Goal: Transaction & Acquisition: Purchase product/service

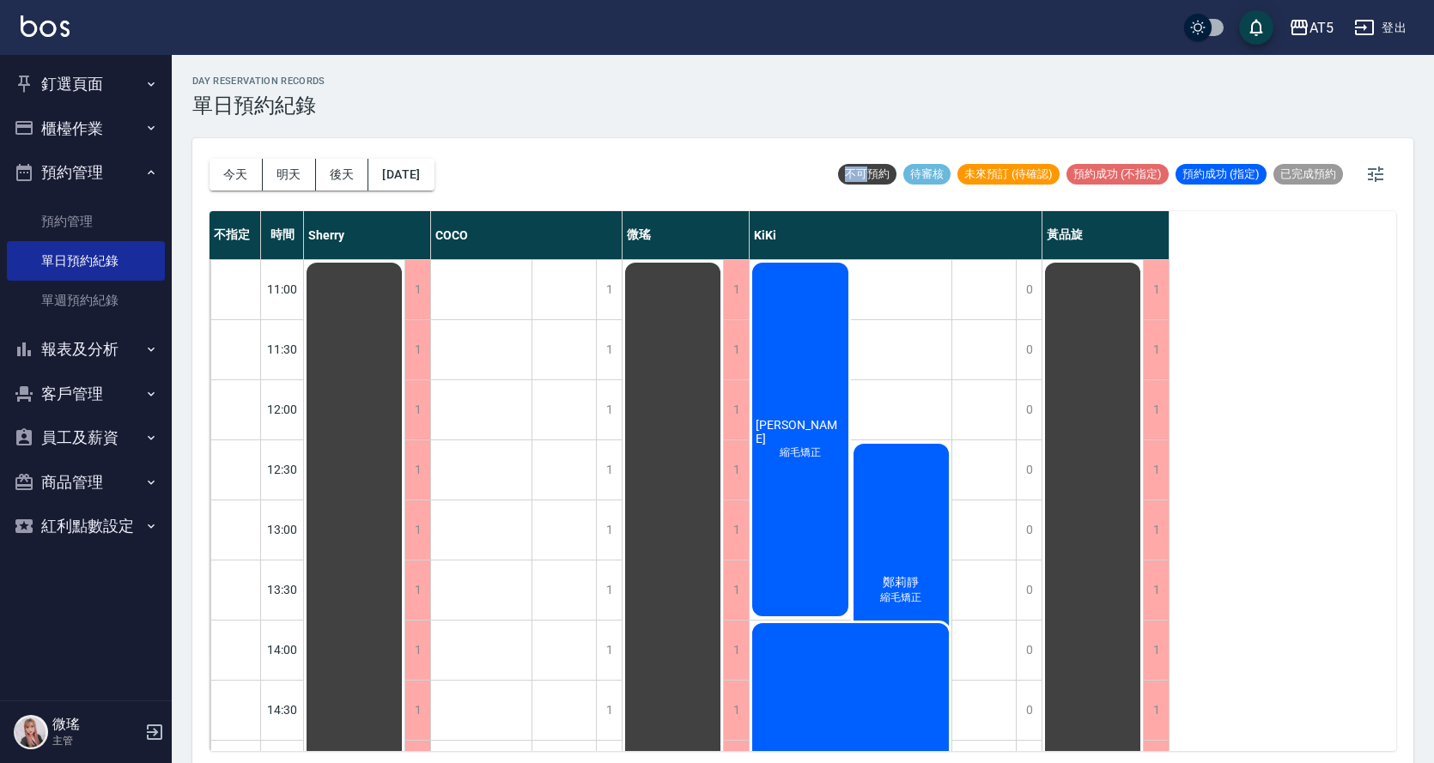
scroll to position [604, 0]
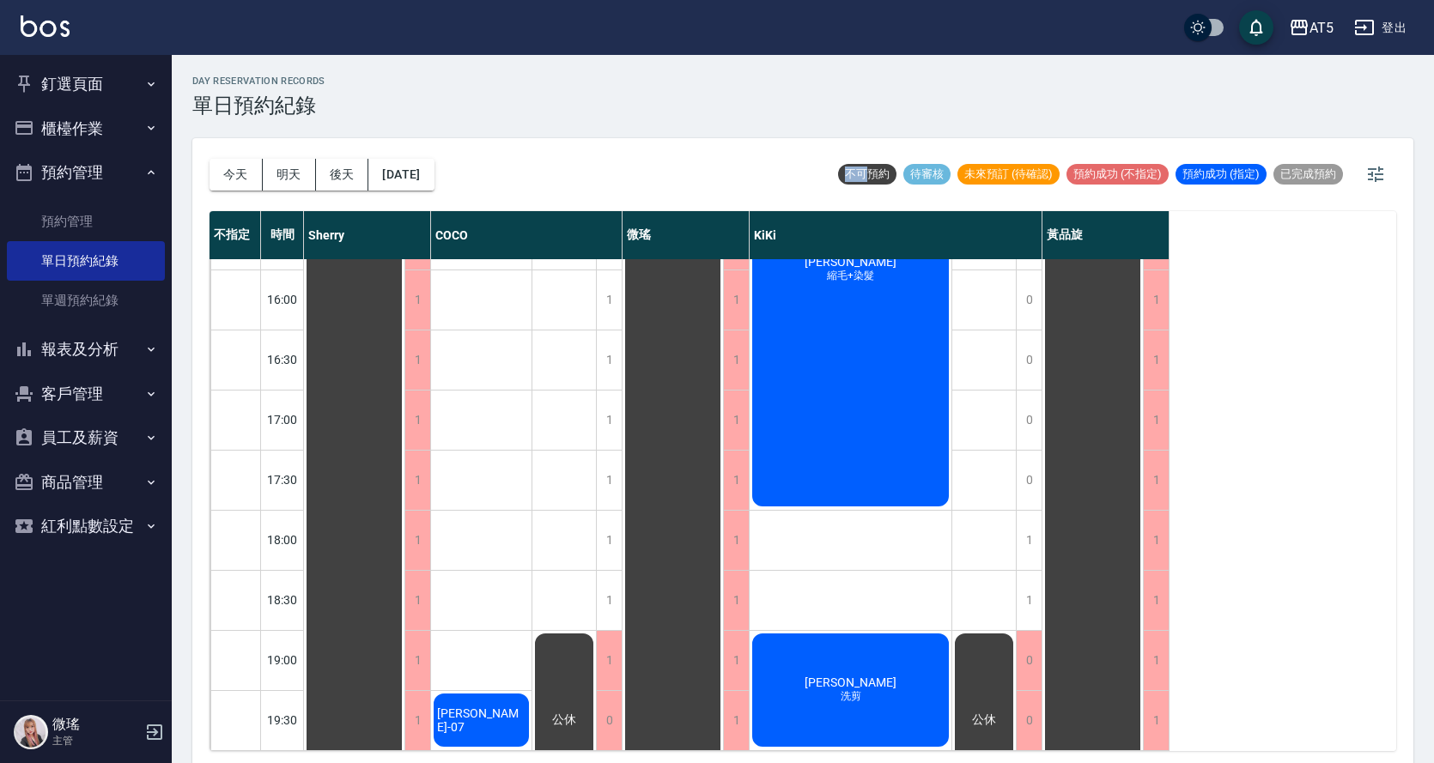
click at [50, 85] on button "釘選頁面" at bounding box center [86, 84] width 158 height 45
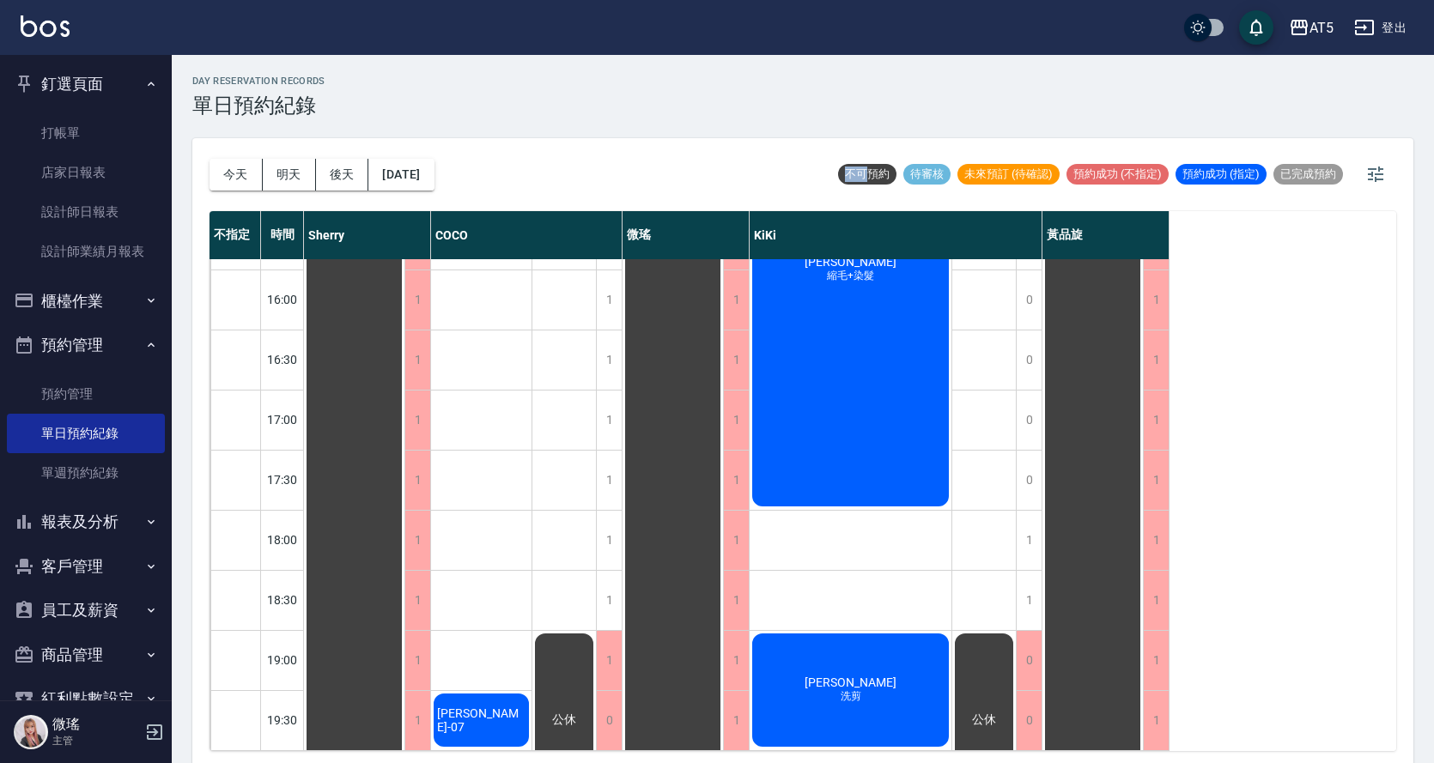
drag, startPoint x: 50, startPoint y: 85, endPoint x: 100, endPoint y: 132, distance: 68.6
click at [77, 103] on button "釘選頁面" at bounding box center [86, 84] width 158 height 45
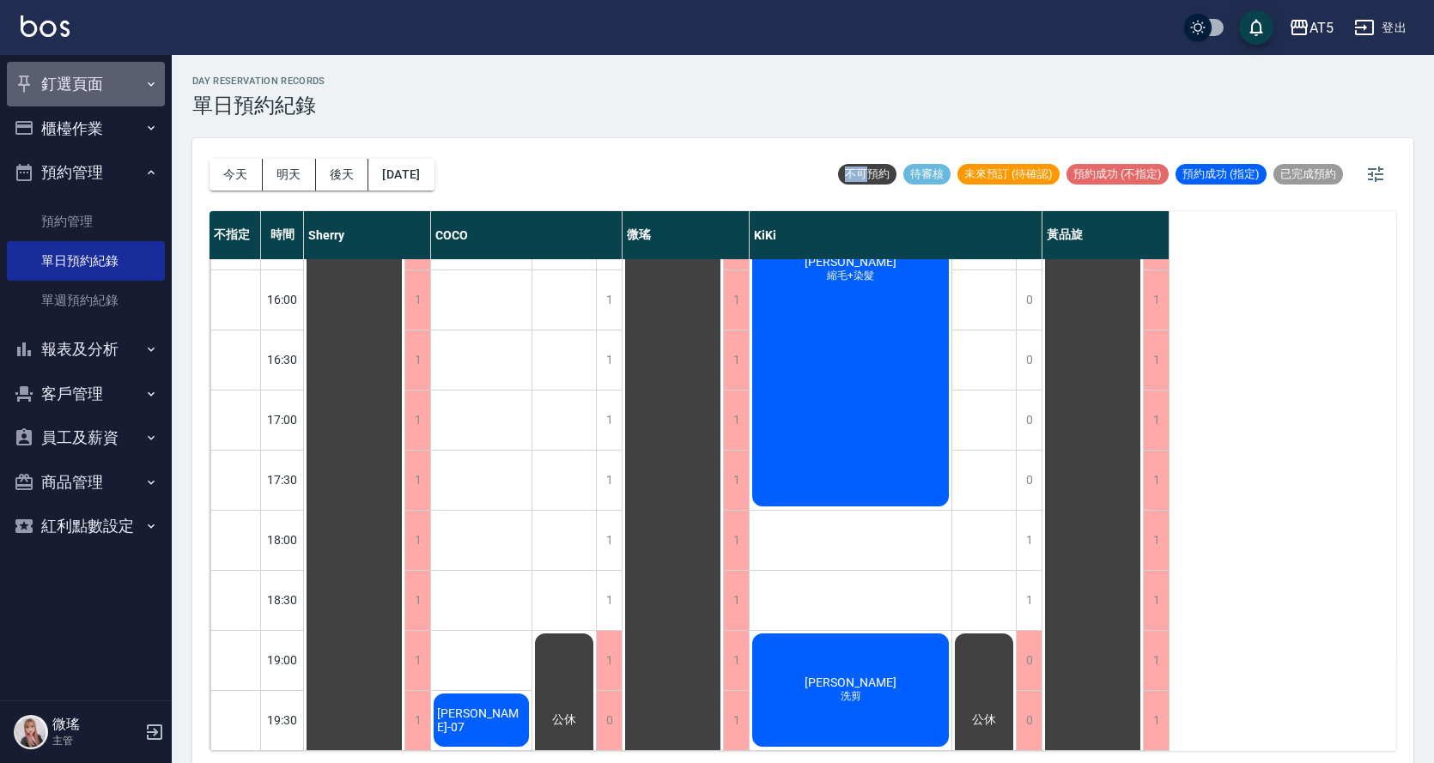
click at [104, 96] on button "釘選頁面" at bounding box center [86, 84] width 158 height 45
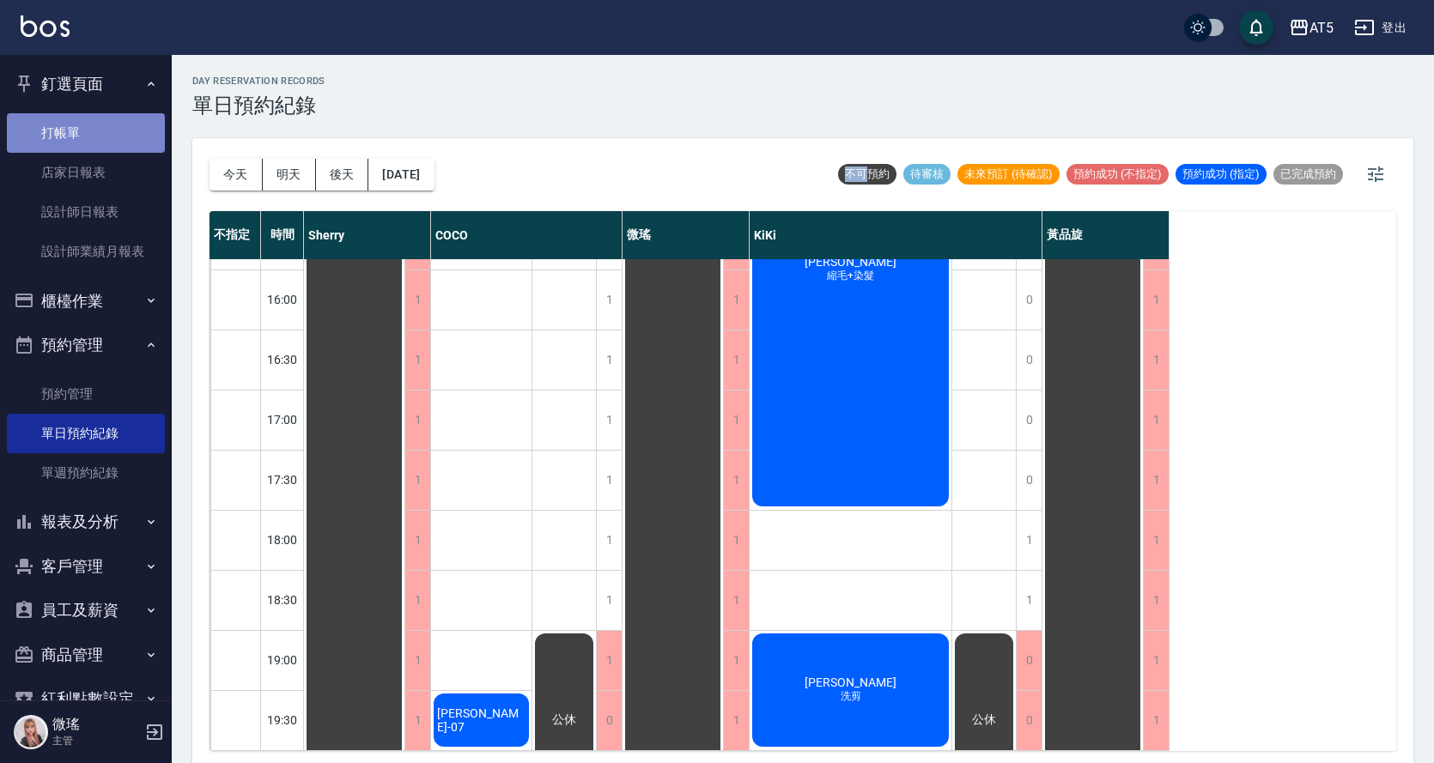
click at [115, 125] on link "打帳單" at bounding box center [86, 132] width 158 height 39
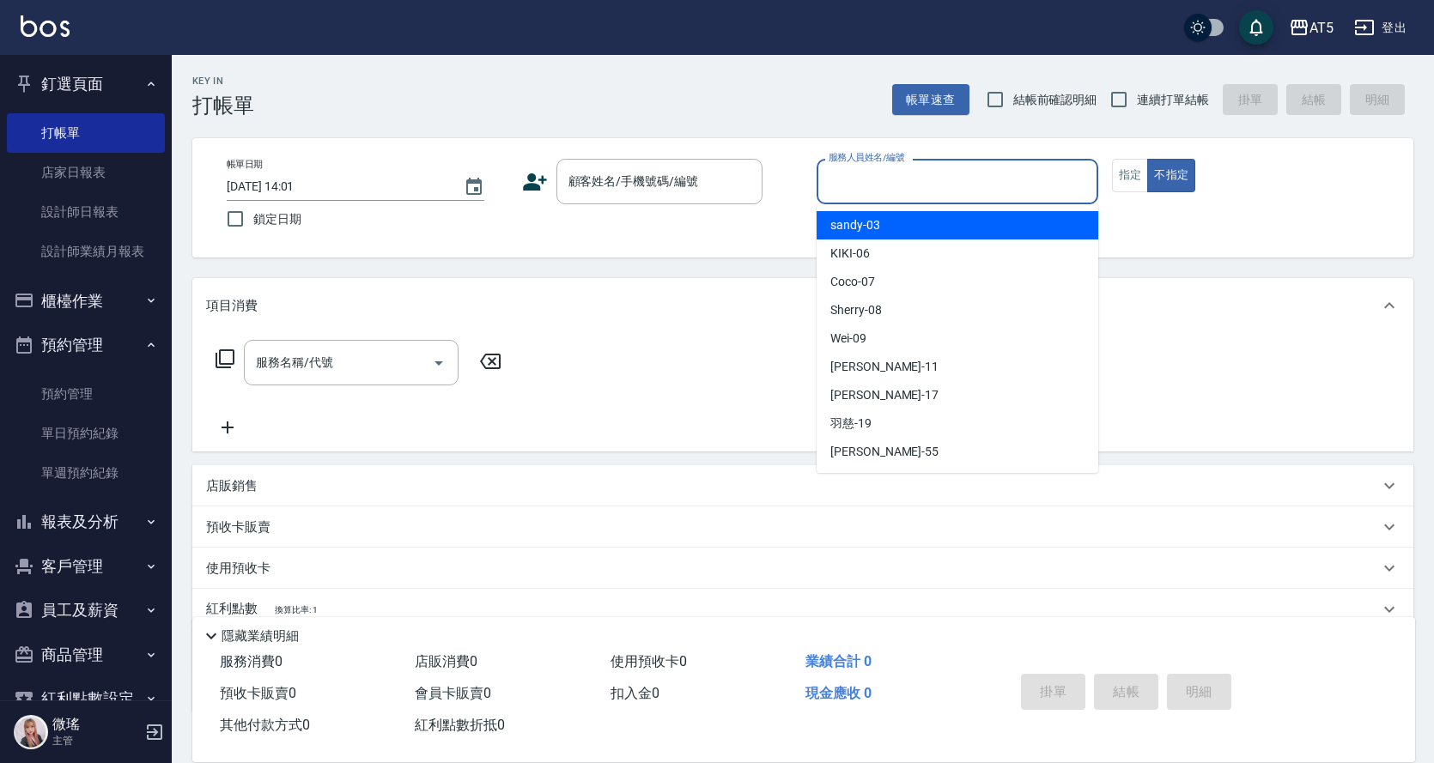
click at [914, 189] on input "服務人員姓名/編號" at bounding box center [957, 182] width 266 height 30
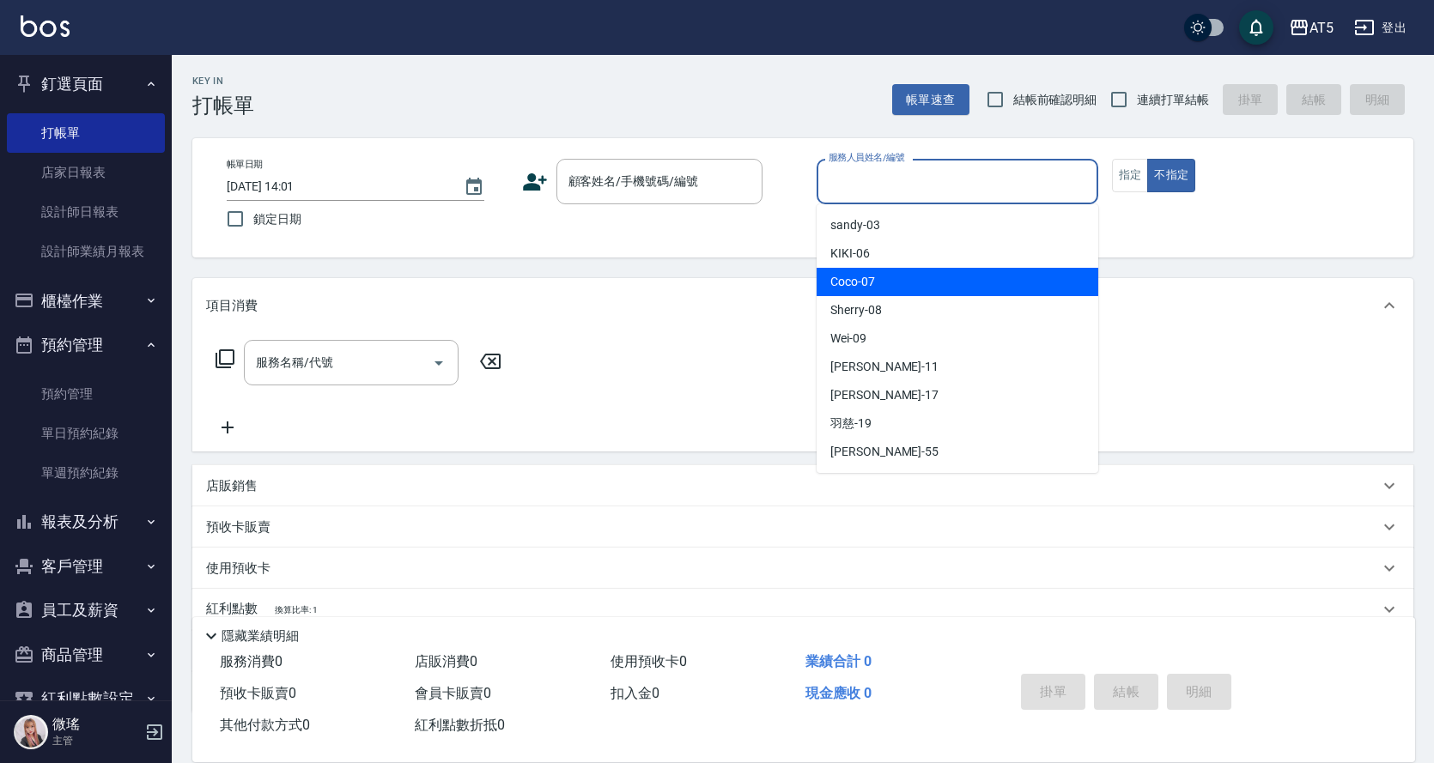
click at [894, 283] on div "Coco -07" at bounding box center [958, 282] width 282 height 28
type input "Coco-07"
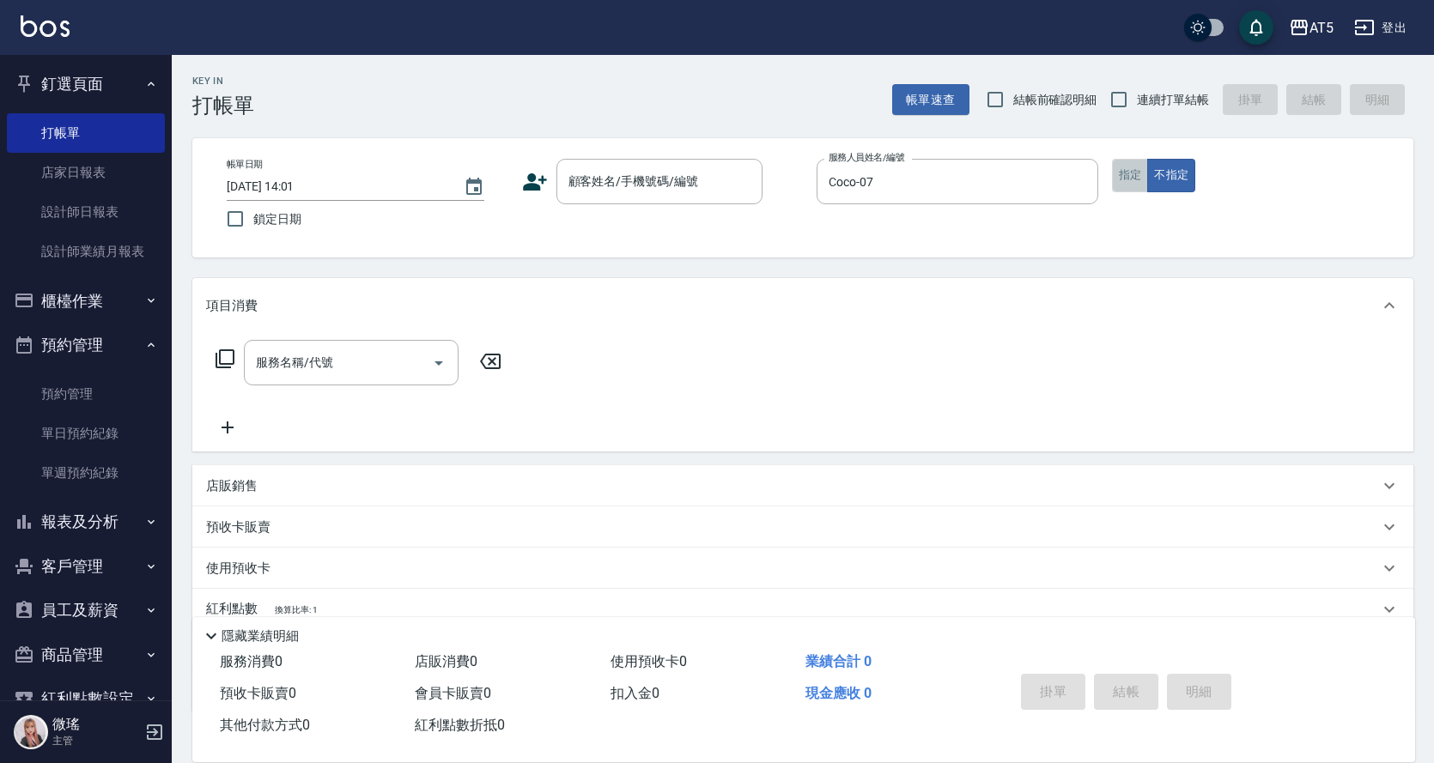
click at [1132, 173] on button "指定" at bounding box center [1130, 175] width 37 height 33
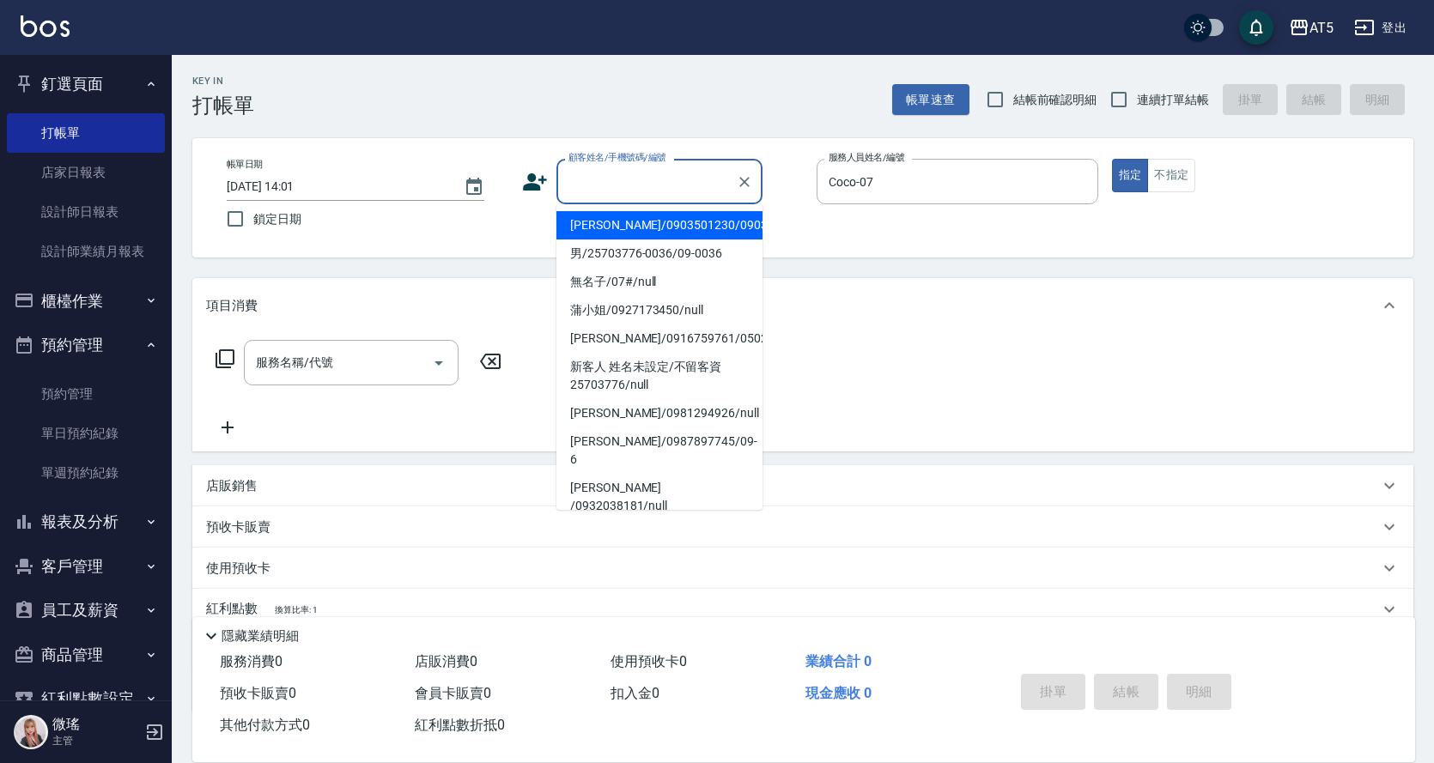
click at [619, 190] on input "顧客姓名/手機號碼/編號" at bounding box center [646, 182] width 165 height 30
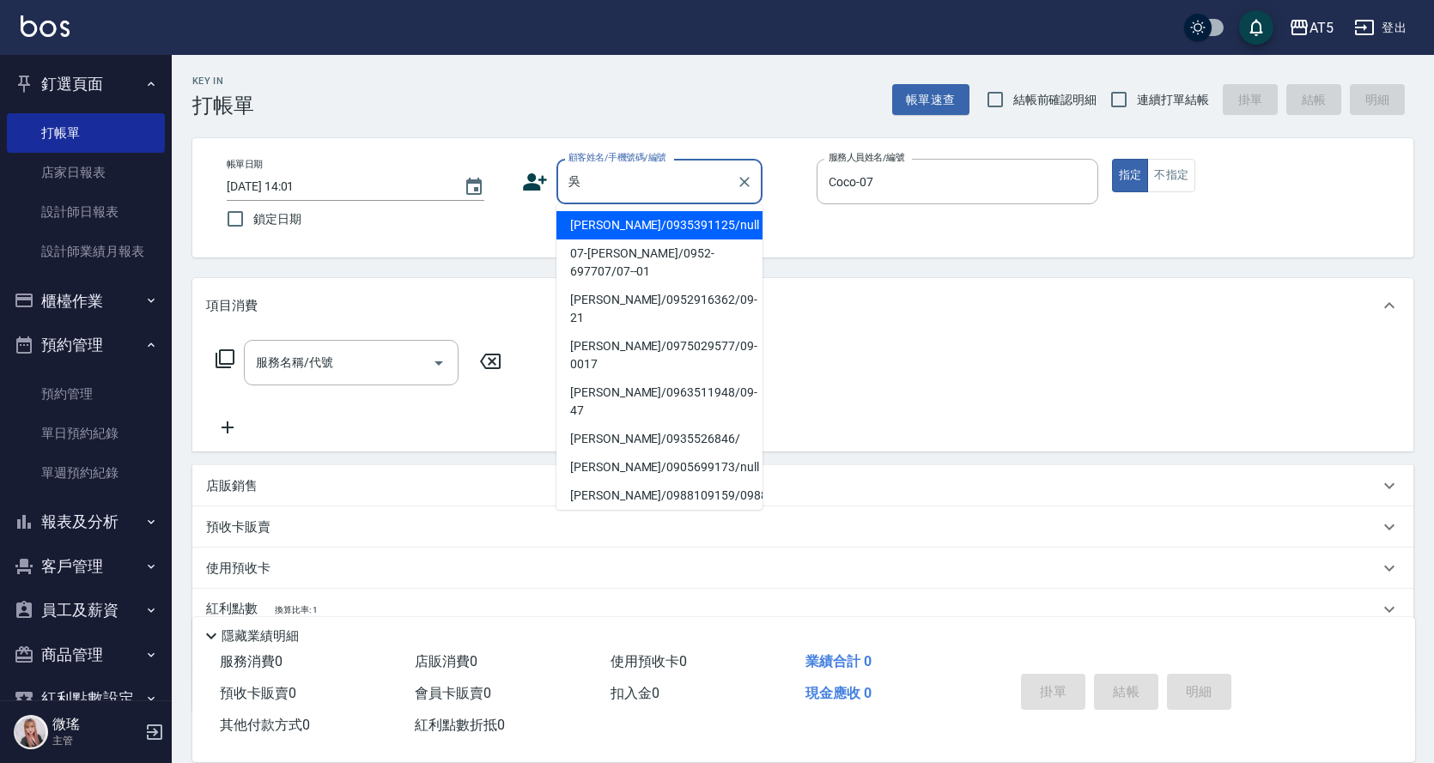
click at [625, 260] on li "07-吳珮瑄/0952-697707/07--01" at bounding box center [659, 263] width 206 height 46
type input "07-吳珮瑄/0952-697707/07--01"
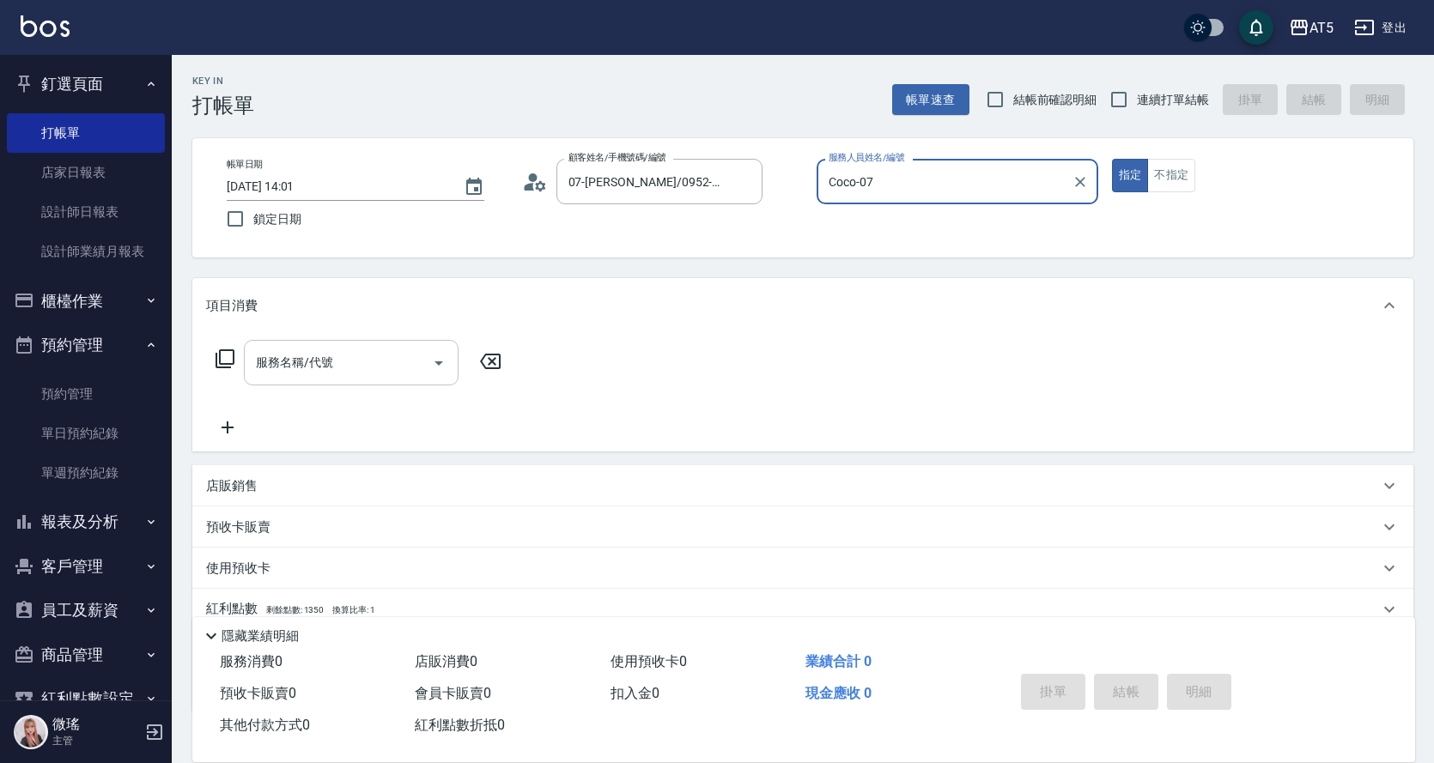
click at [334, 371] on input "服務名稱/代號" at bounding box center [338, 363] width 173 height 30
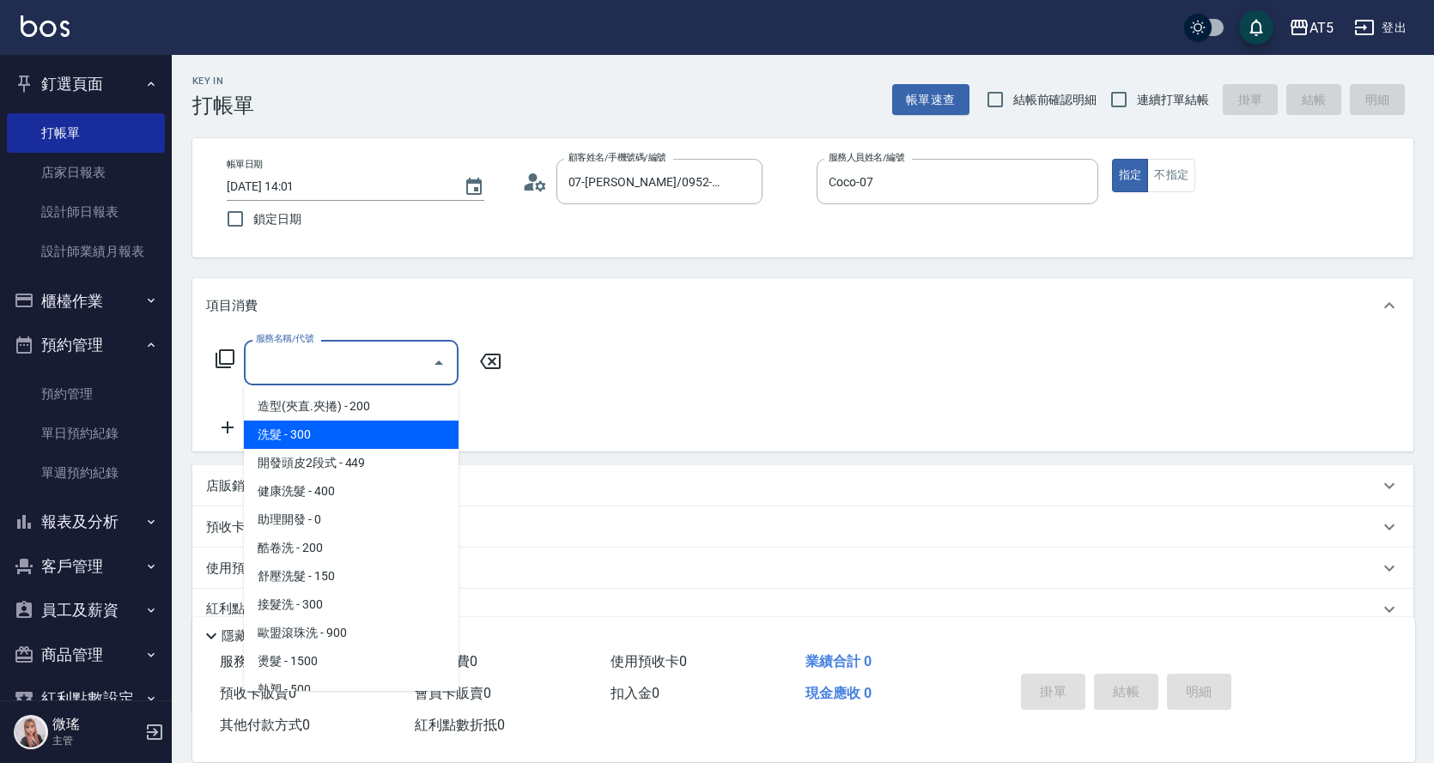
click at [323, 429] on span "洗髮 - 300" at bounding box center [351, 435] width 215 height 28
type input "洗髮(201)"
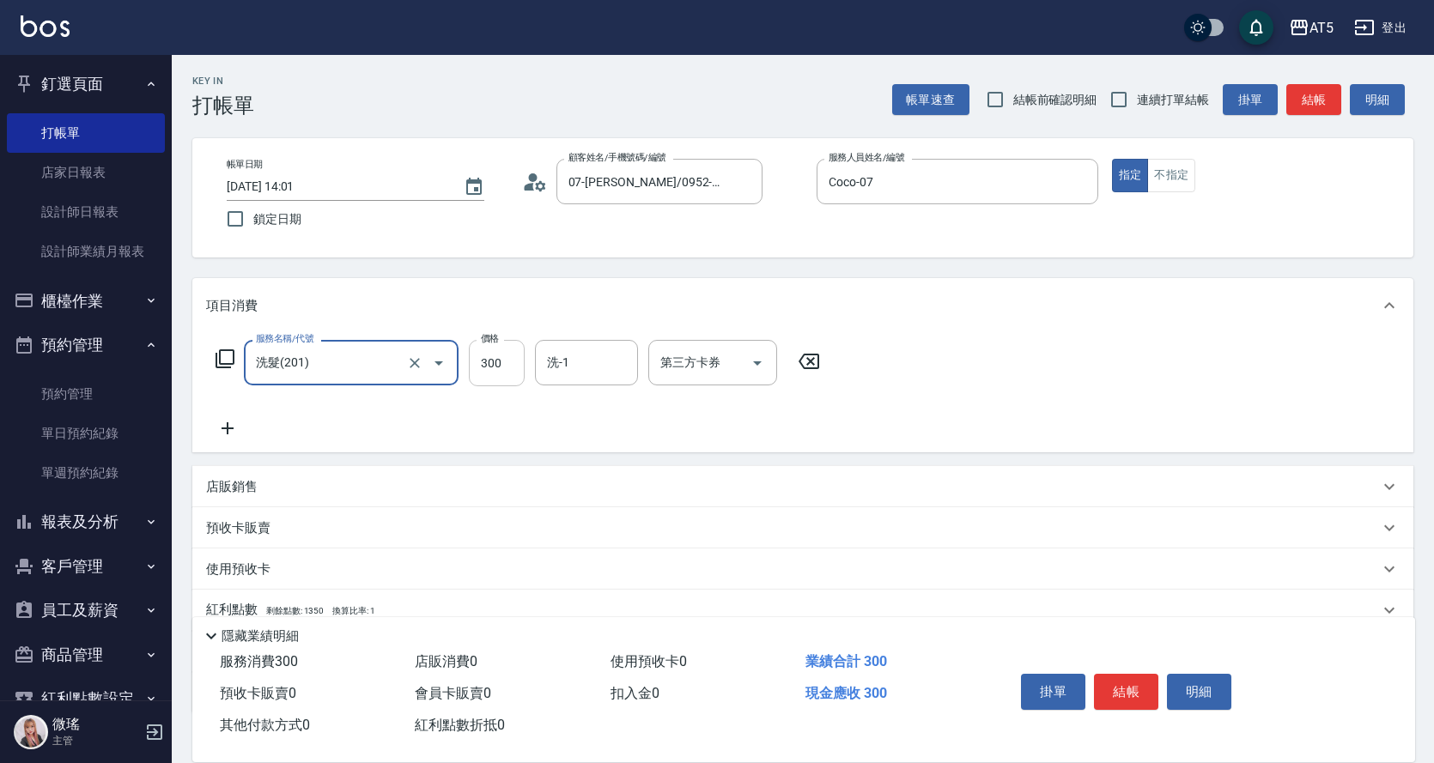
click at [502, 368] on input "300" at bounding box center [497, 363] width 56 height 46
type input "0"
type input "40"
type input "400"
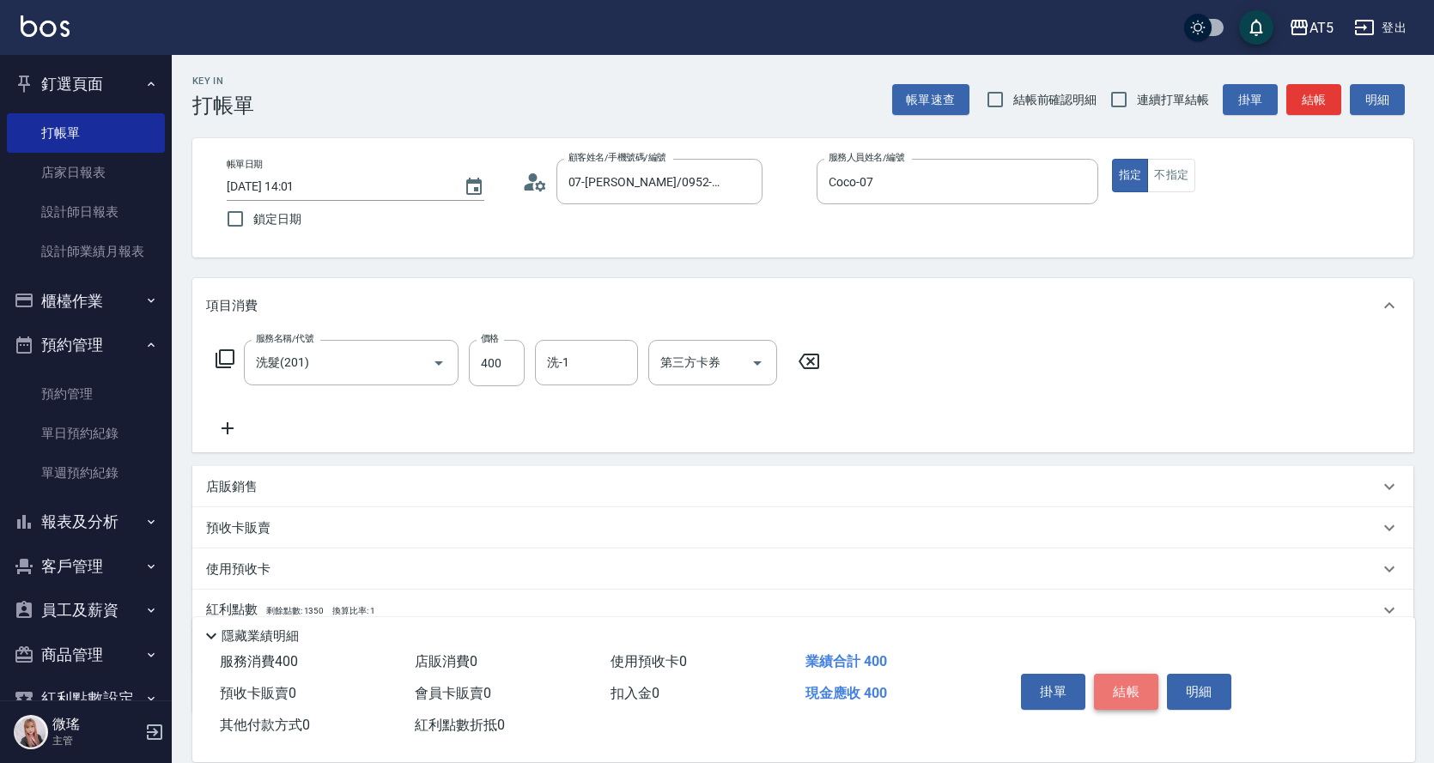
click at [1145, 694] on button "結帳" at bounding box center [1126, 692] width 64 height 36
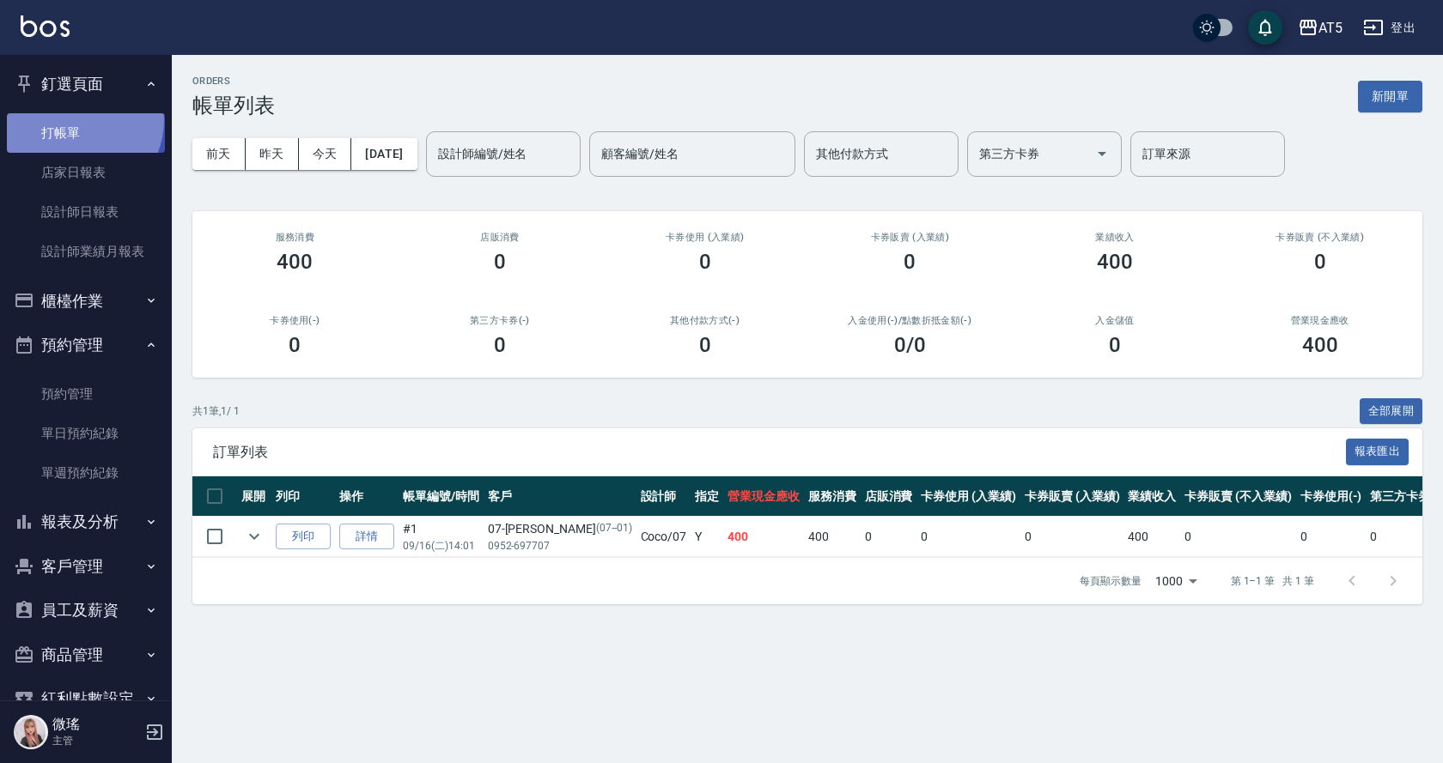
click at [78, 119] on link "打帳單" at bounding box center [86, 132] width 158 height 39
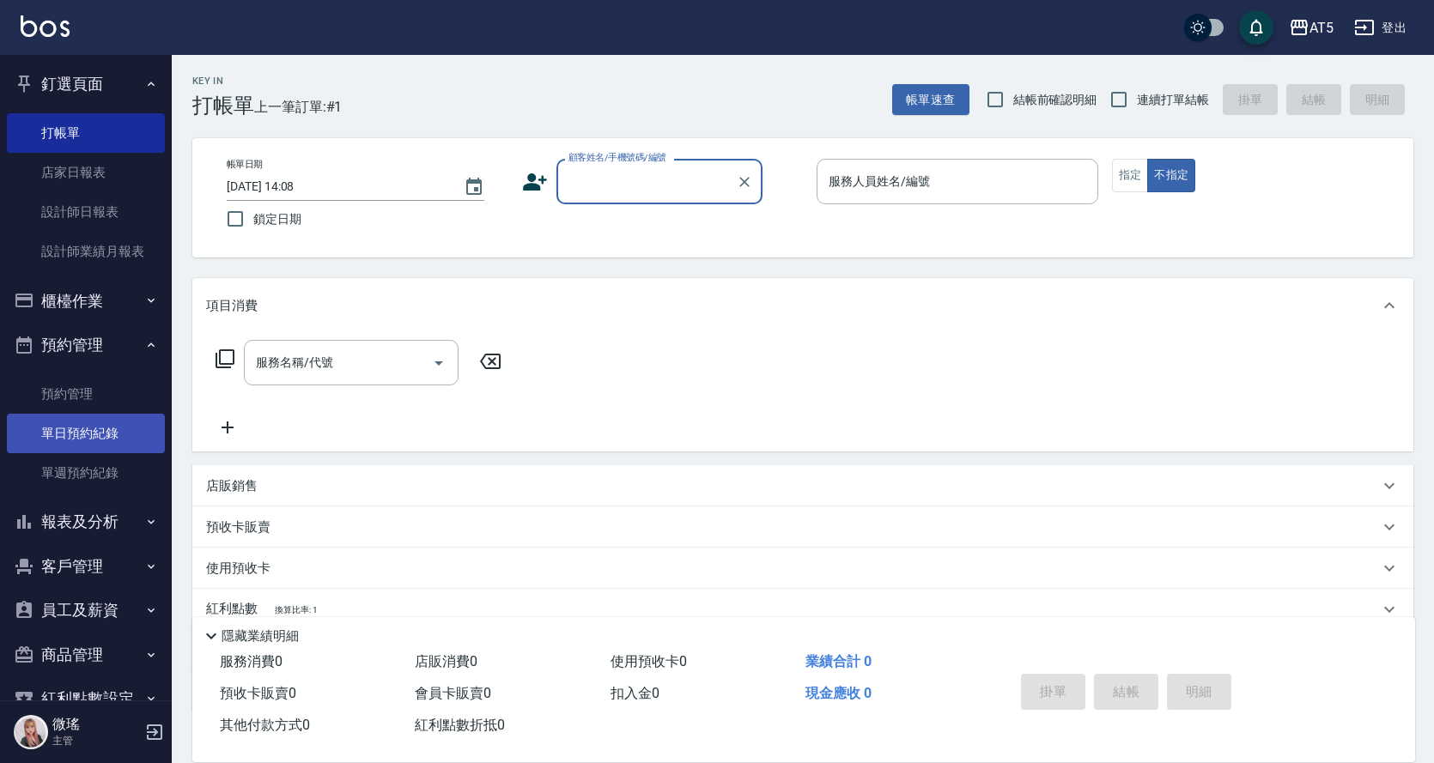
click at [88, 434] on link "單日預約紀錄" at bounding box center [86, 433] width 158 height 39
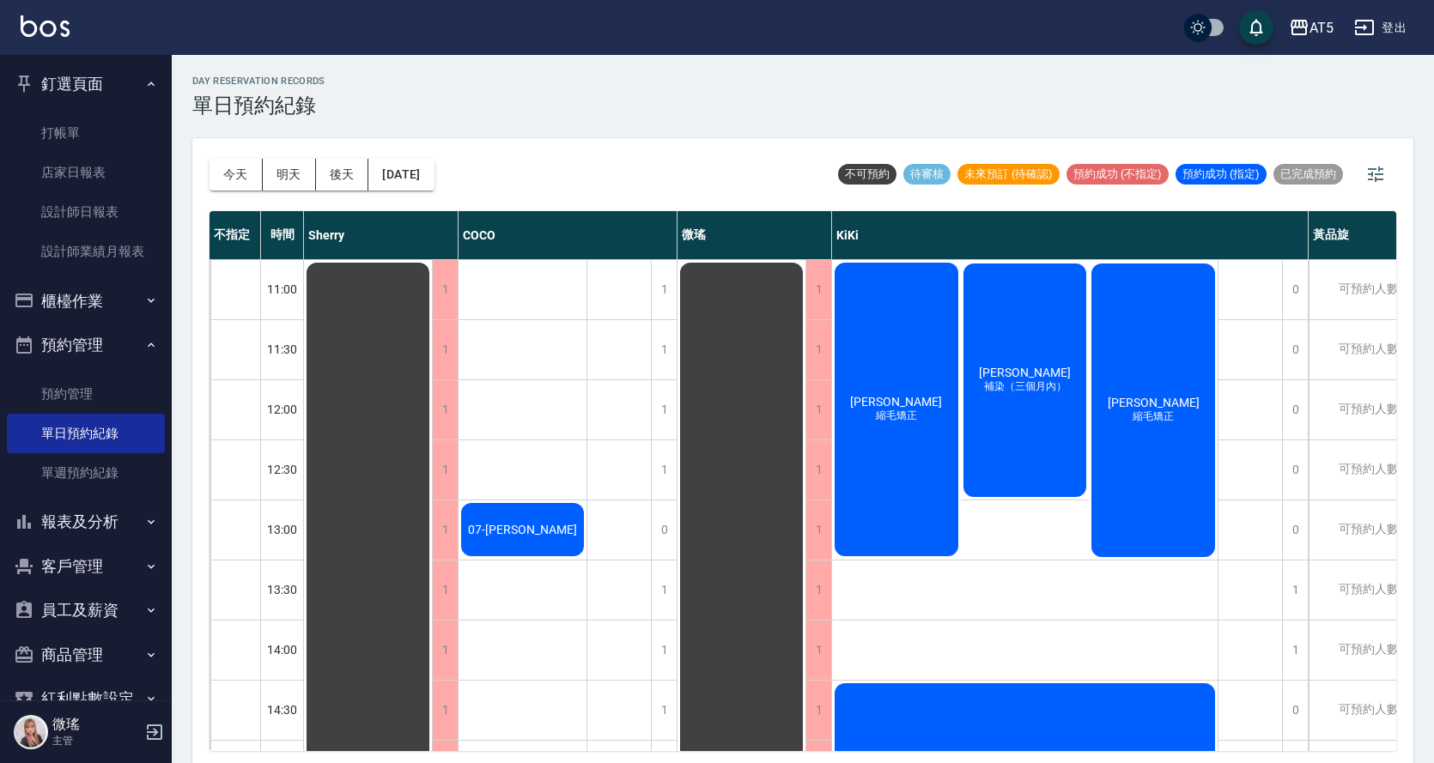
click at [896, 430] on div "王琤雯 縮毛矯正" at bounding box center [896, 409] width 129 height 299
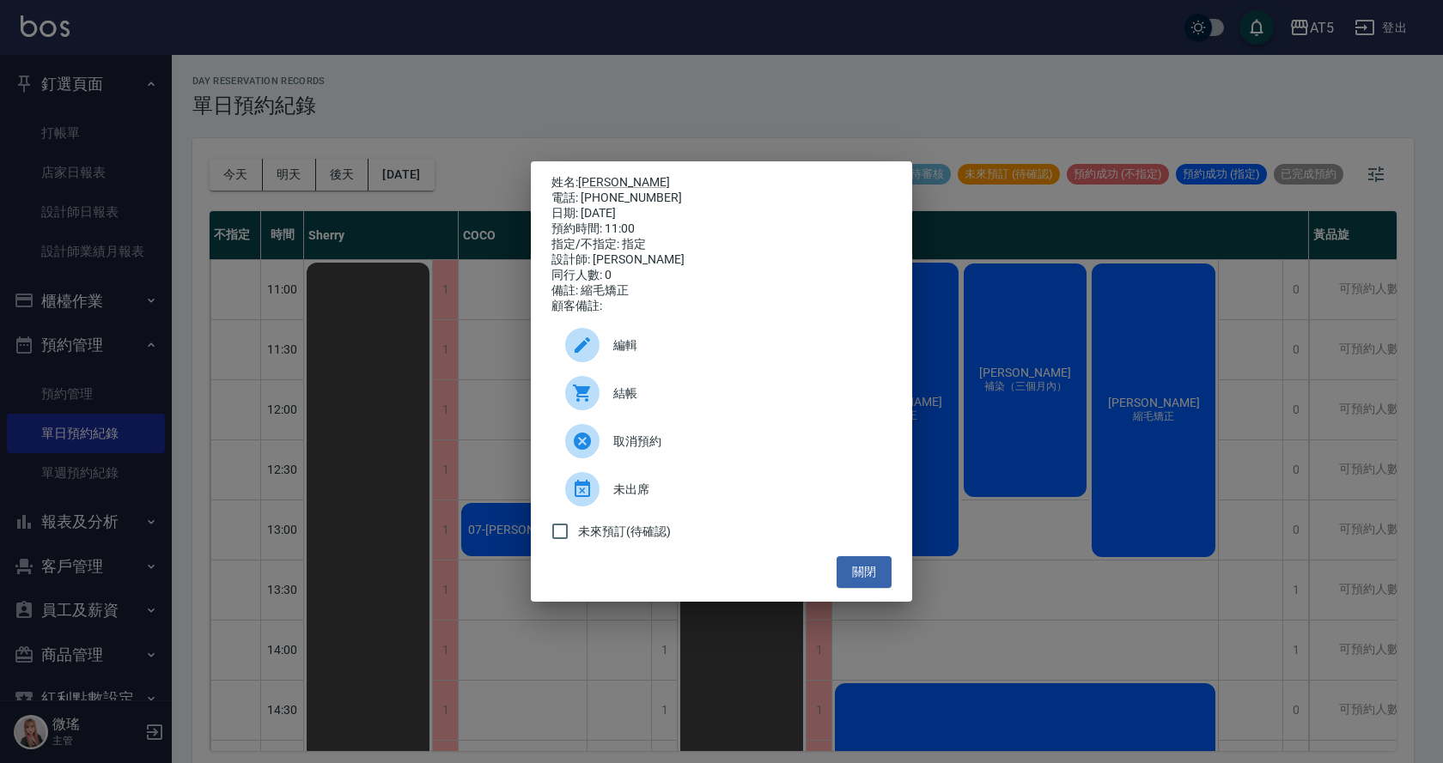
click at [681, 403] on span "結帳" at bounding box center [745, 394] width 264 height 18
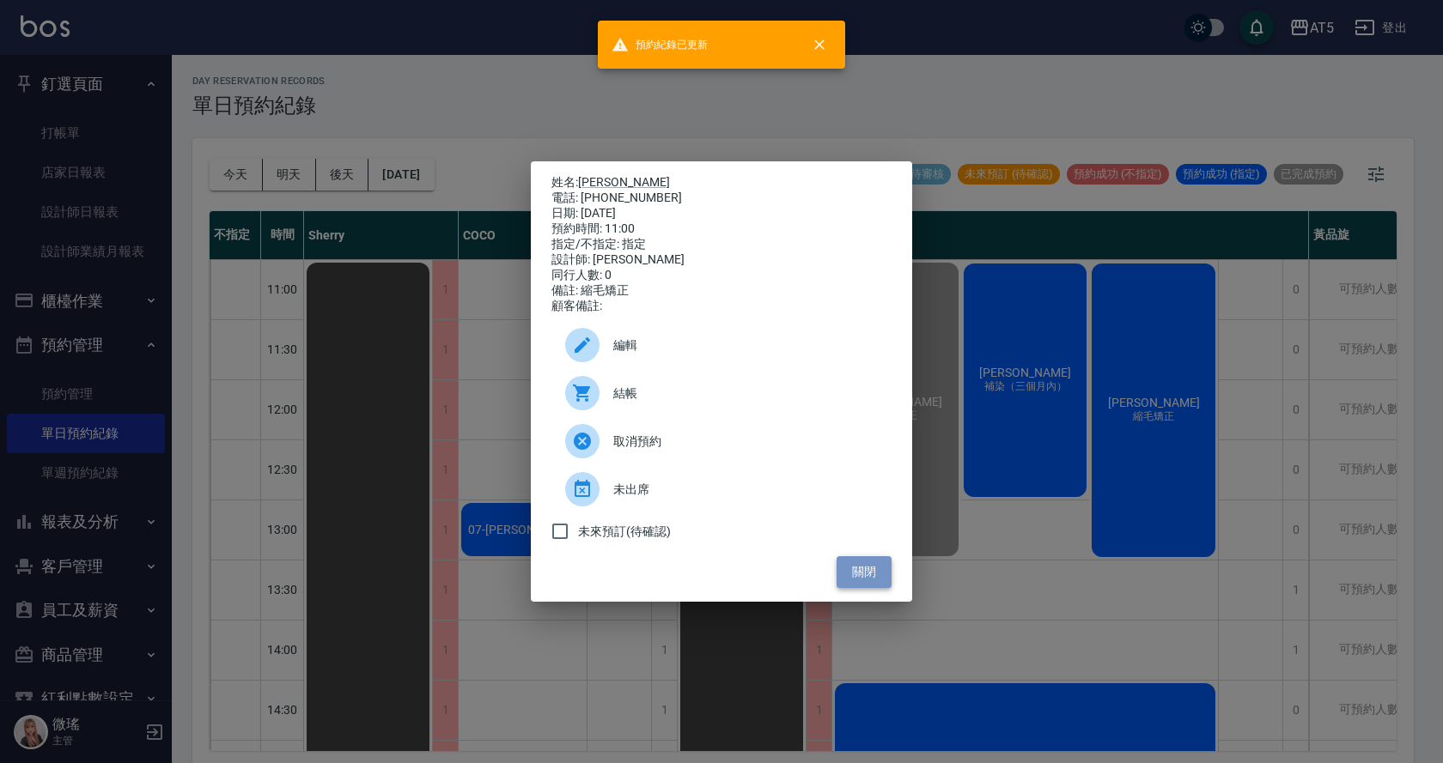
click at [853, 569] on button "關閉" at bounding box center [863, 572] width 55 height 32
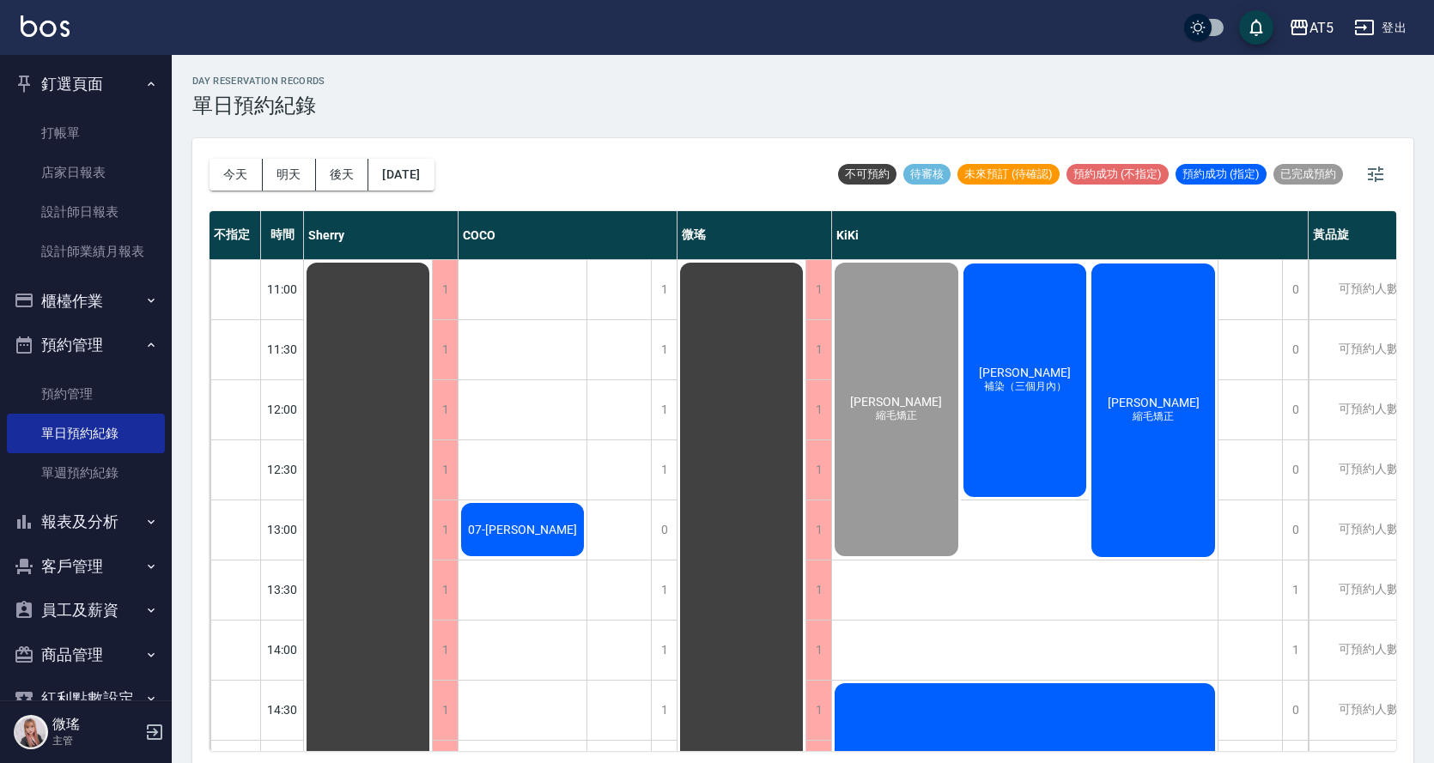
click at [1147, 422] on span "縮毛矯正" at bounding box center [1153, 417] width 48 height 15
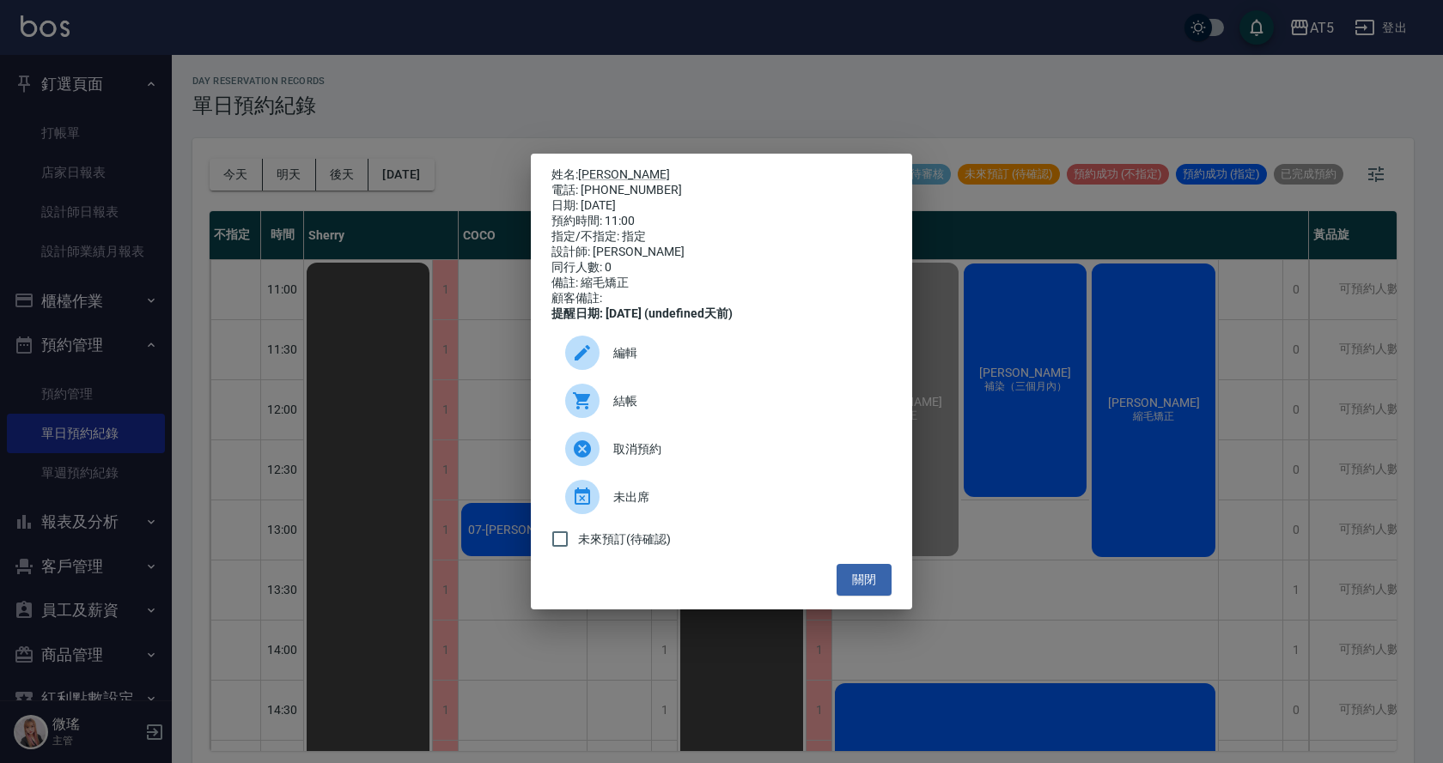
click at [659, 404] on span "結帳" at bounding box center [745, 401] width 264 height 18
drag, startPoint x: 876, startPoint y: 588, endPoint x: 796, endPoint y: 309, distance: 290.3
click at [876, 587] on button "關閉" at bounding box center [863, 580] width 55 height 32
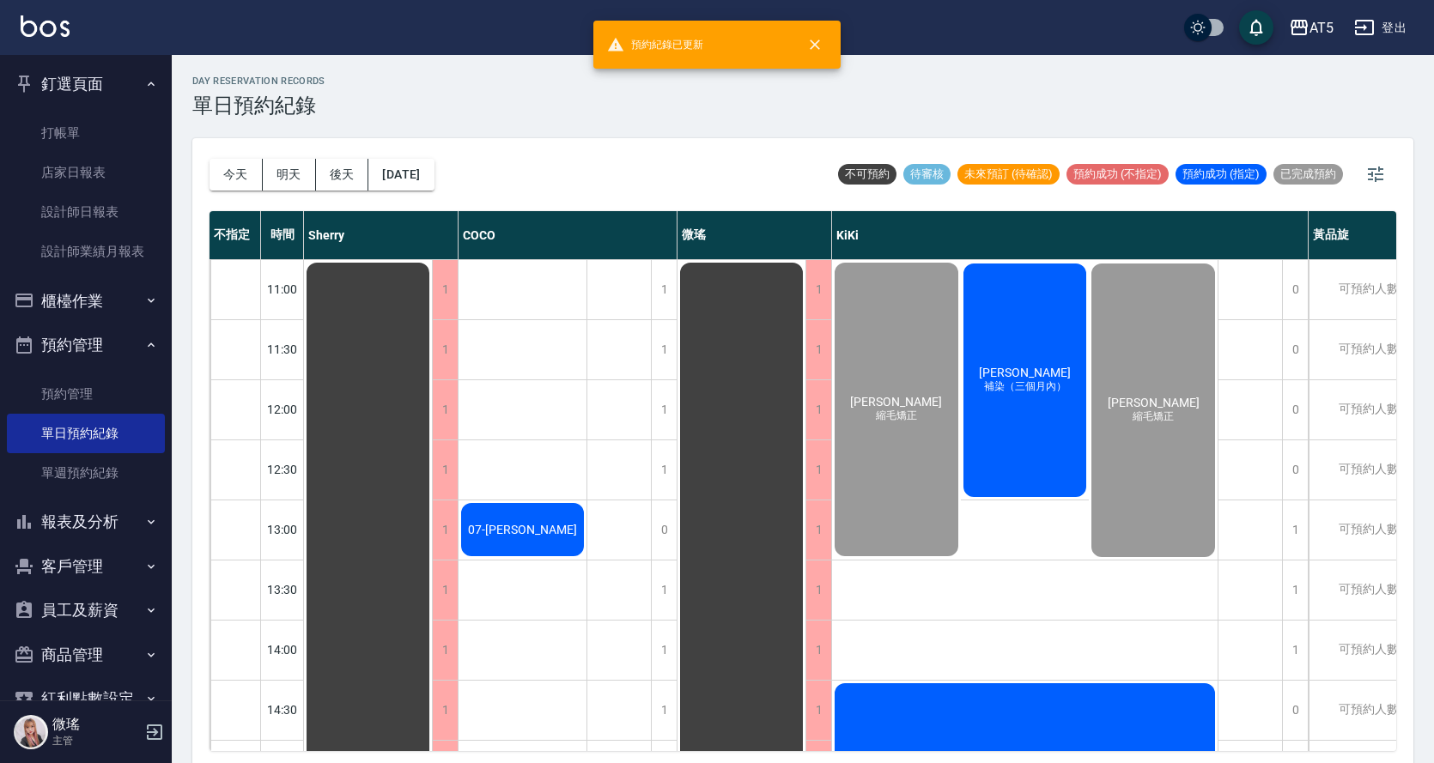
click at [1028, 380] on span "劉晏伶" at bounding box center [1024, 373] width 99 height 14
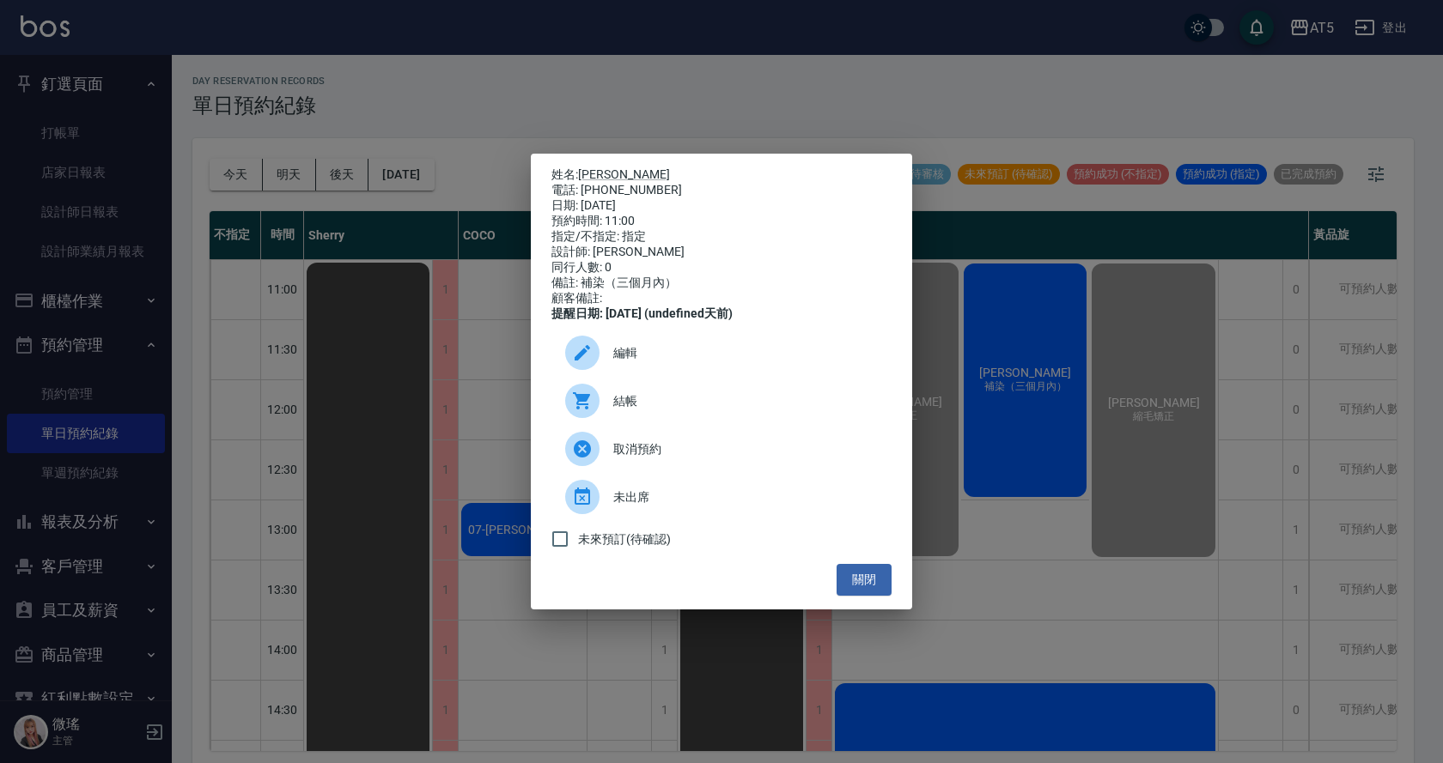
click at [632, 406] on span "結帳" at bounding box center [745, 401] width 264 height 18
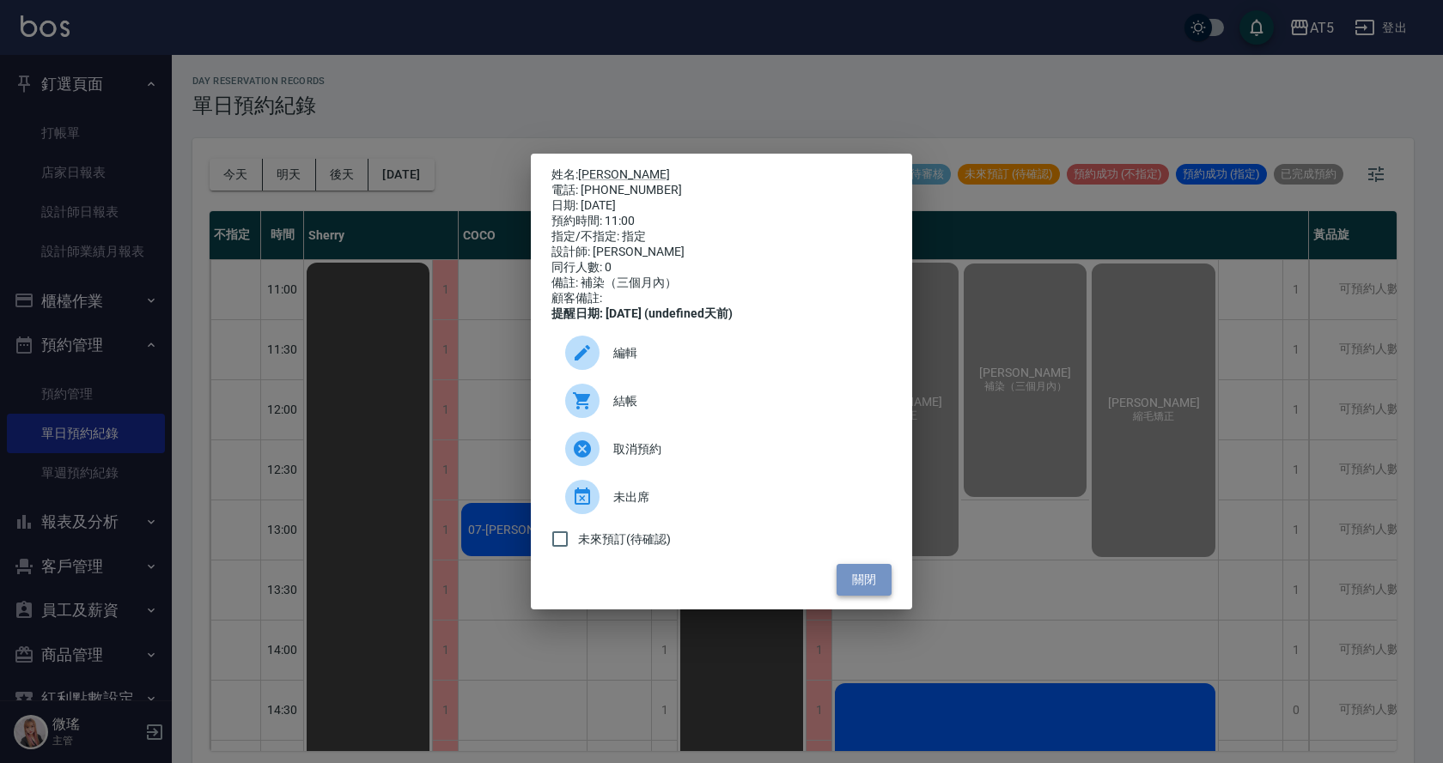
click at [871, 579] on button "關閉" at bounding box center [863, 580] width 55 height 32
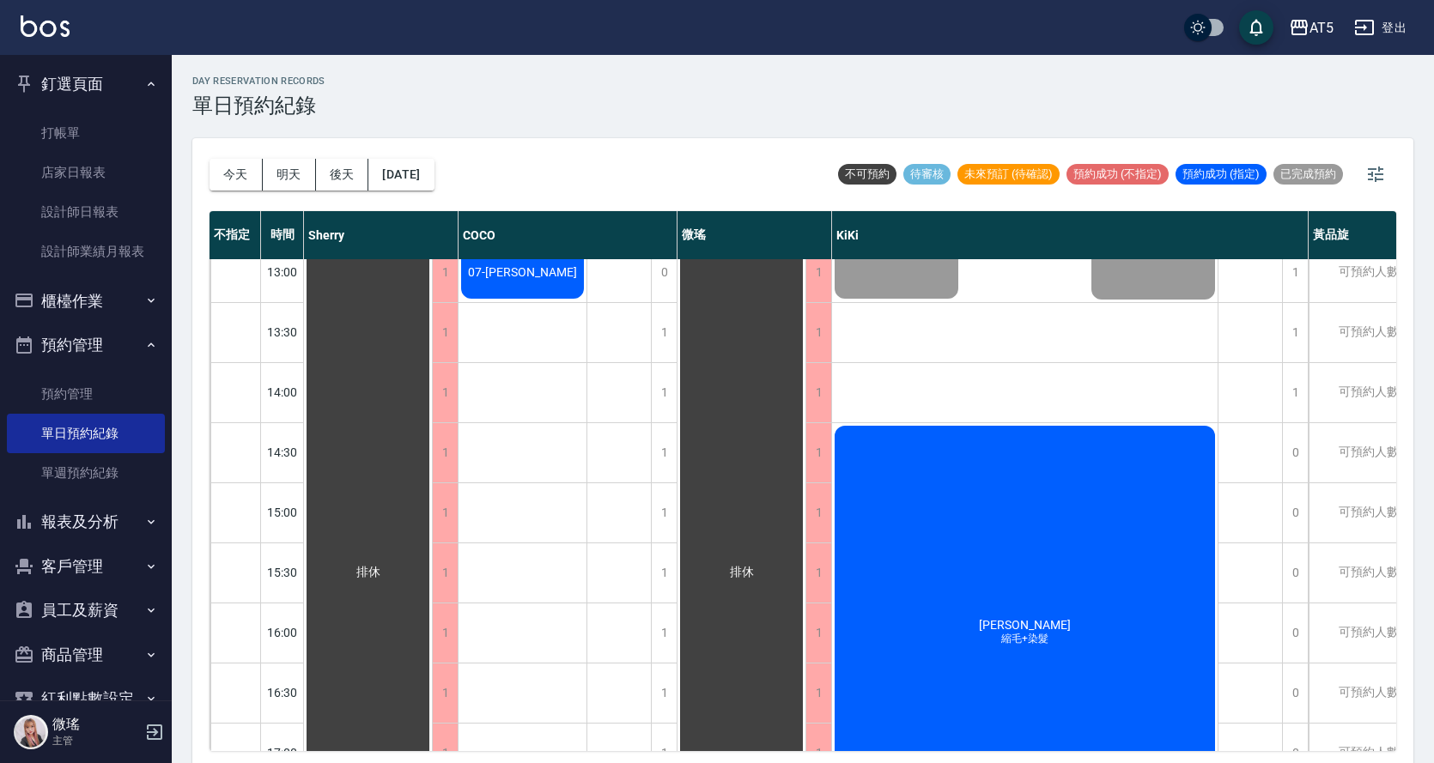
scroll to position [172, 0]
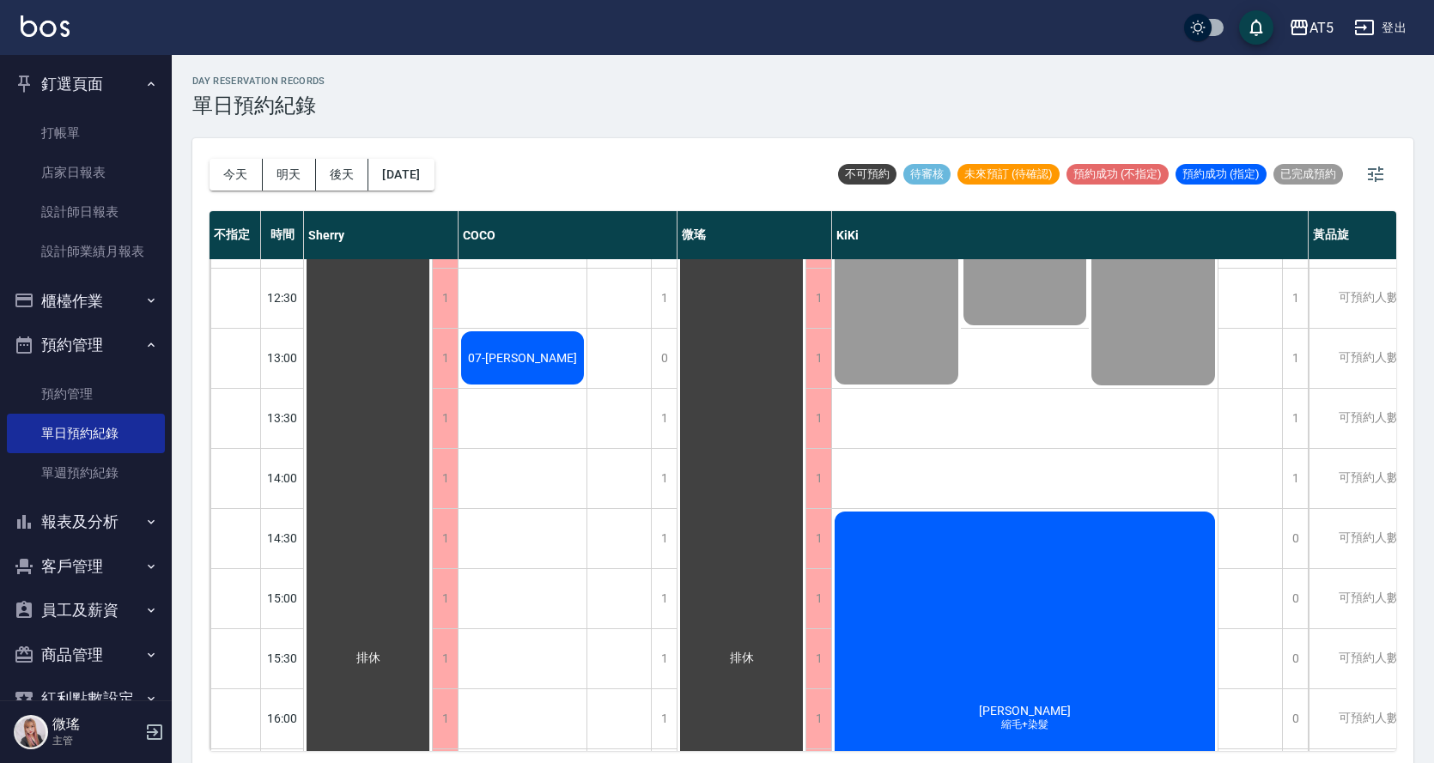
click at [1012, 668] on div "張絲閔 縮毛+染髮" at bounding box center [1025, 718] width 386 height 419
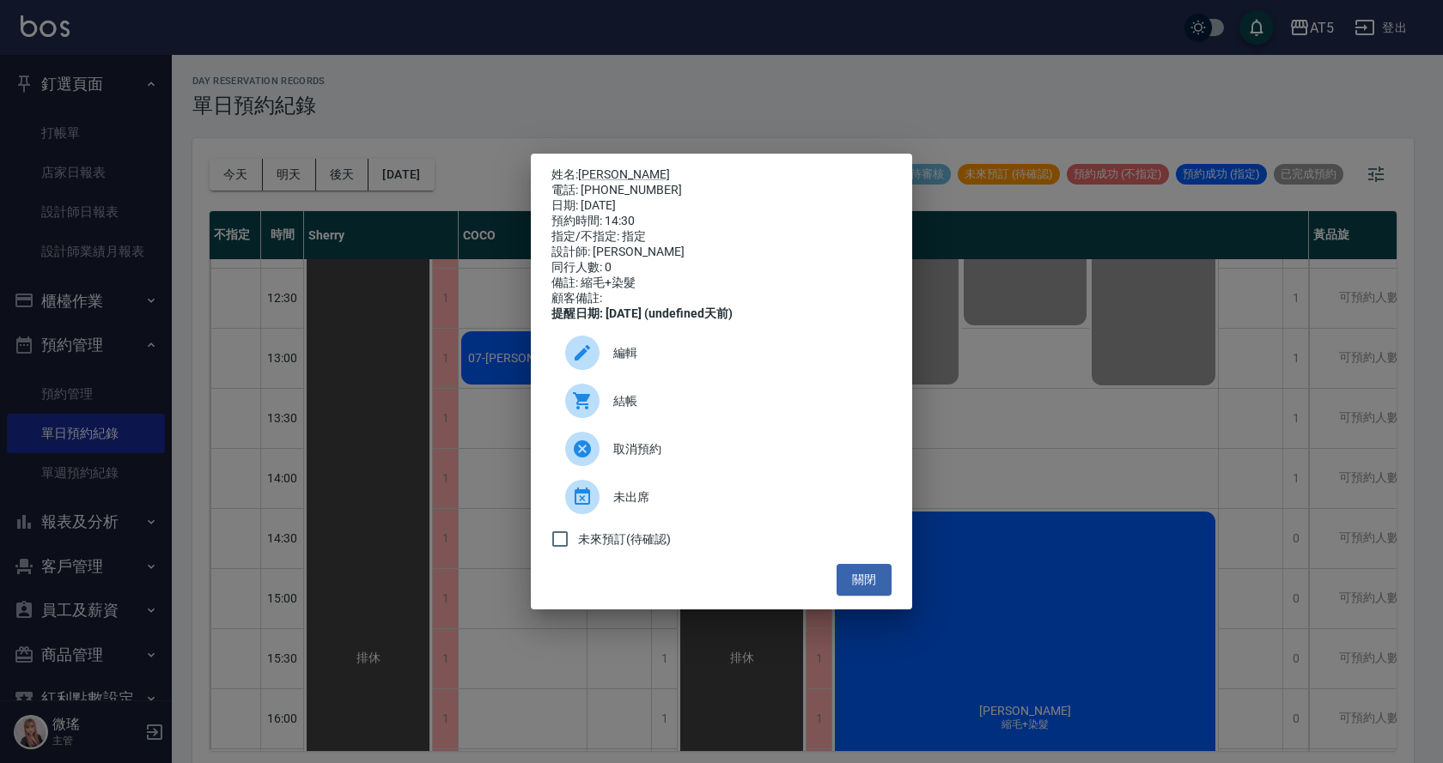
click at [597, 167] on p "姓名: 張絲閔" at bounding box center [721, 174] width 340 height 15
click at [597, 172] on link "[PERSON_NAME]" at bounding box center [624, 174] width 92 height 14
click at [874, 588] on button "關閉" at bounding box center [863, 580] width 55 height 32
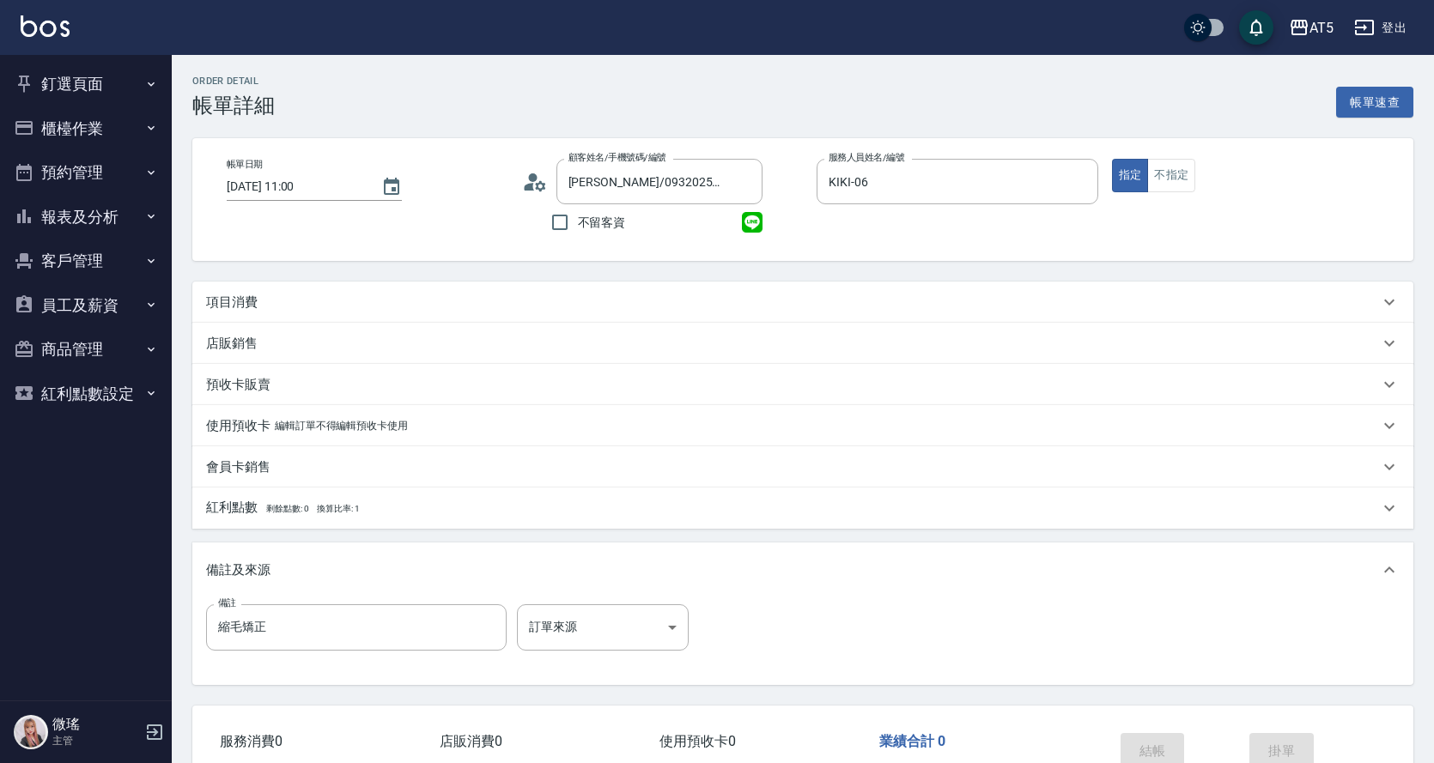
click at [497, 291] on div "項目消費" at bounding box center [802, 302] width 1221 height 41
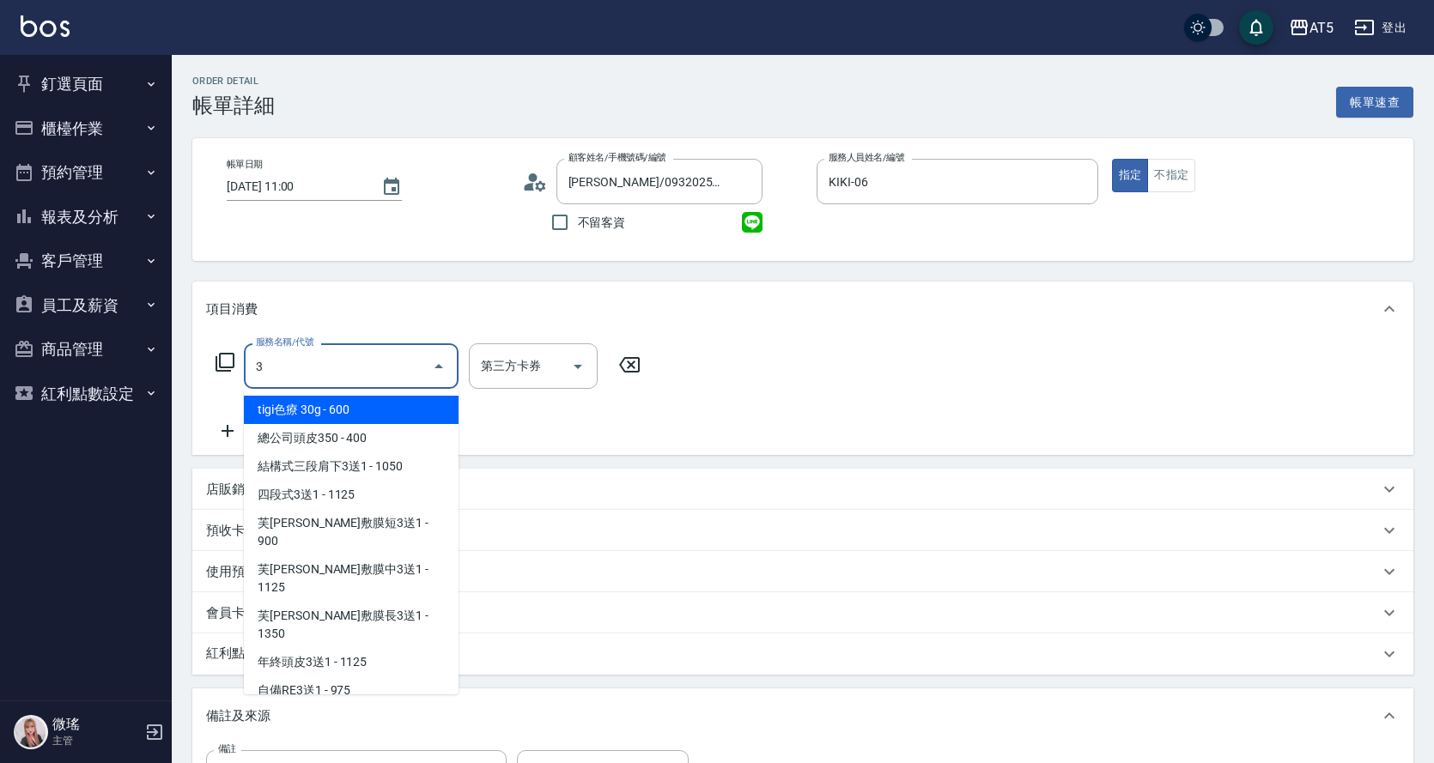
drag, startPoint x: 325, startPoint y: 378, endPoint x: 236, endPoint y: 380, distance: 88.5
click at [236, 380] on div "服務名稱/代號 3 服務名稱/代號 第三方卡券 第三方卡券" at bounding box center [428, 366] width 445 height 46
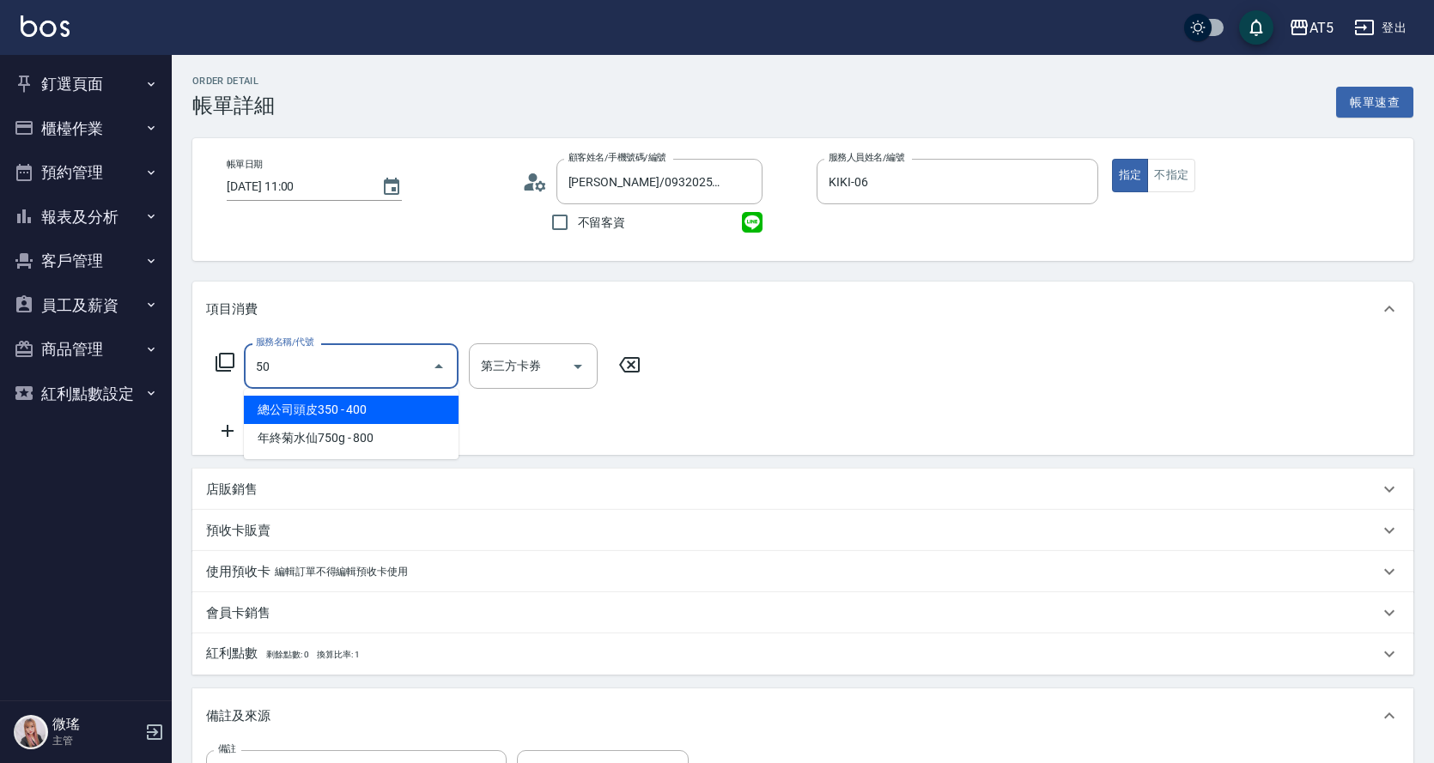
type input "501"
type input "100"
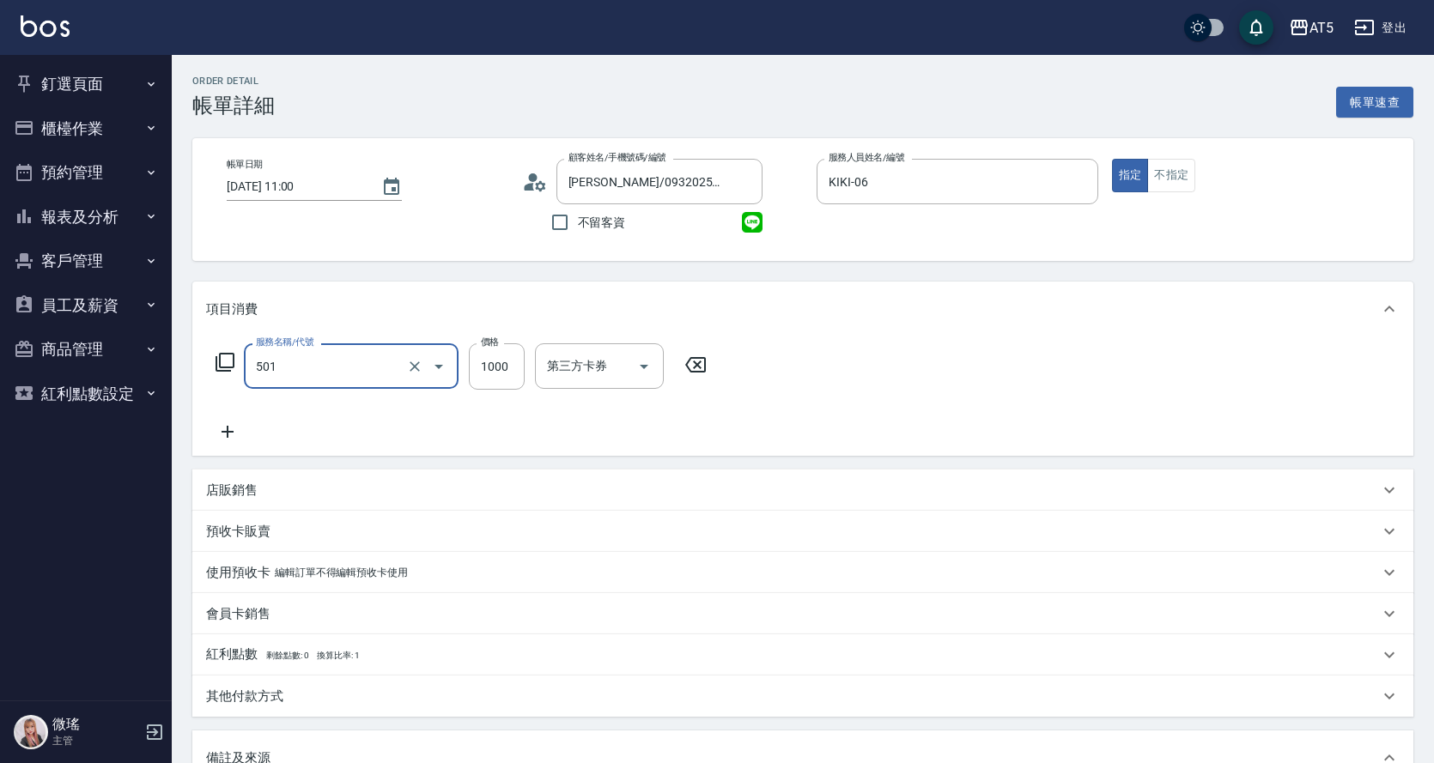
type input "染髮(501)"
type input "0"
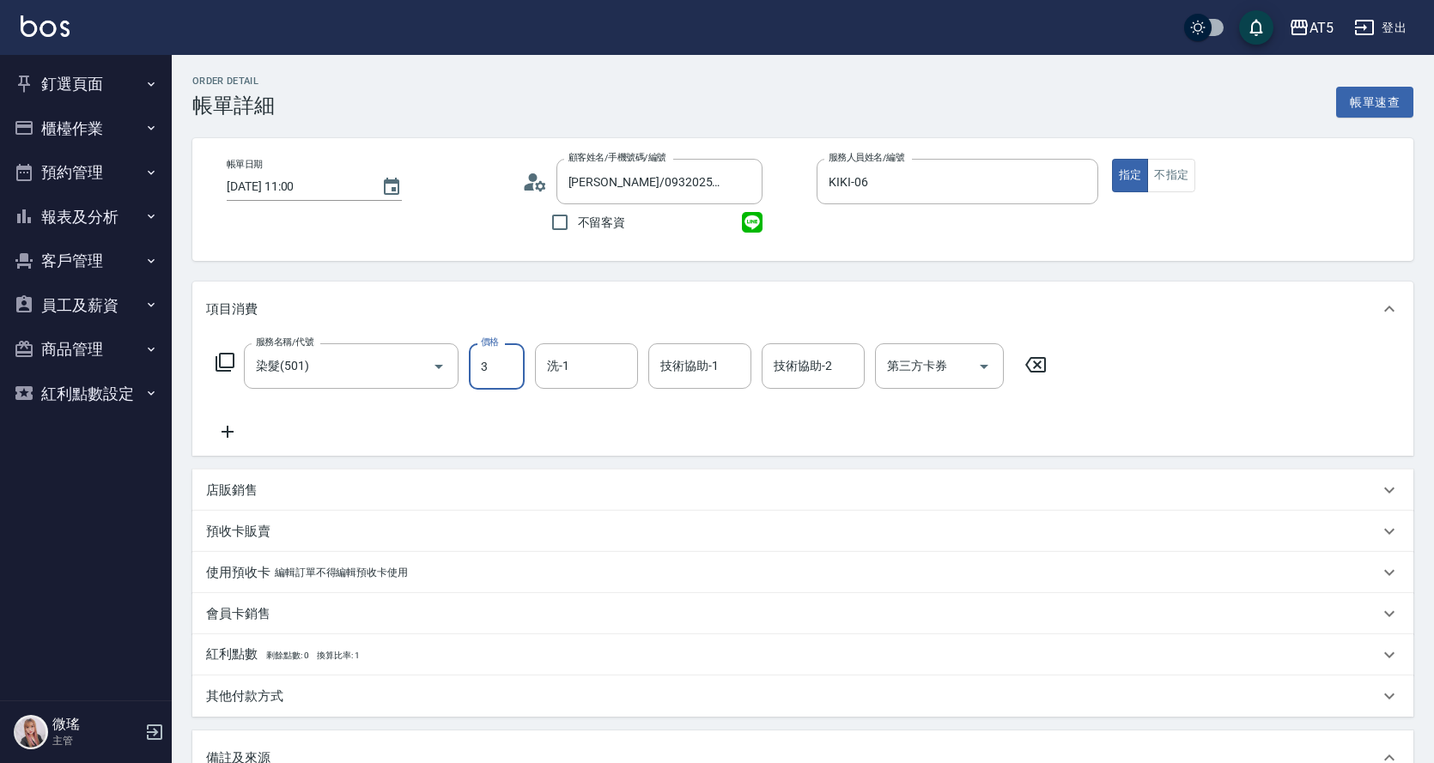
type input "30"
type input "300"
type input "30000"
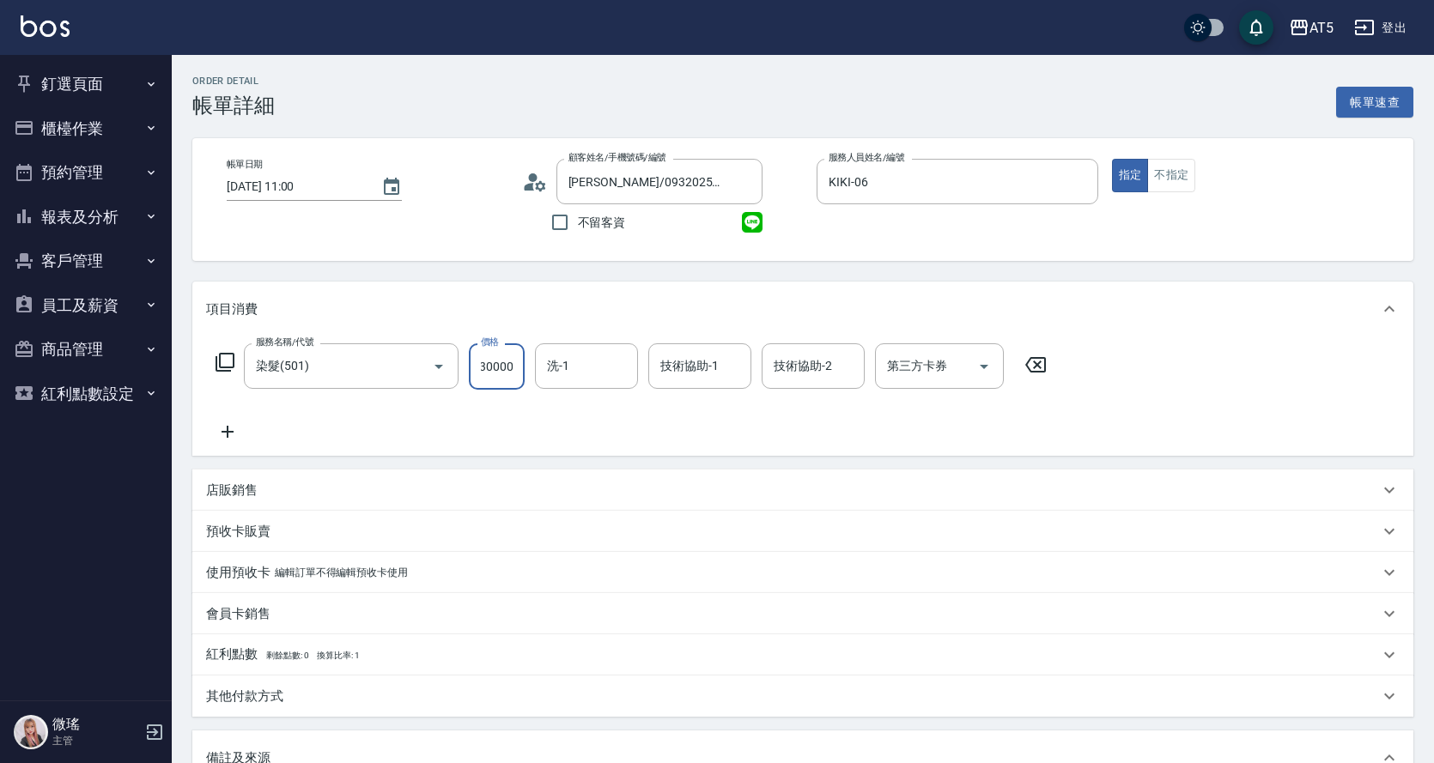
type input "30000"
type input "300000"
type input "3000"
type input "30000"
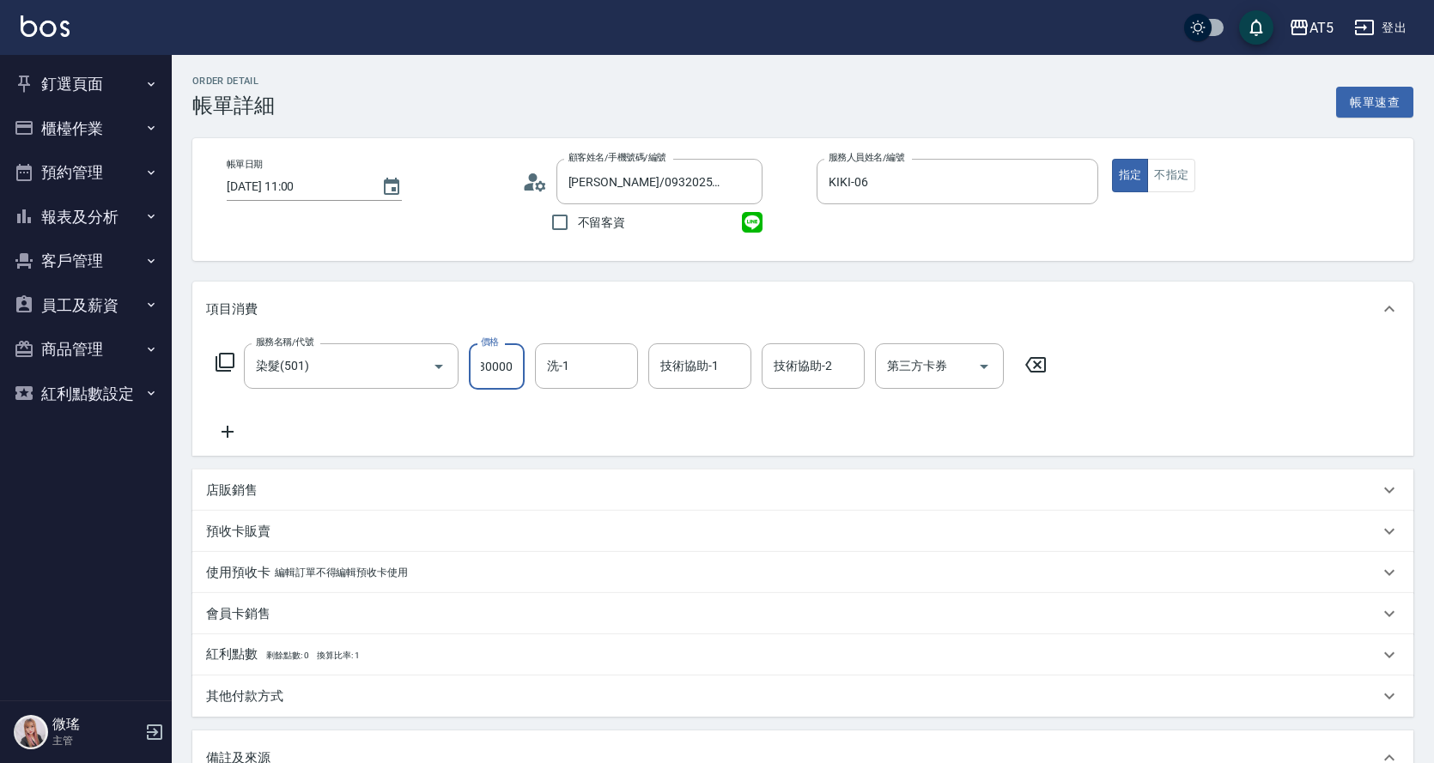
scroll to position [0, 2]
type input "300"
type input "3000"
type input "Coco-07"
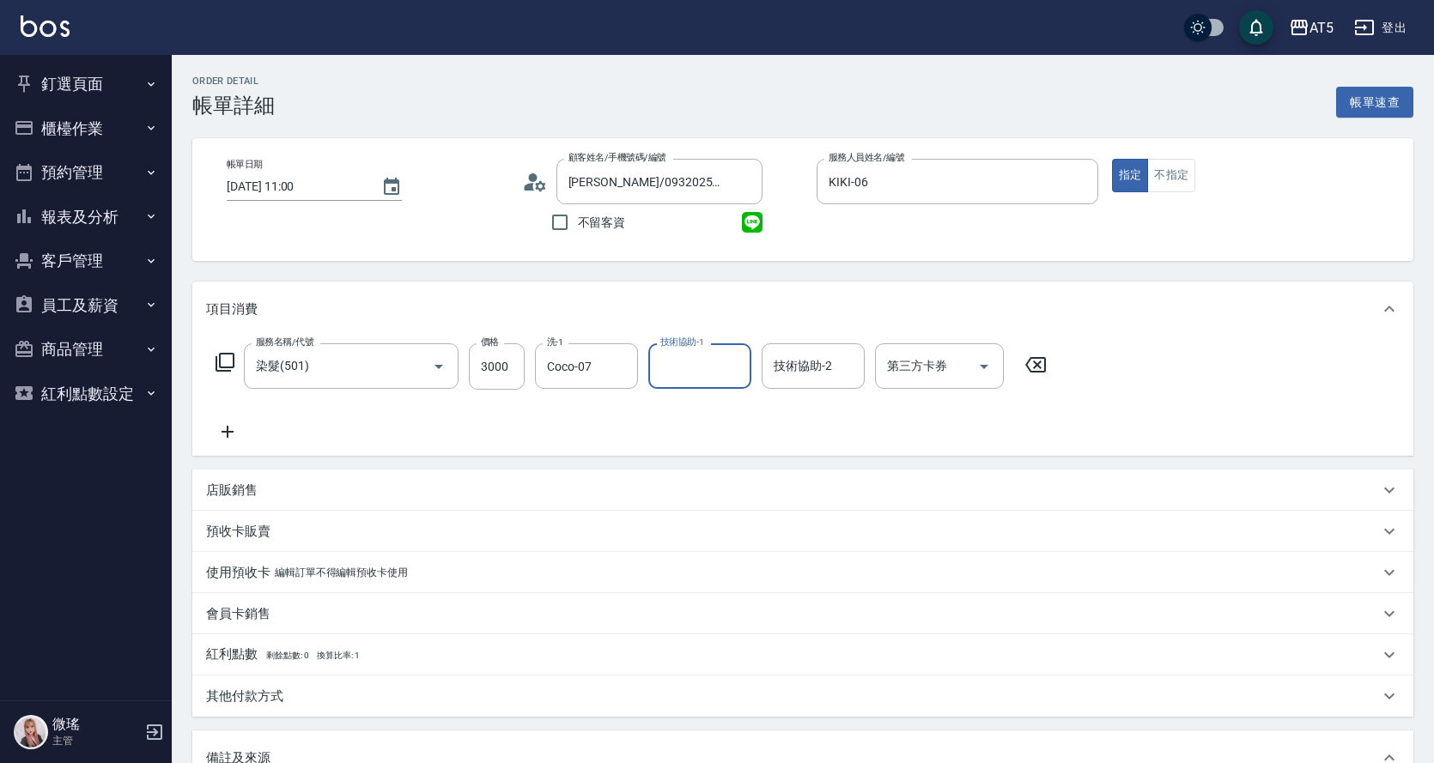
scroll to position [258, 0]
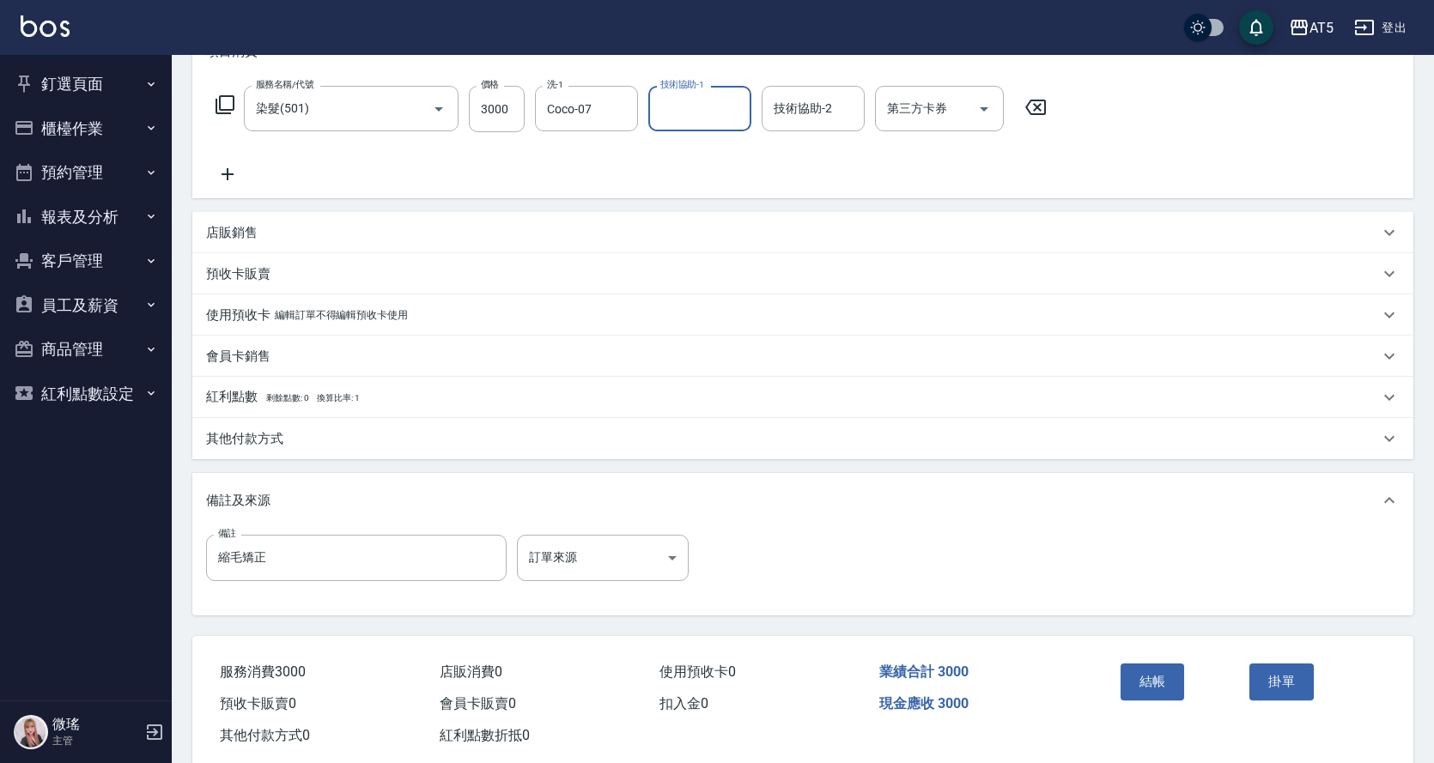
click at [260, 434] on p "其他付款方式" at bounding box center [244, 439] width 77 height 18
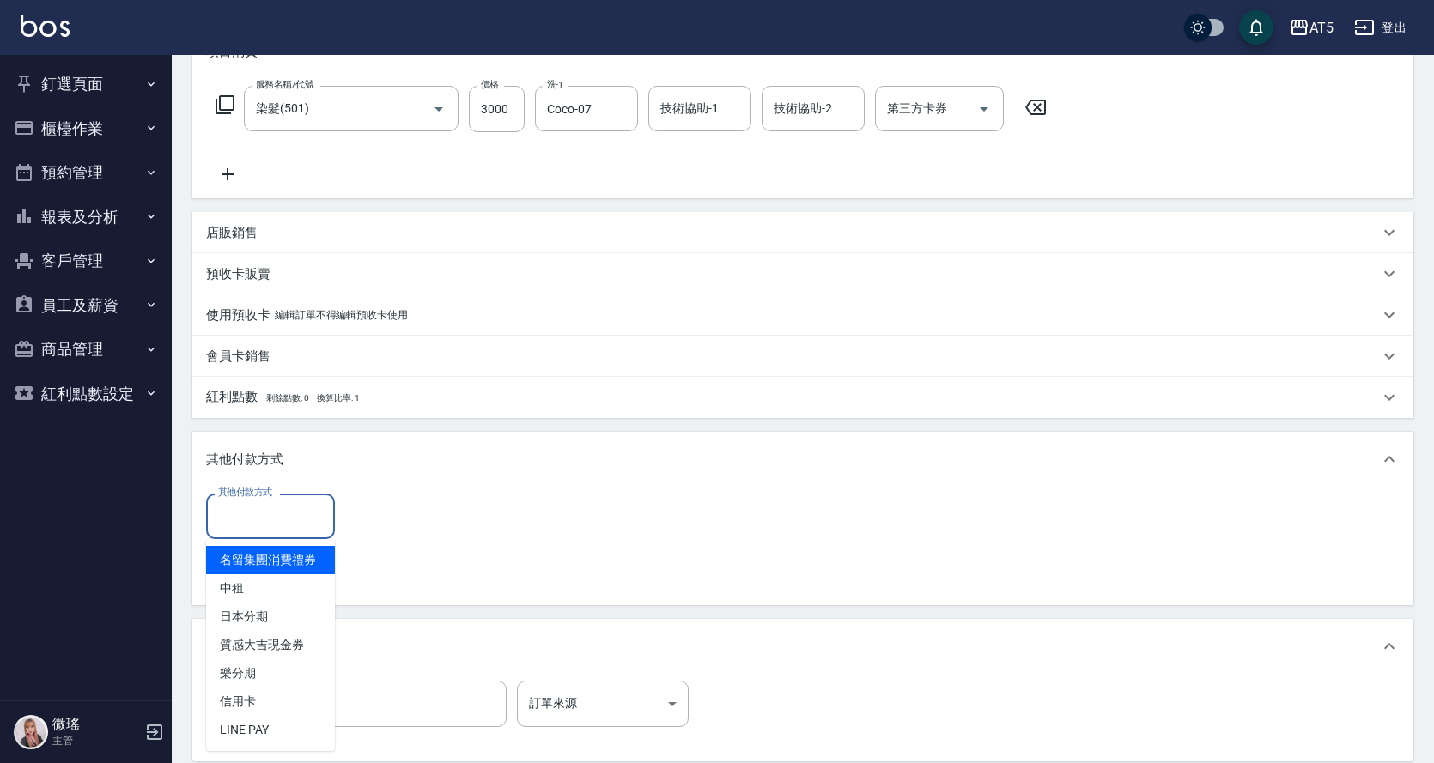
click at [243, 503] on input "其他付款方式" at bounding box center [270, 516] width 113 height 30
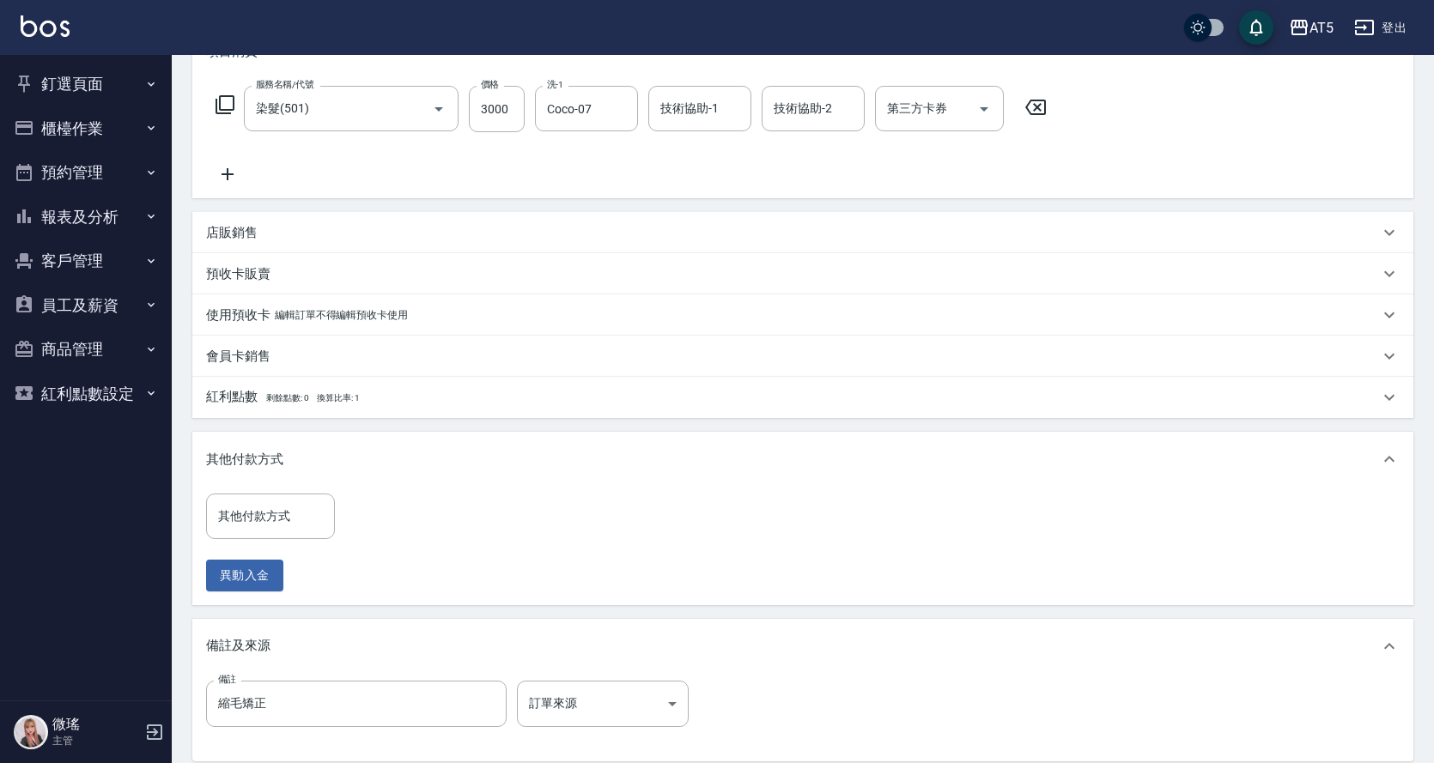
drag, startPoint x: 258, startPoint y: 459, endPoint x: 252, endPoint y: 379, distance: 80.9
click at [257, 459] on p "其他付款方式" at bounding box center [244, 460] width 77 height 18
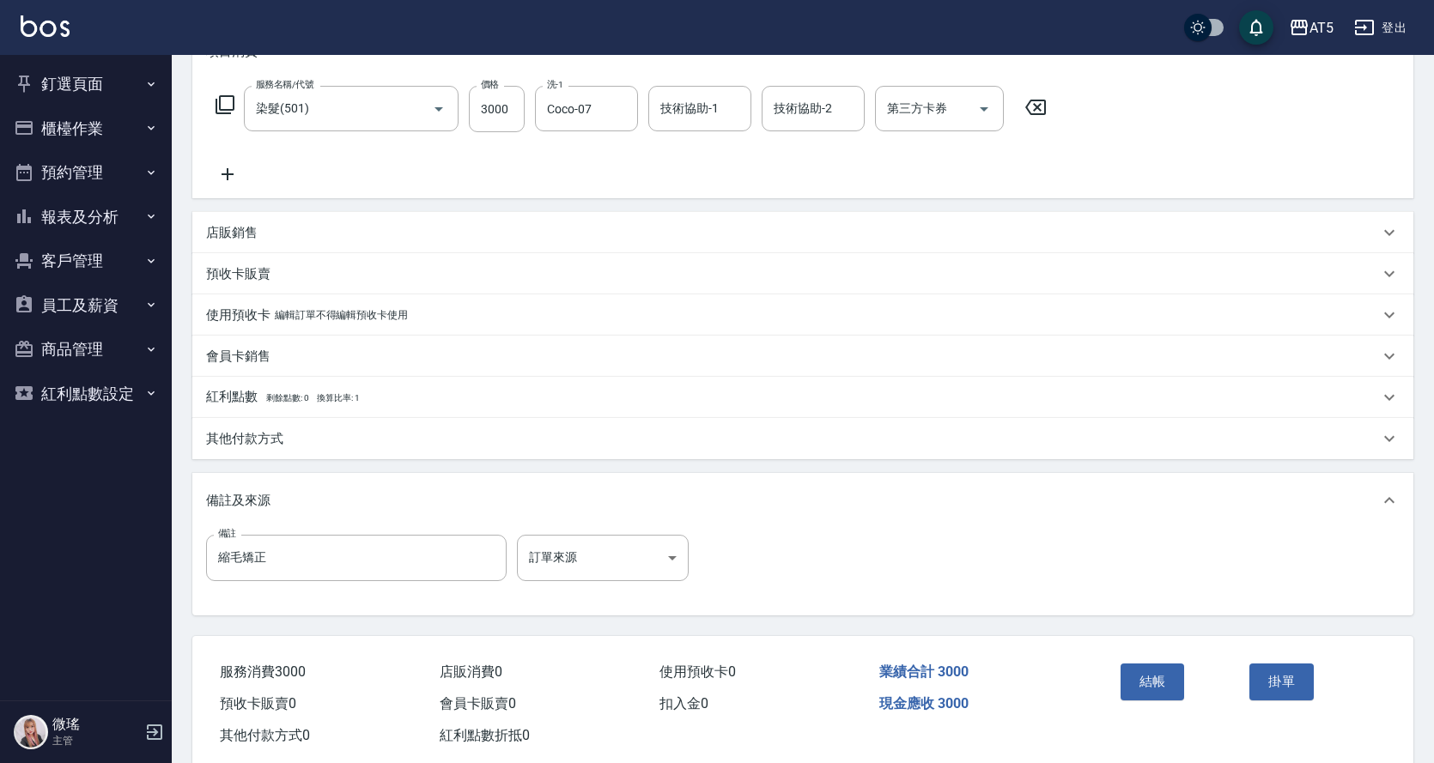
click at [266, 243] on div "店販銷售" at bounding box center [802, 232] width 1221 height 41
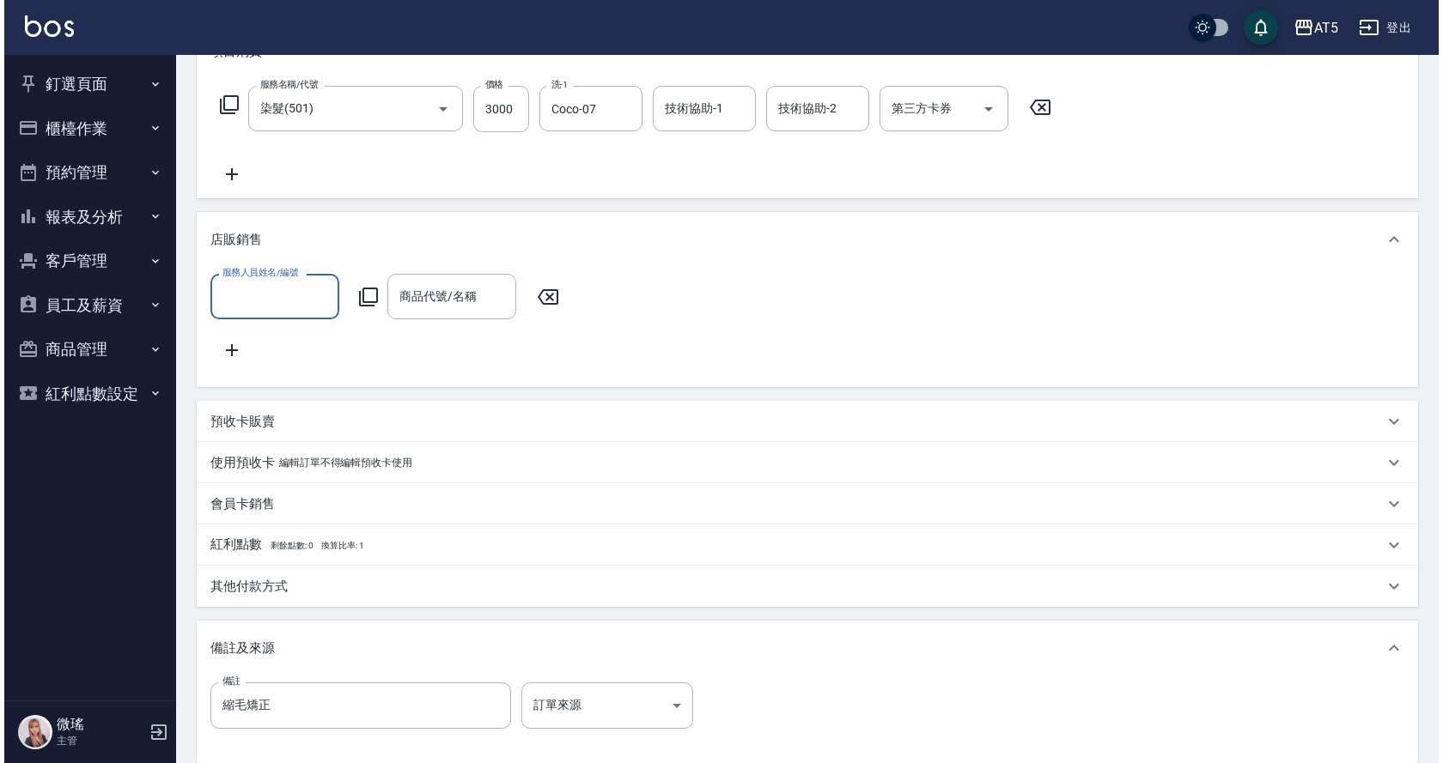
scroll to position [0, 0]
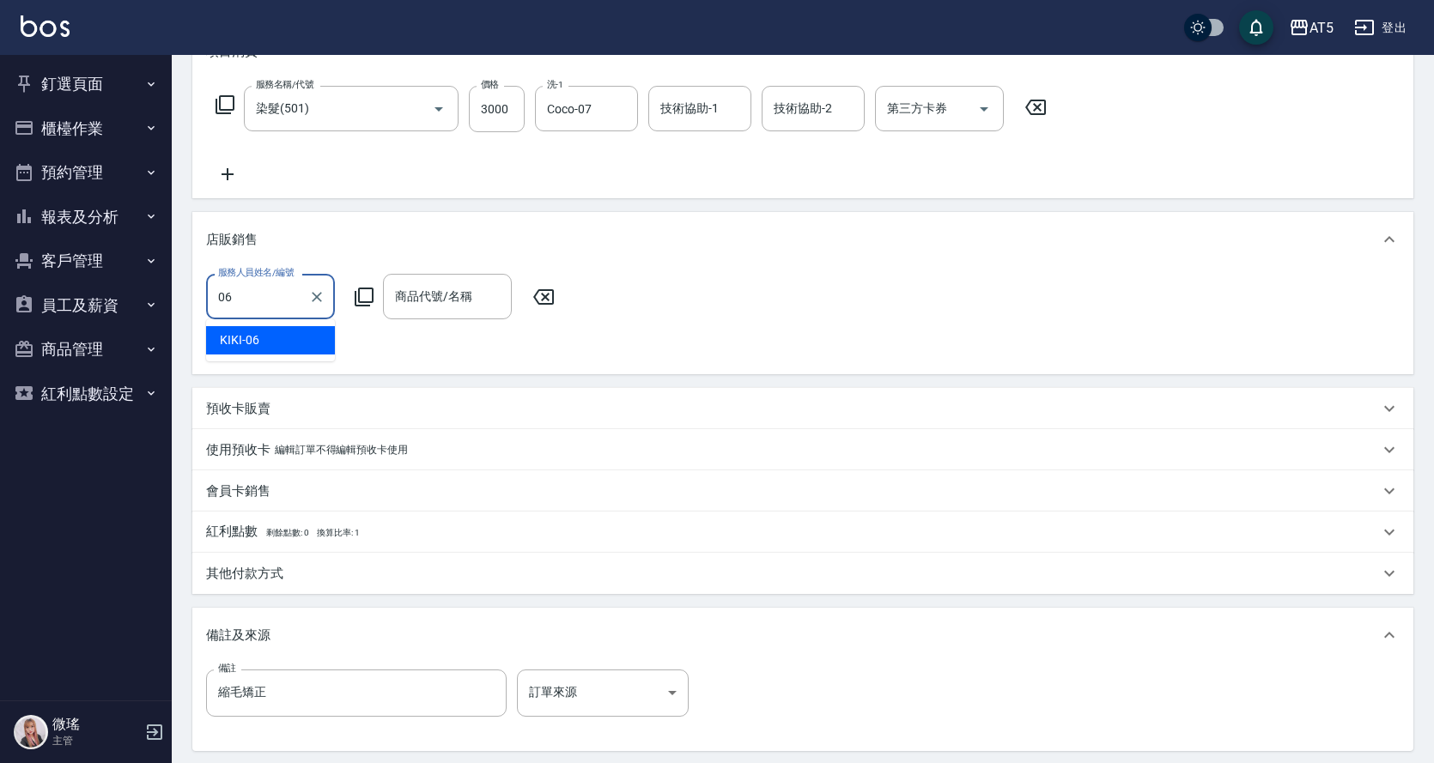
type input "KIKI-06"
click at [365, 288] on icon at bounding box center [364, 297] width 19 height 19
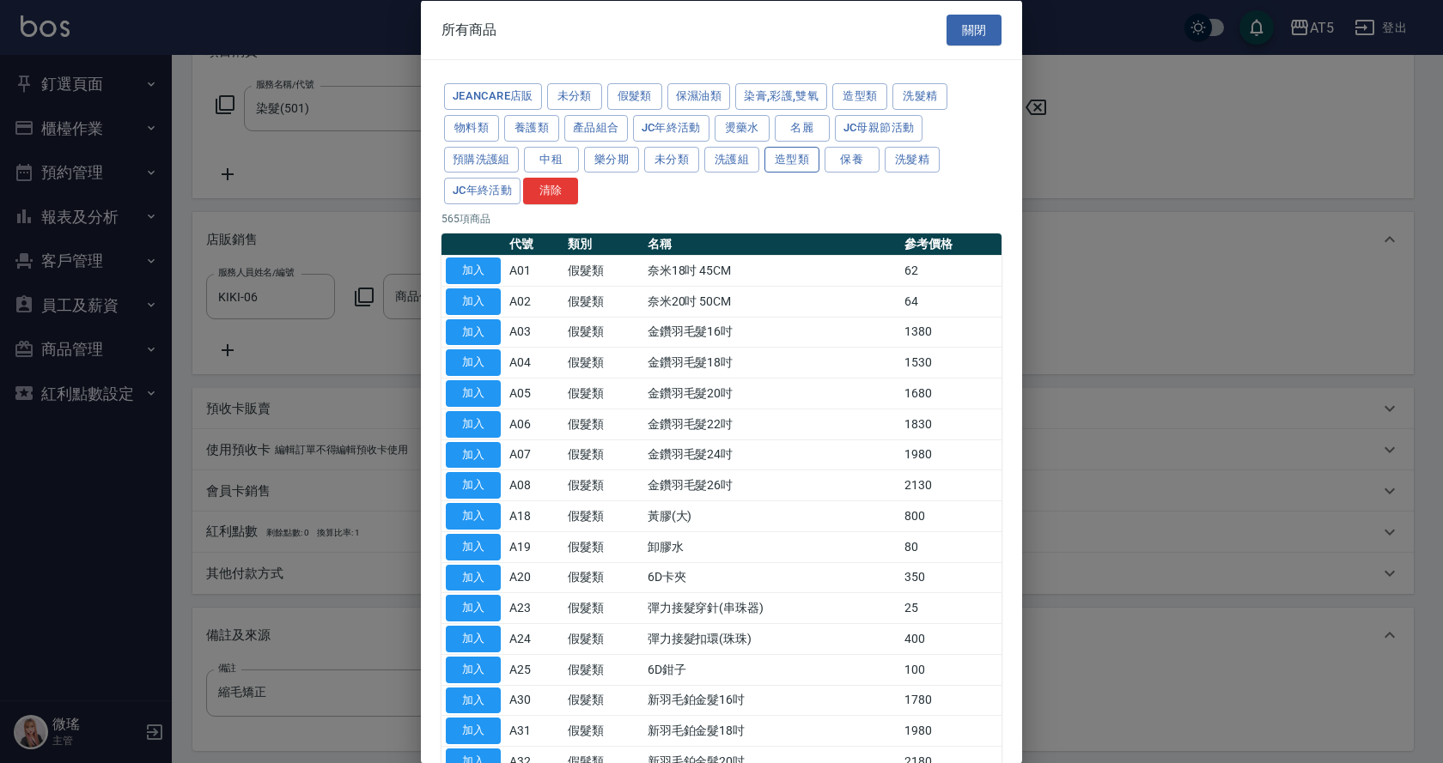
click at [810, 162] on button "造型類" at bounding box center [791, 159] width 55 height 27
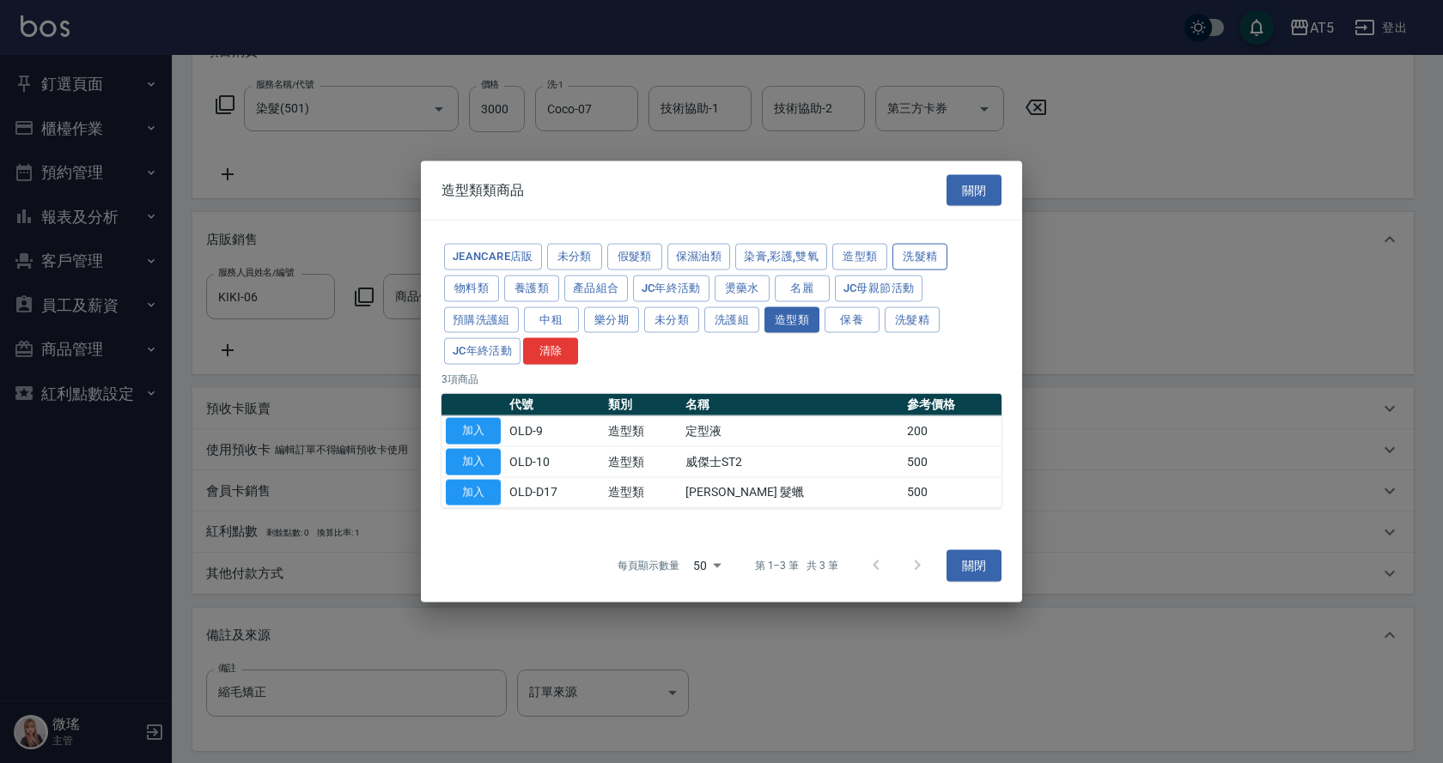
click at [901, 256] on button "洗髮精" at bounding box center [919, 257] width 55 height 27
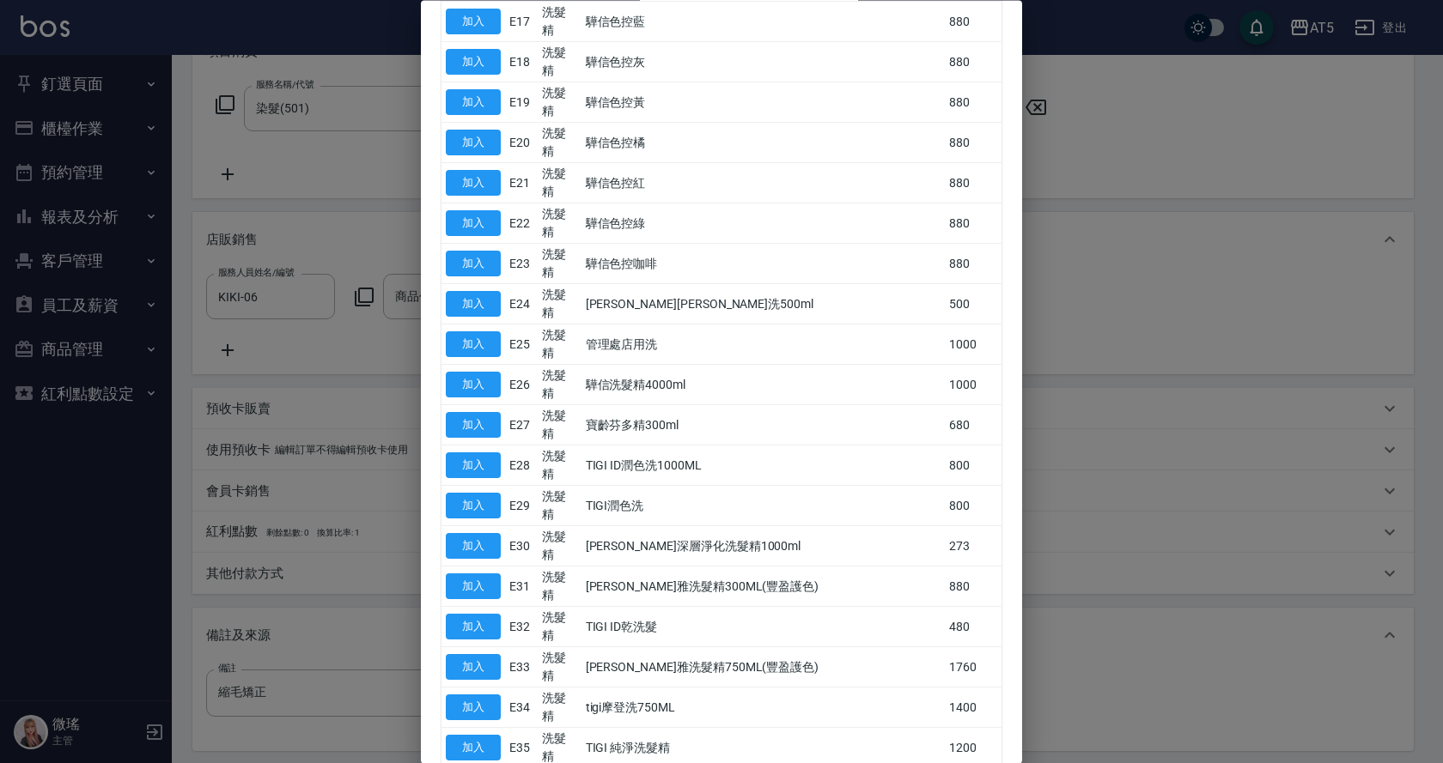
scroll to position [1121, 0]
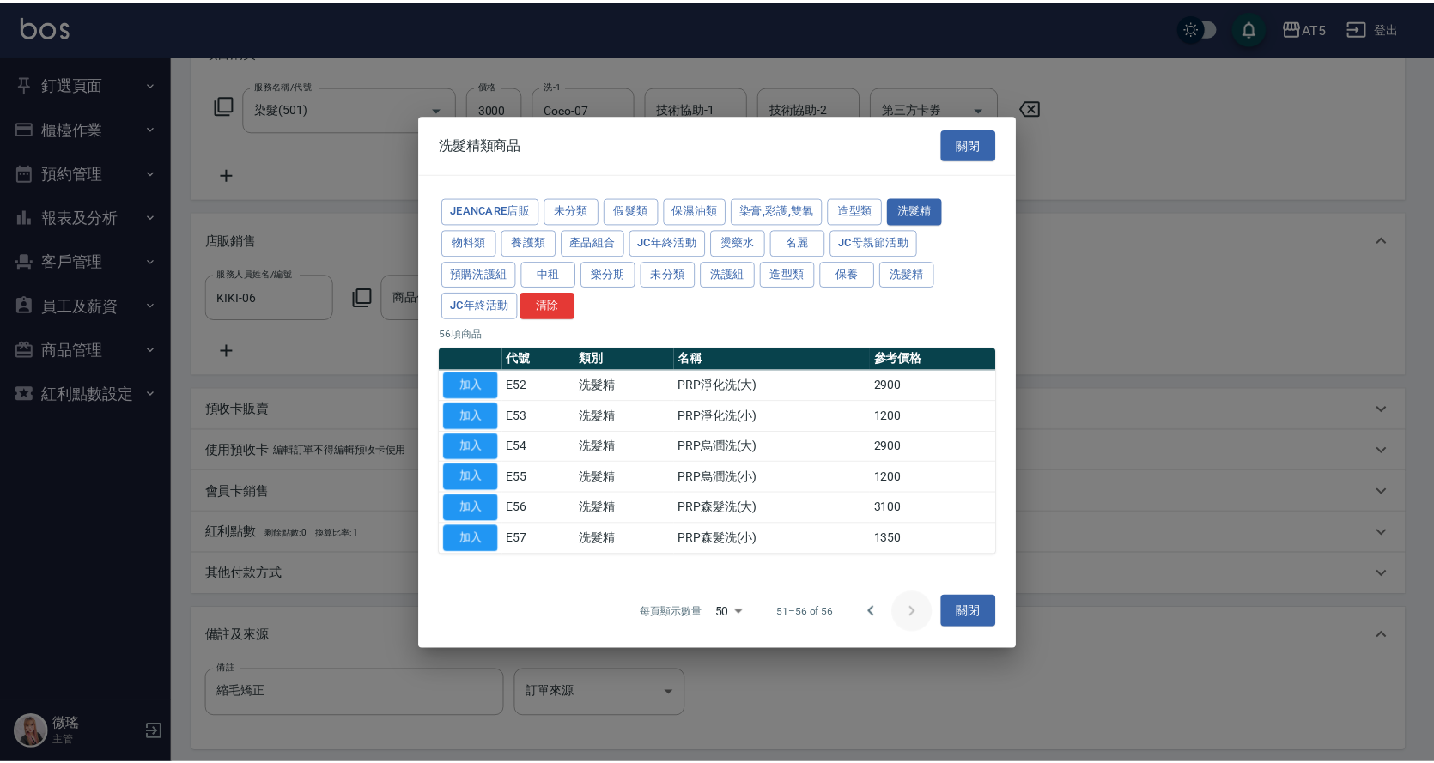
scroll to position [0, 0]
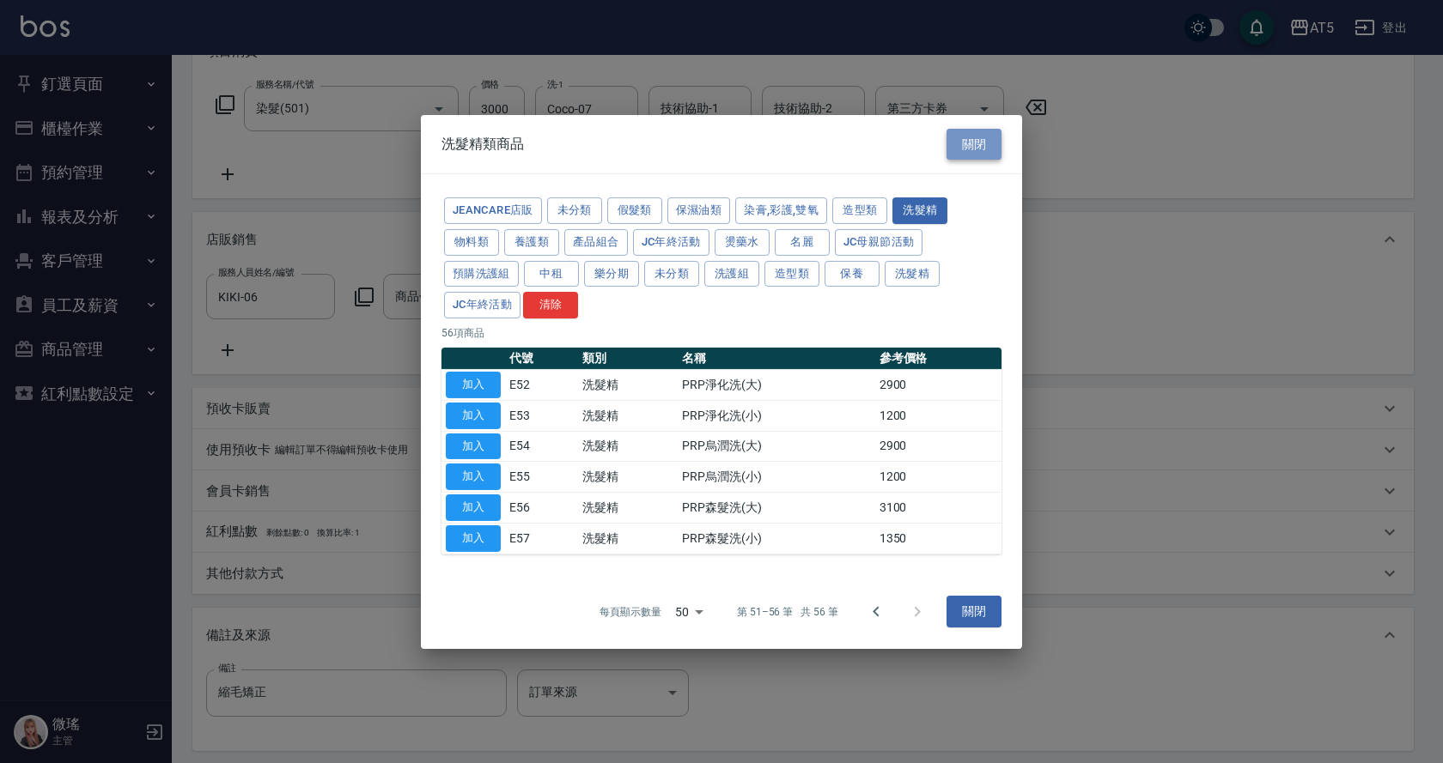
click at [970, 141] on button "關閉" at bounding box center [973, 144] width 55 height 32
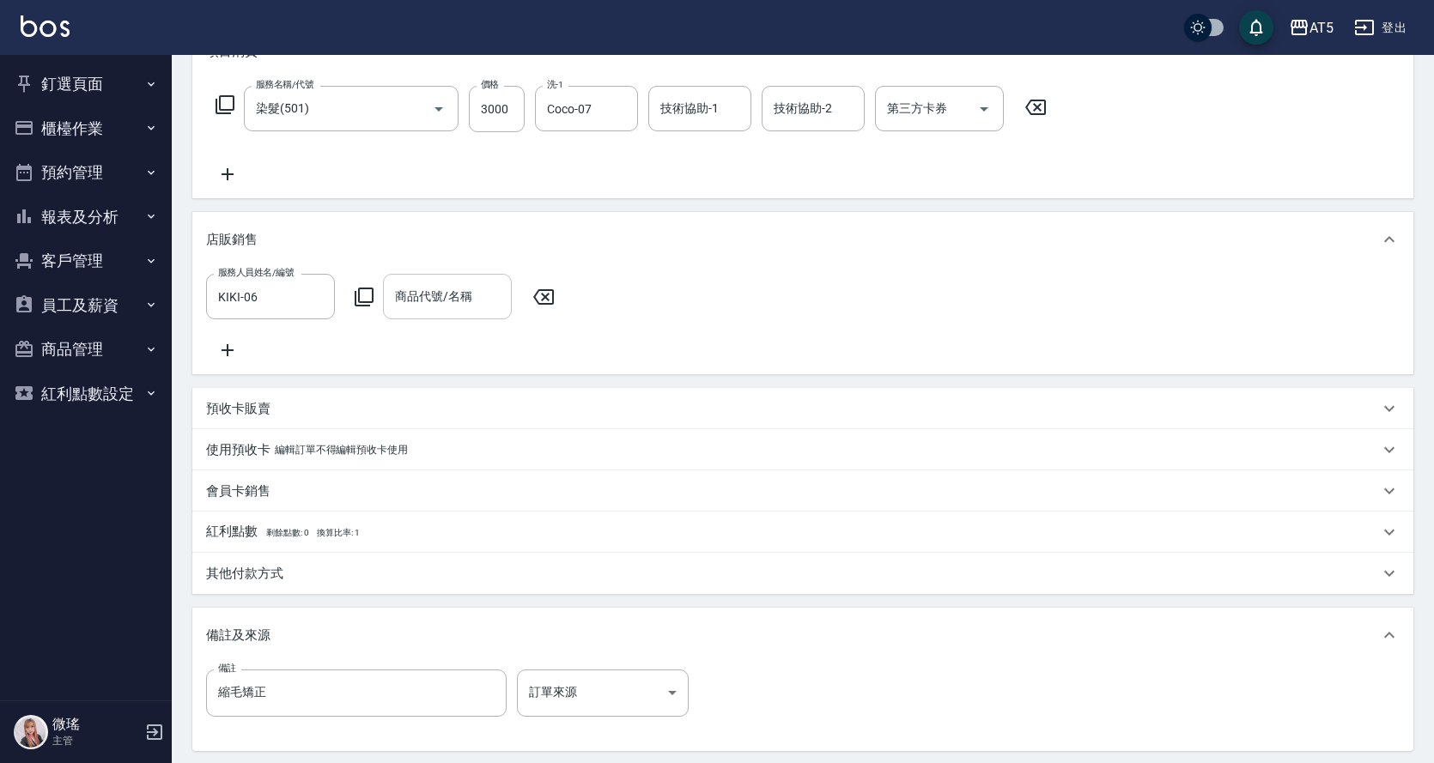
click at [477, 290] on input "商品代號/名稱" at bounding box center [447, 297] width 113 height 30
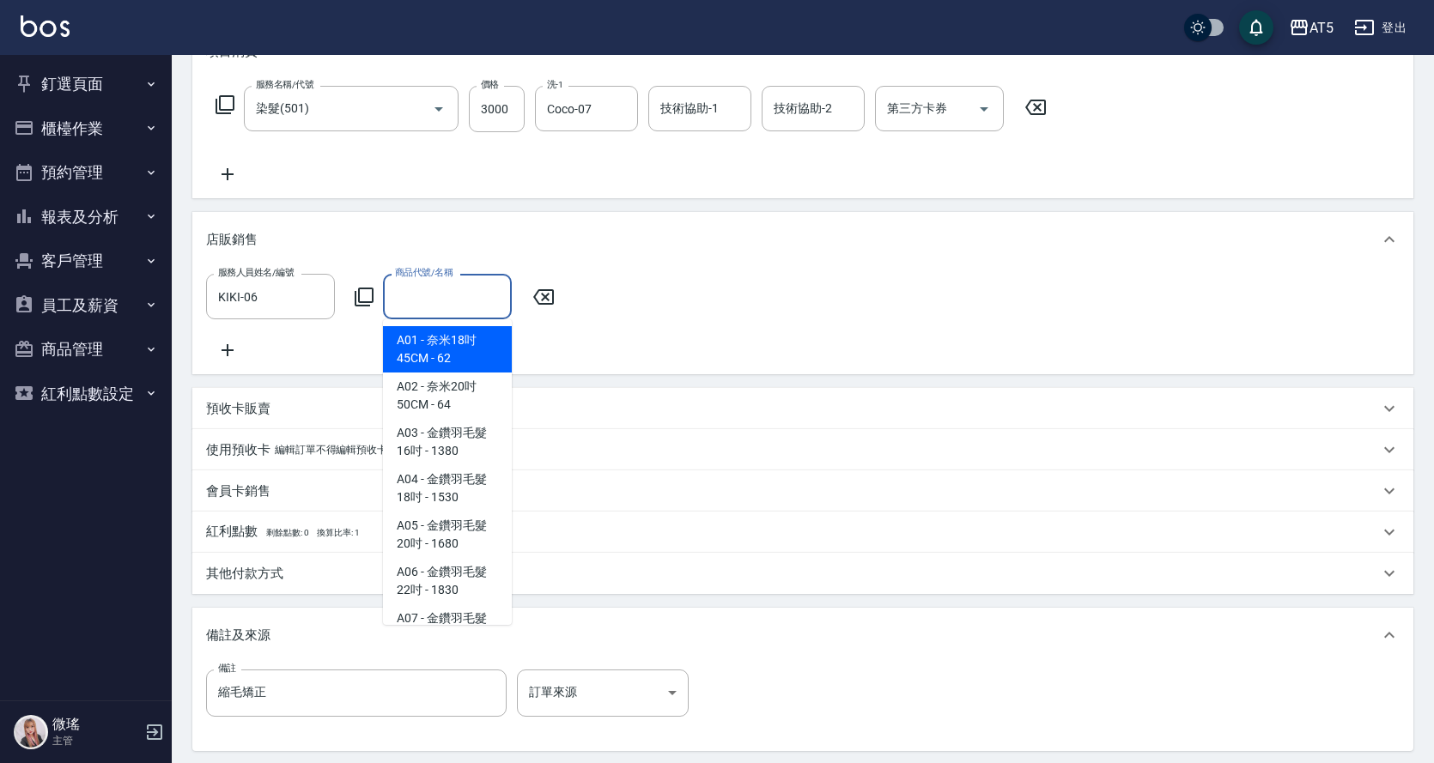
type input "ㄠ"
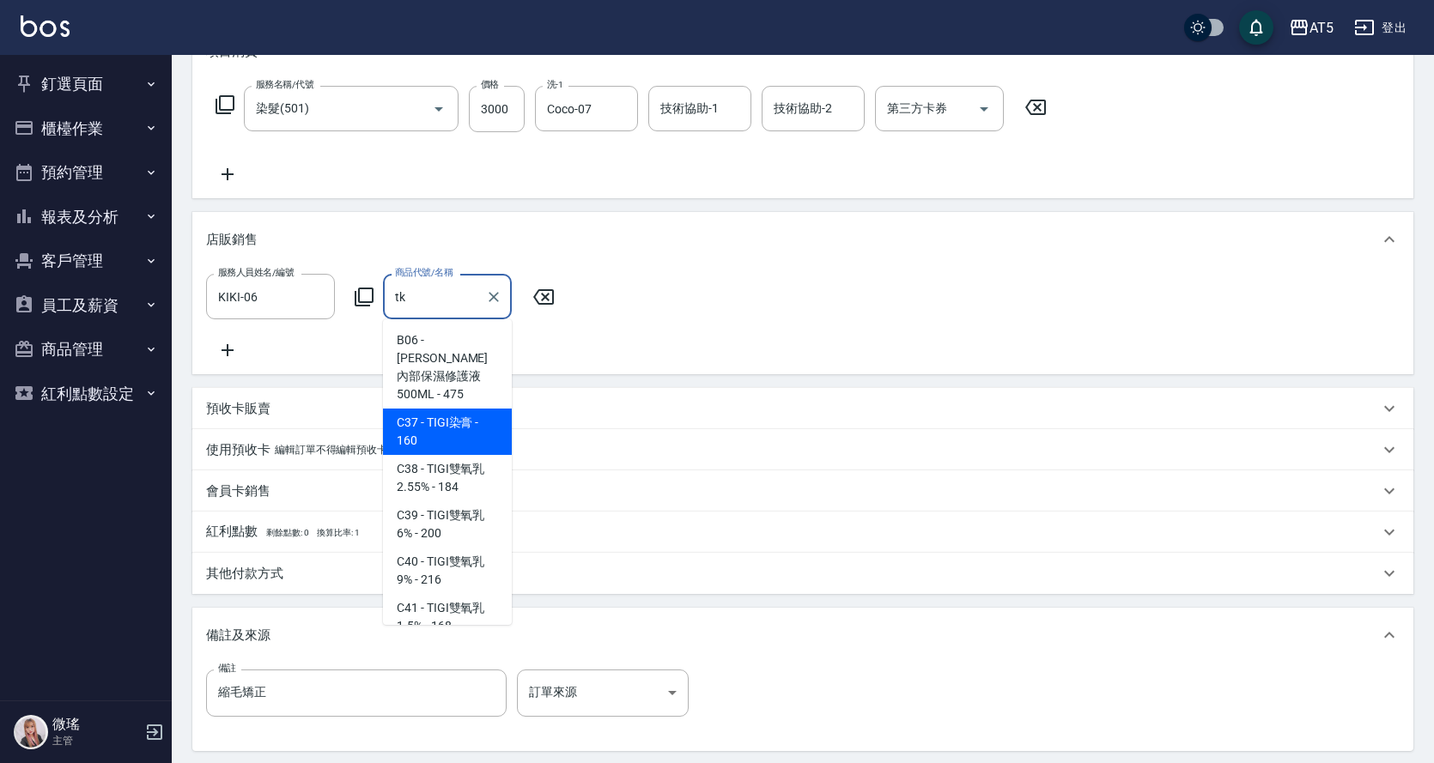
scroll to position [173, 0]
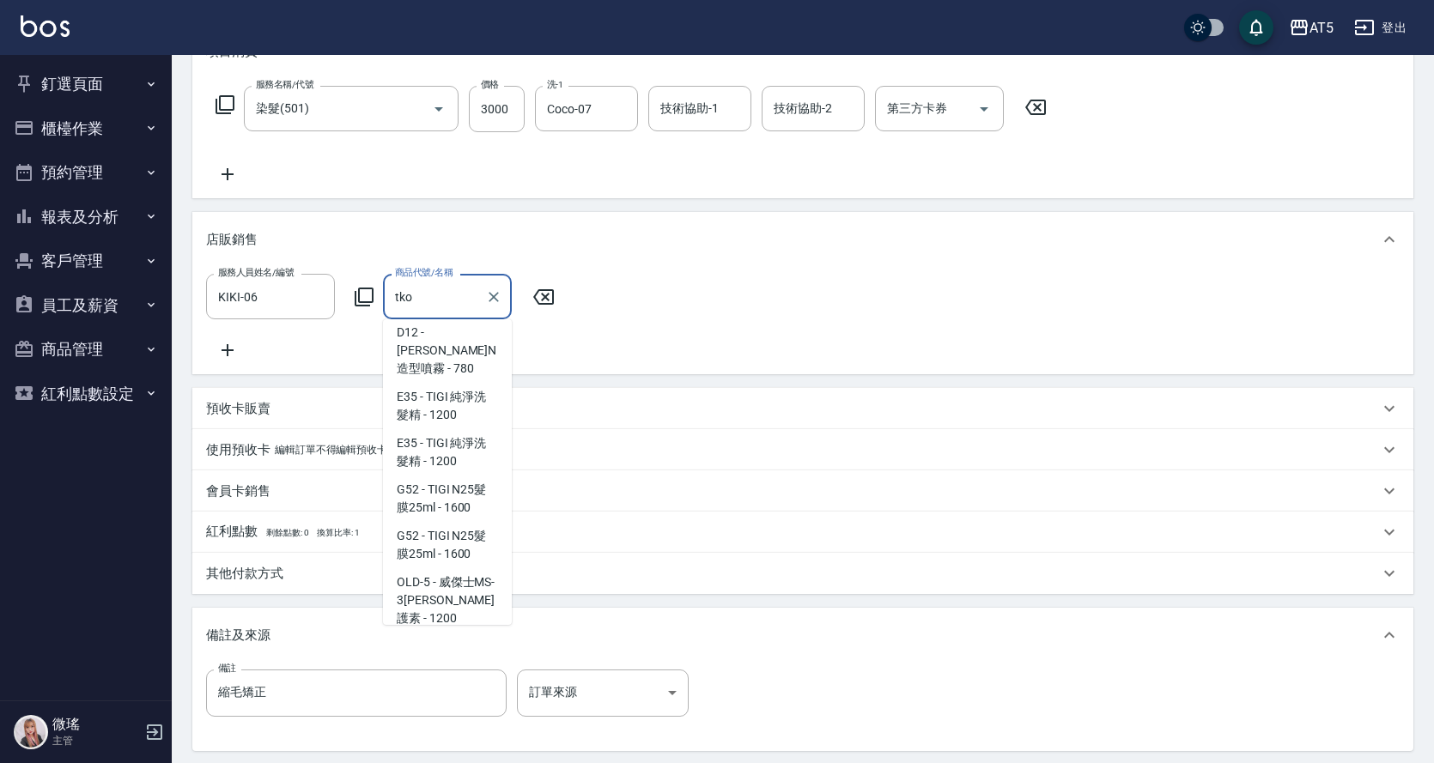
click at [459, 633] on span "OLD-6 - Tko補色洗(小瓶) - 520" at bounding box center [447, 656] width 129 height 46
type input "Tko補色洗(小瓶)"
type input "350"
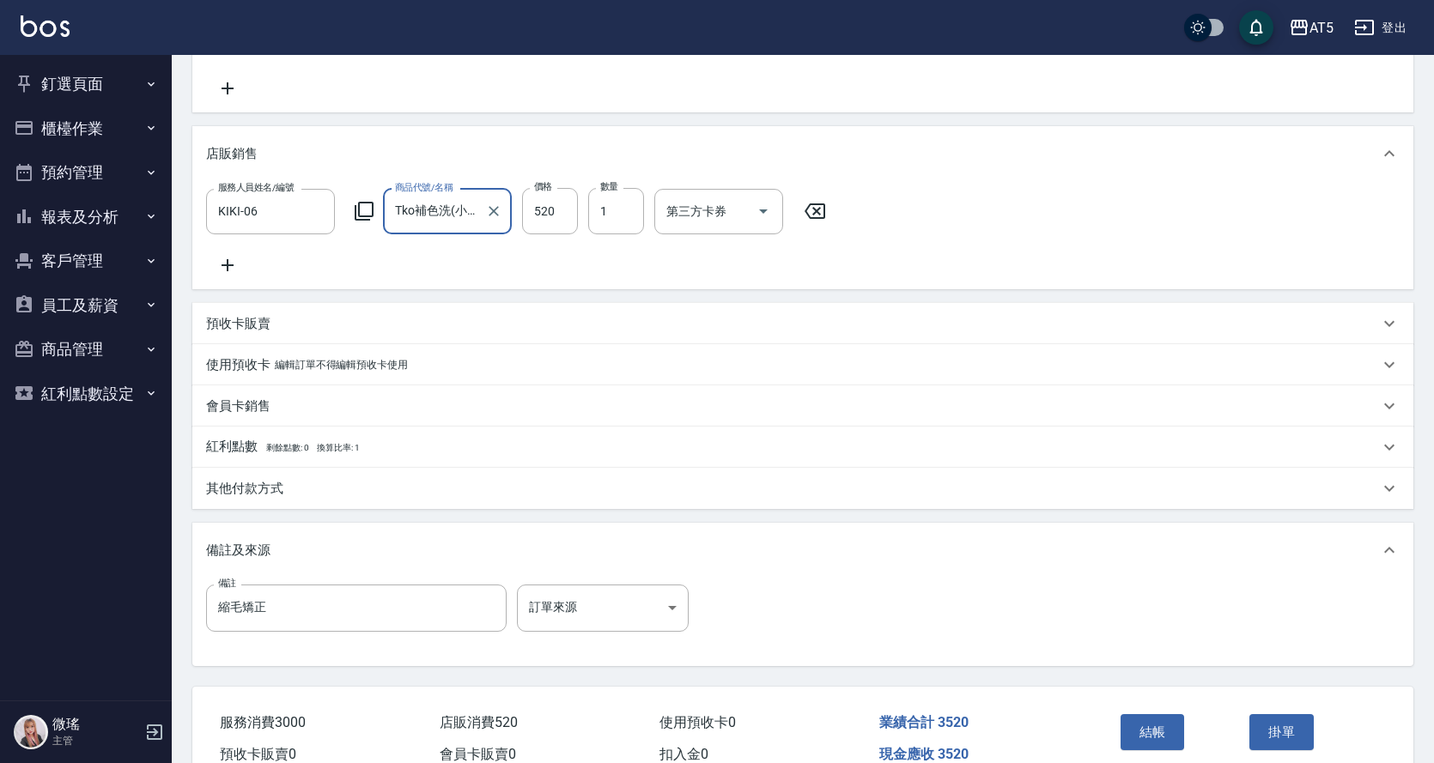
scroll to position [429, 0]
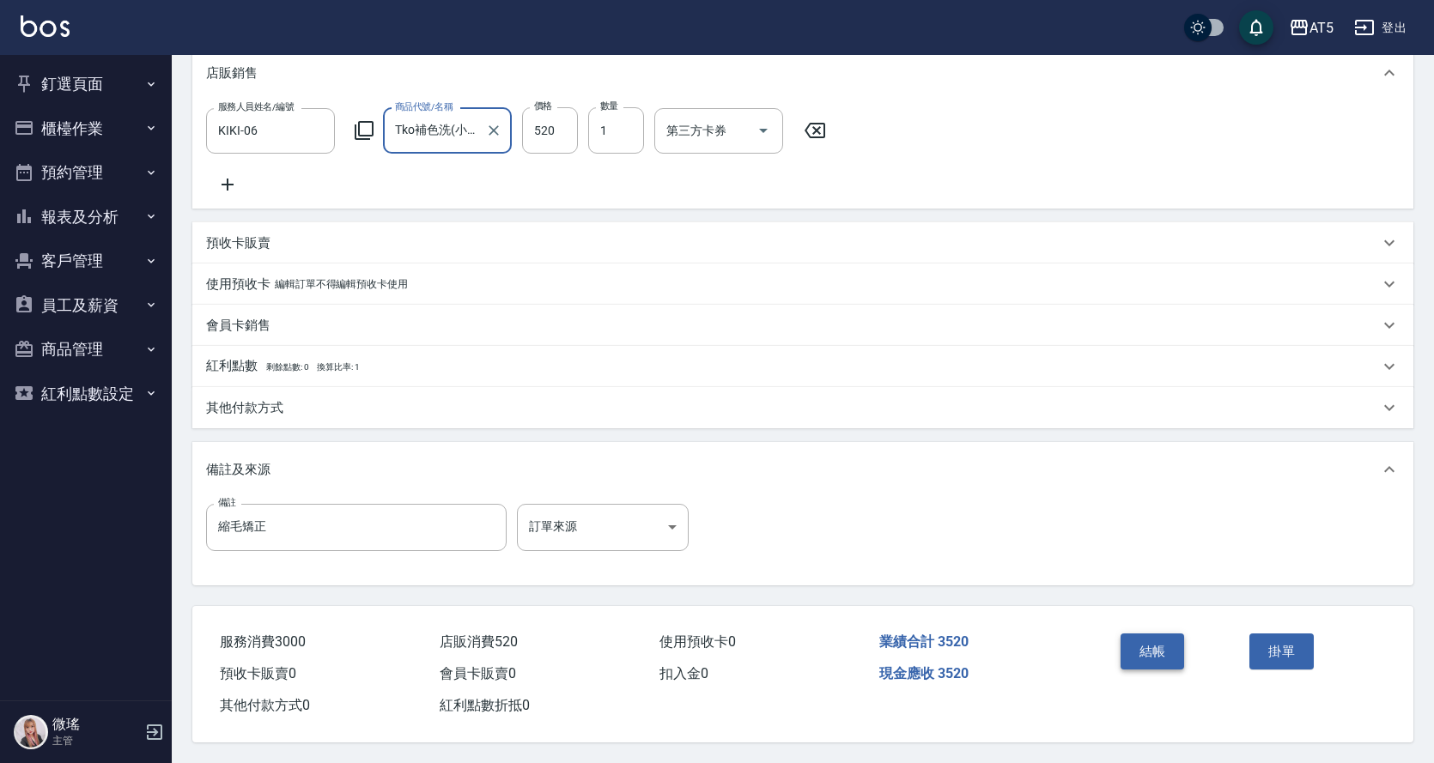
type input "Tko補色洗(小瓶)"
click at [1143, 654] on button "結帳" at bounding box center [1153, 652] width 64 height 36
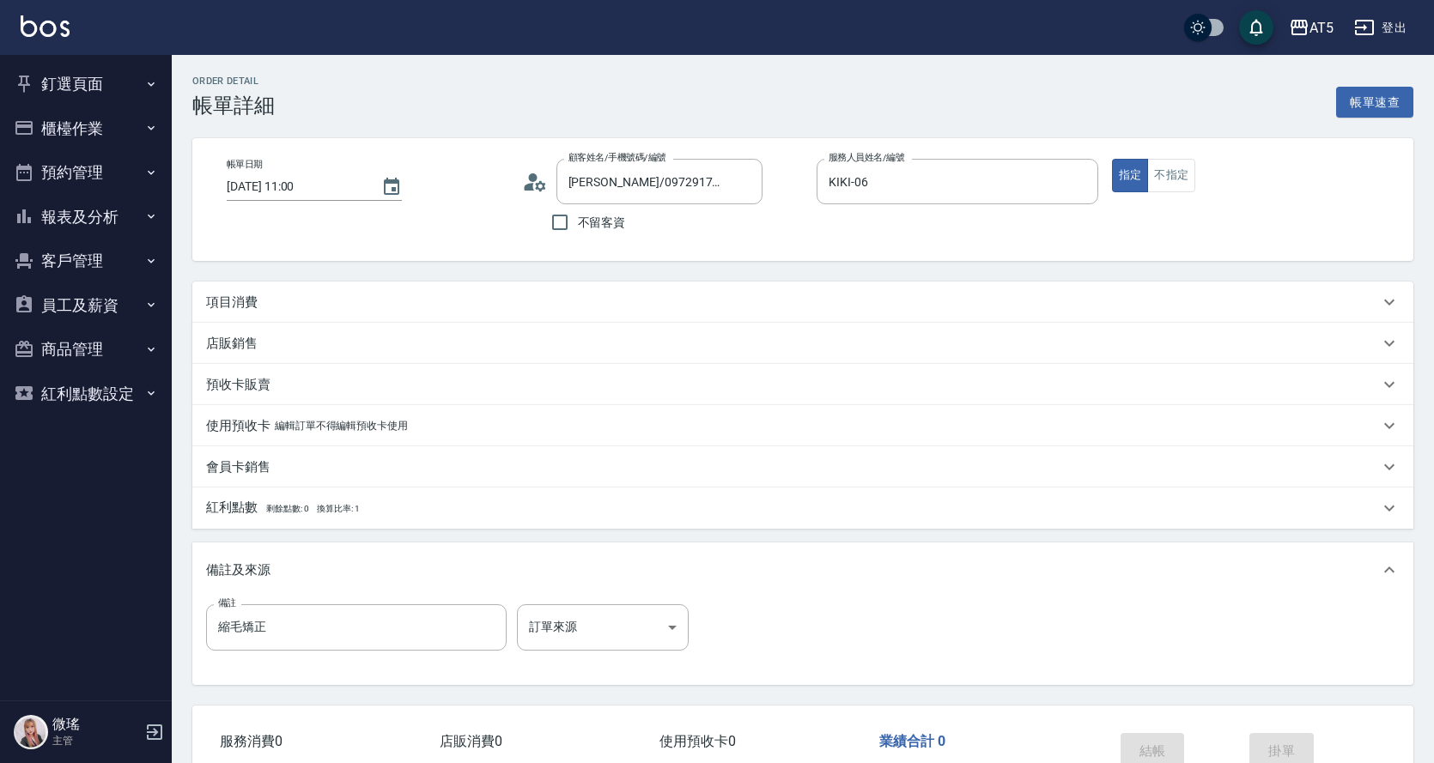
click at [429, 294] on div "項目消費" at bounding box center [792, 303] width 1173 height 18
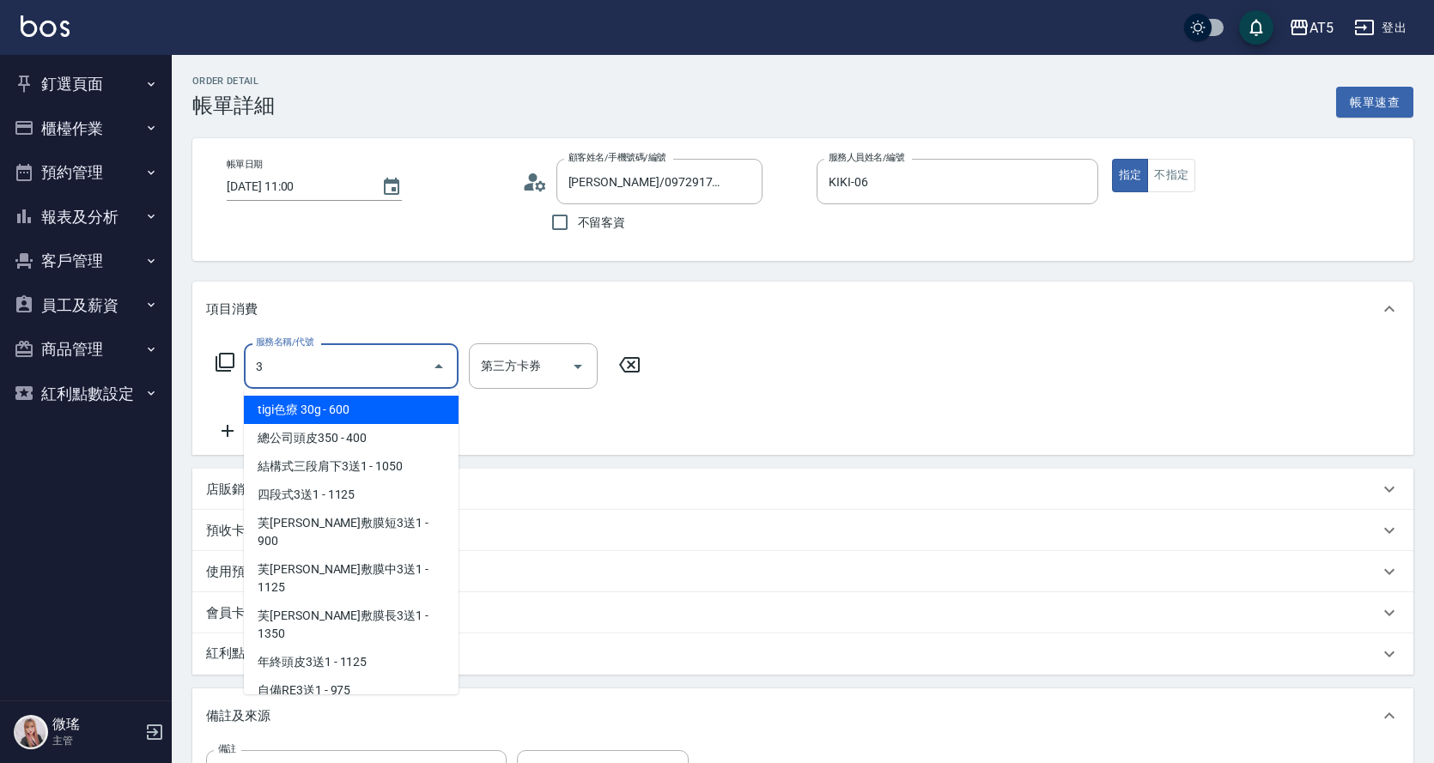
drag, startPoint x: 360, startPoint y: 362, endPoint x: 270, endPoint y: 368, distance: 89.5
click at [270, 368] on input "3" at bounding box center [338, 366] width 173 height 30
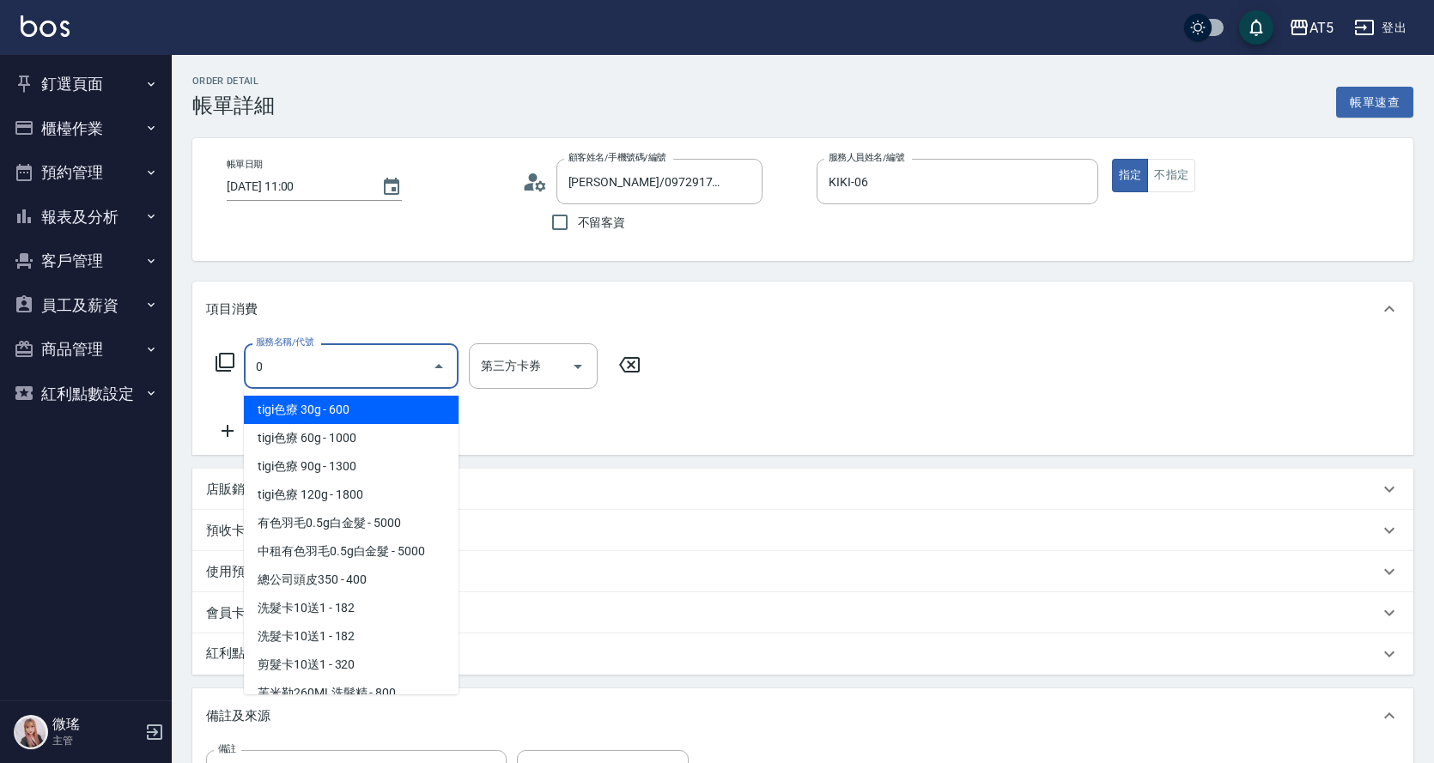
drag, startPoint x: 278, startPoint y: 368, endPoint x: 269, endPoint y: 374, distance: 11.7
click at [247, 376] on div "0 服務名稱/代號" at bounding box center [351, 366] width 215 height 46
click at [295, 370] on input "0" at bounding box center [338, 366] width 173 height 30
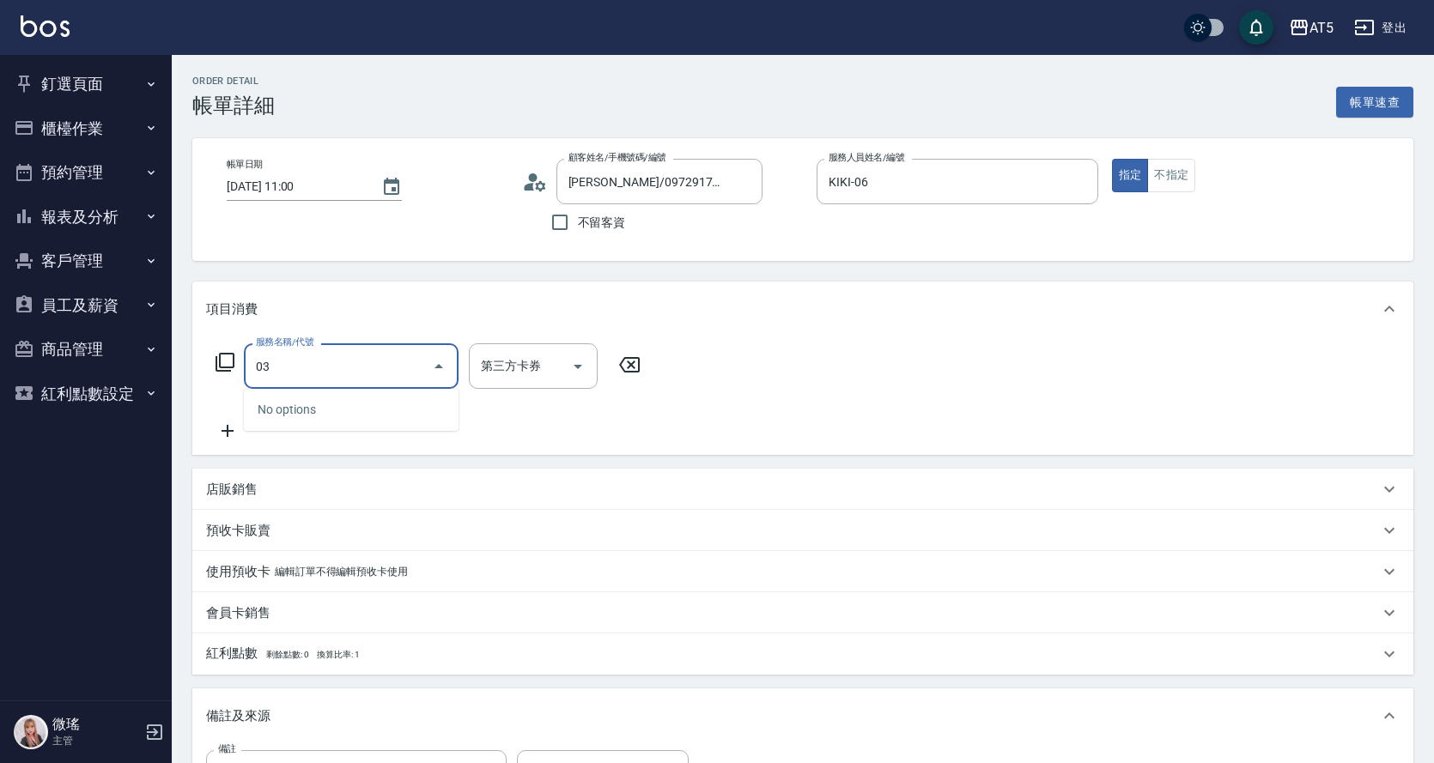
drag, startPoint x: 295, startPoint y: 370, endPoint x: 196, endPoint y: 380, distance: 100.1
click at [192, 379] on div "服務名稱/代號 03 服務名稱/代號 第三方卡券 第三方卡券" at bounding box center [802, 396] width 1221 height 118
drag, startPoint x: 289, startPoint y: 367, endPoint x: 202, endPoint y: 370, distance: 86.8
click at [202, 370] on div "服務名稱/代號 01 服務名稱/代號 第三方卡券 第三方卡券" at bounding box center [802, 396] width 1221 height 118
type input "301"
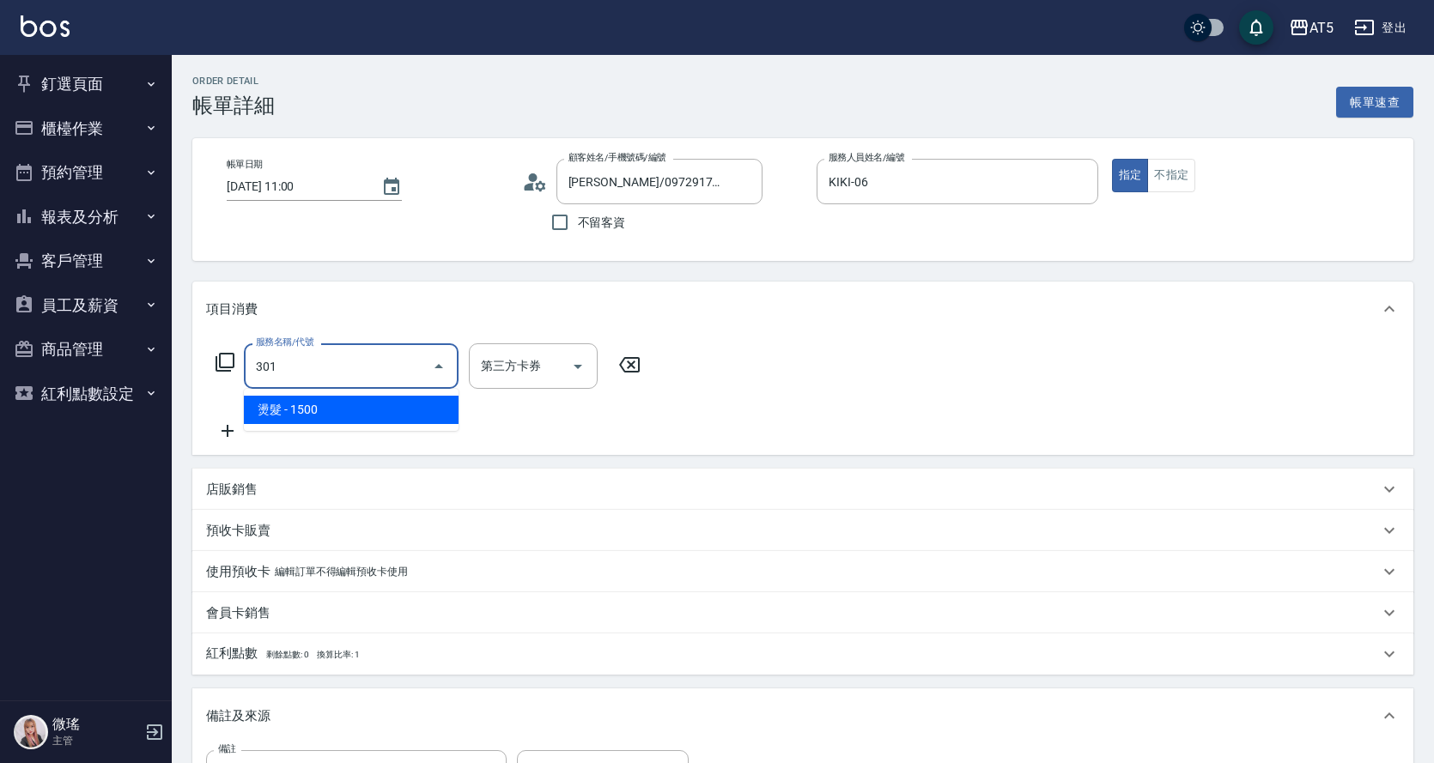
type input "150"
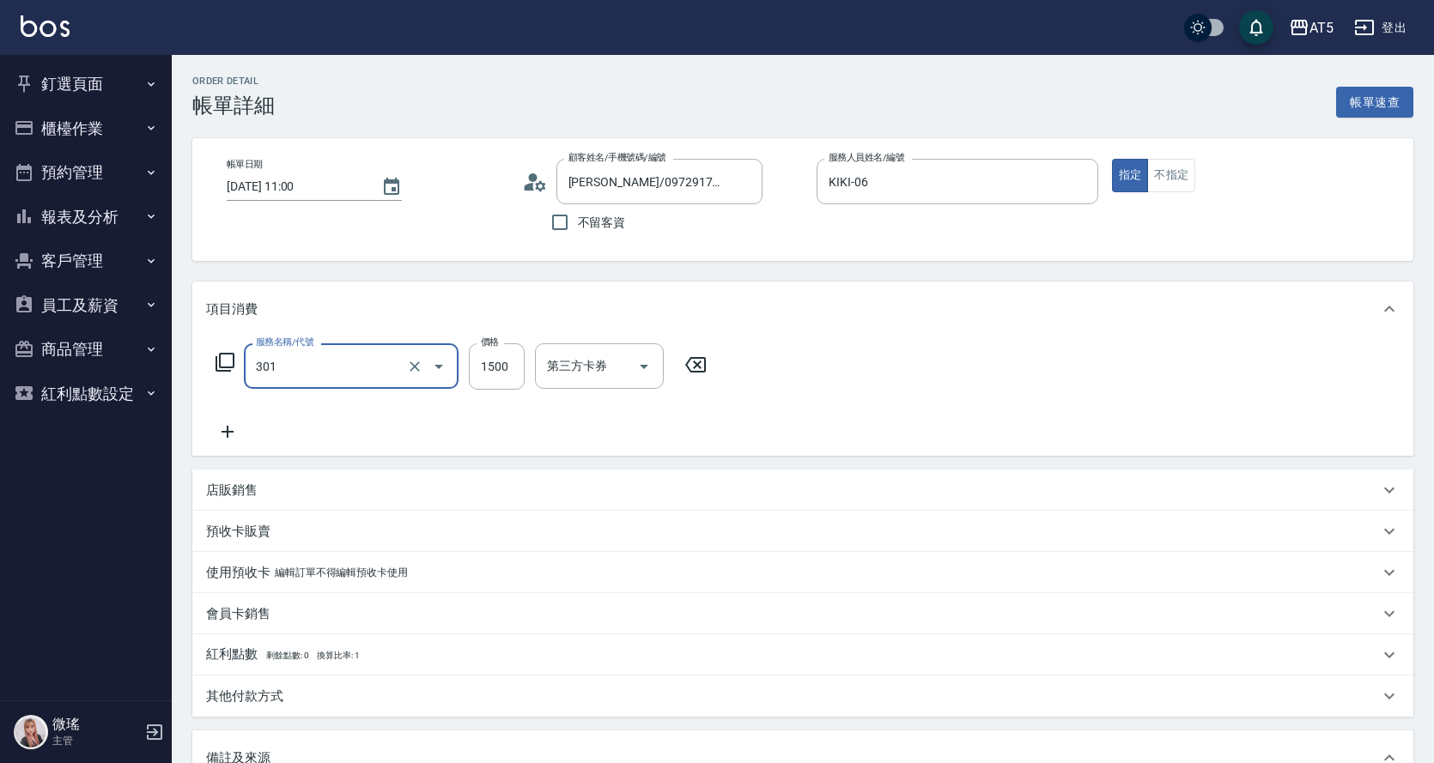
type input "燙髮(301)"
type input "0"
type input "18"
type input "10"
type input "188"
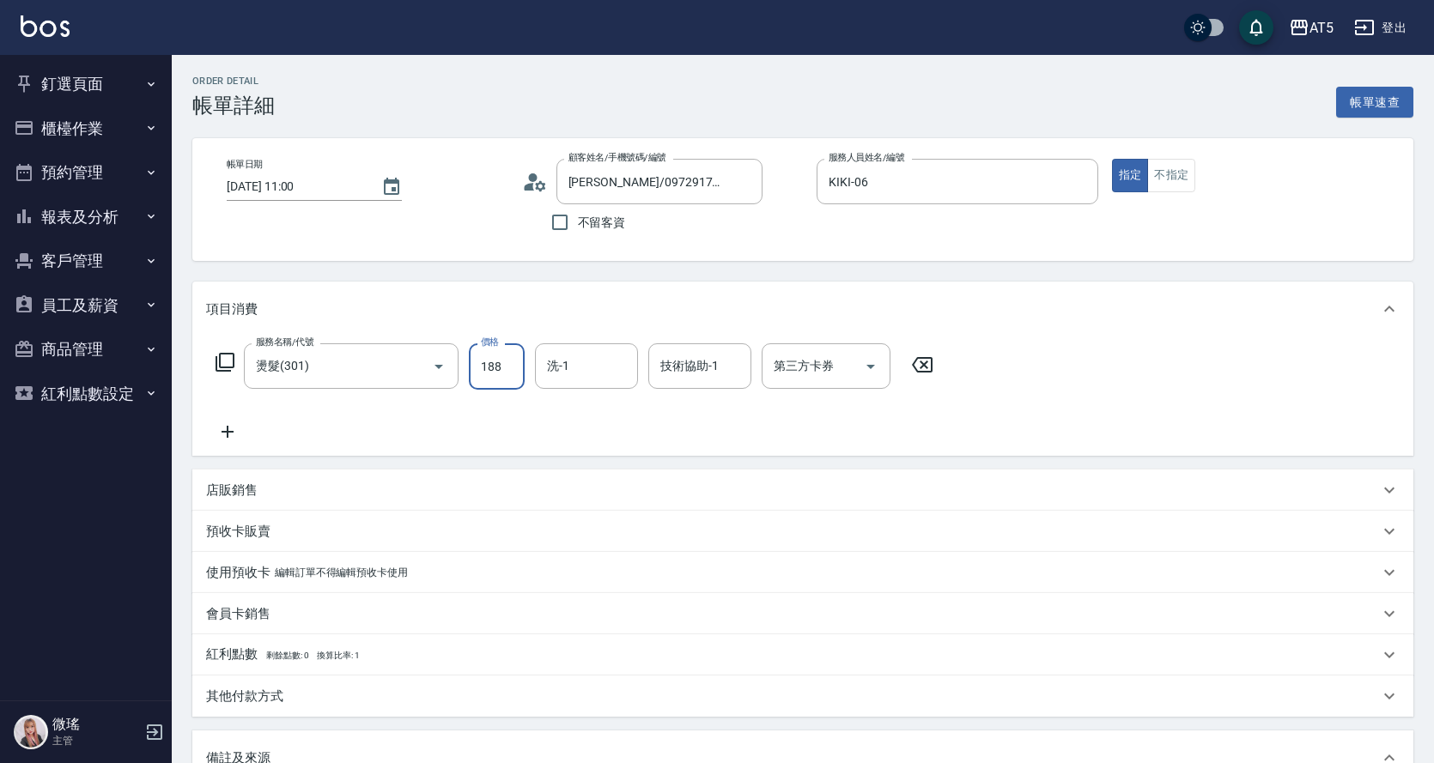
type input "180"
type input "1880"
type input "sandy-03"
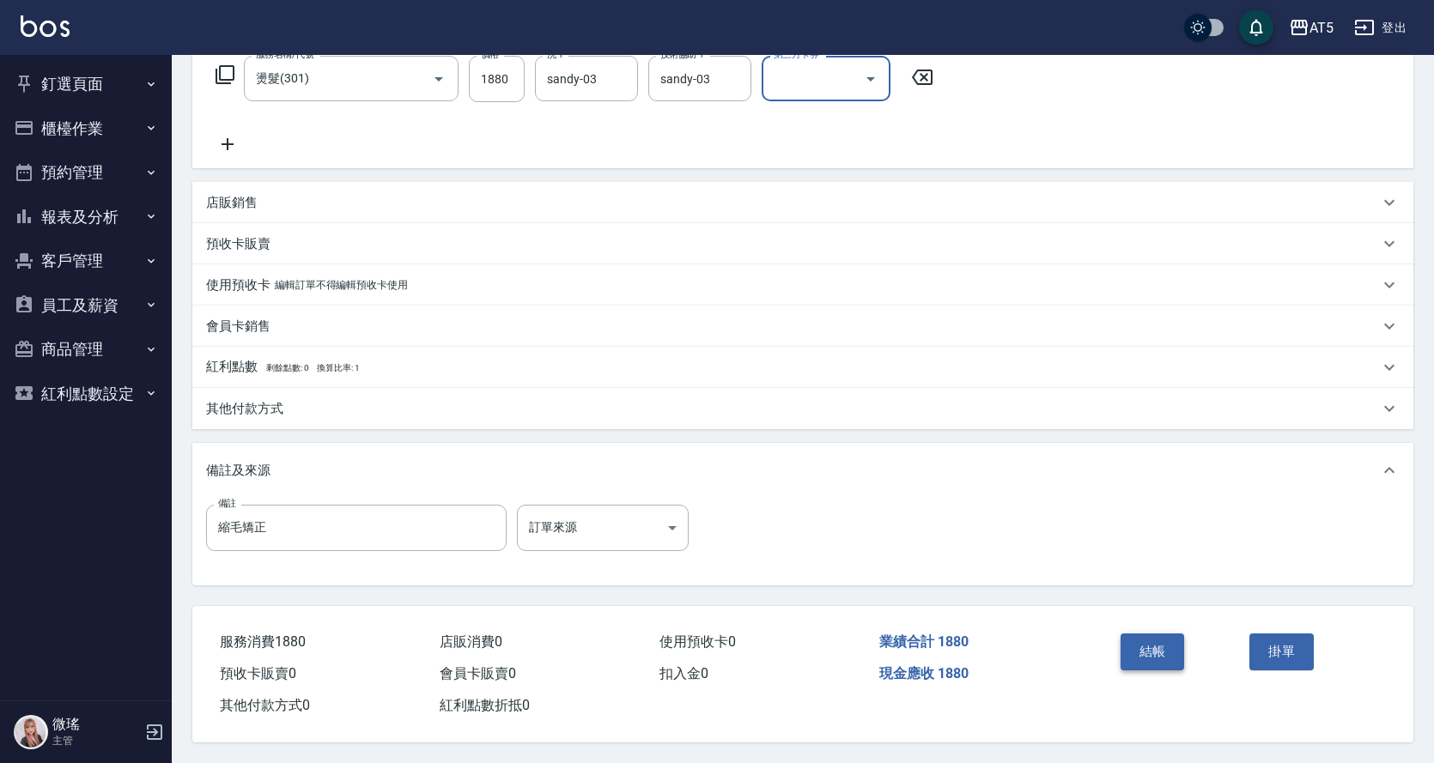
click at [1170, 659] on button "結帳" at bounding box center [1153, 652] width 64 height 36
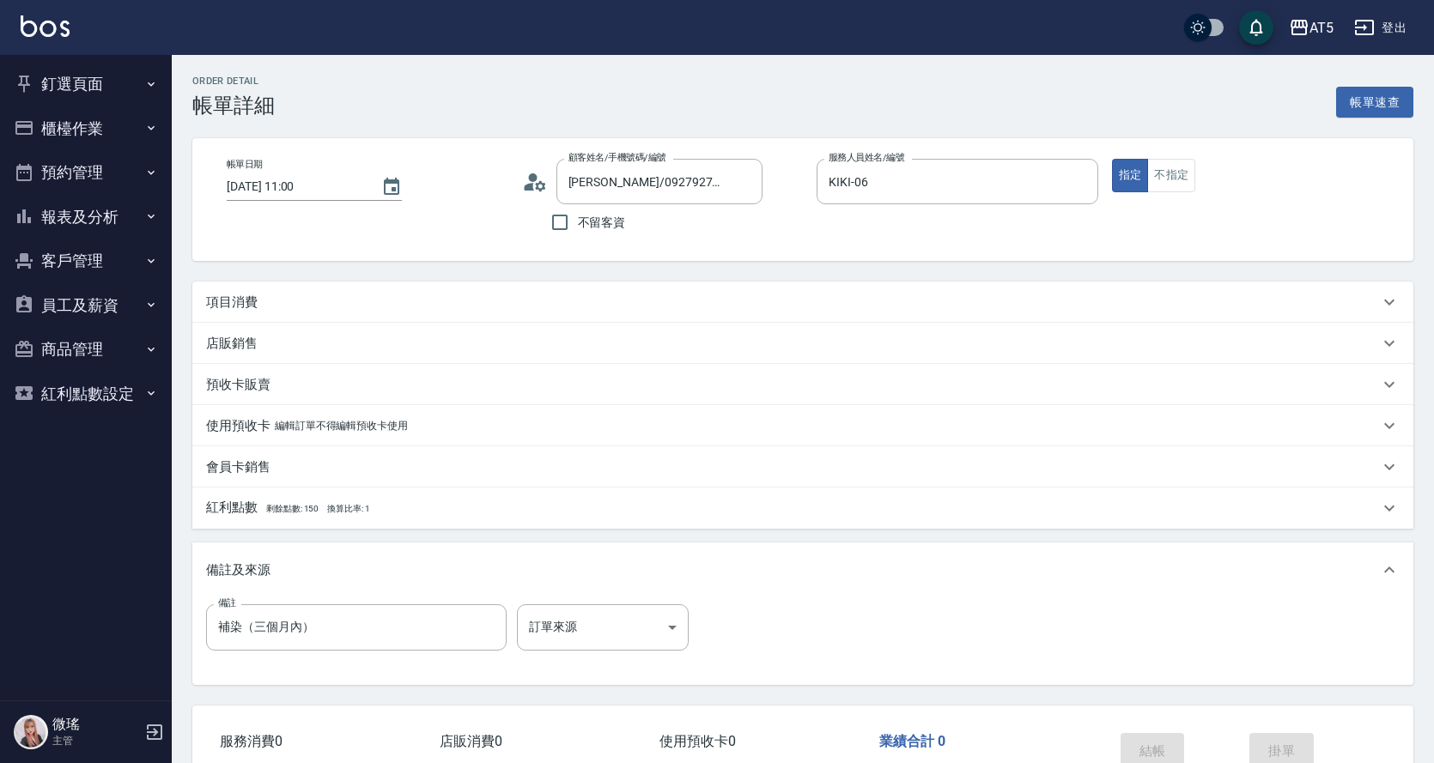
click at [289, 305] on div "項目消費" at bounding box center [792, 303] width 1173 height 18
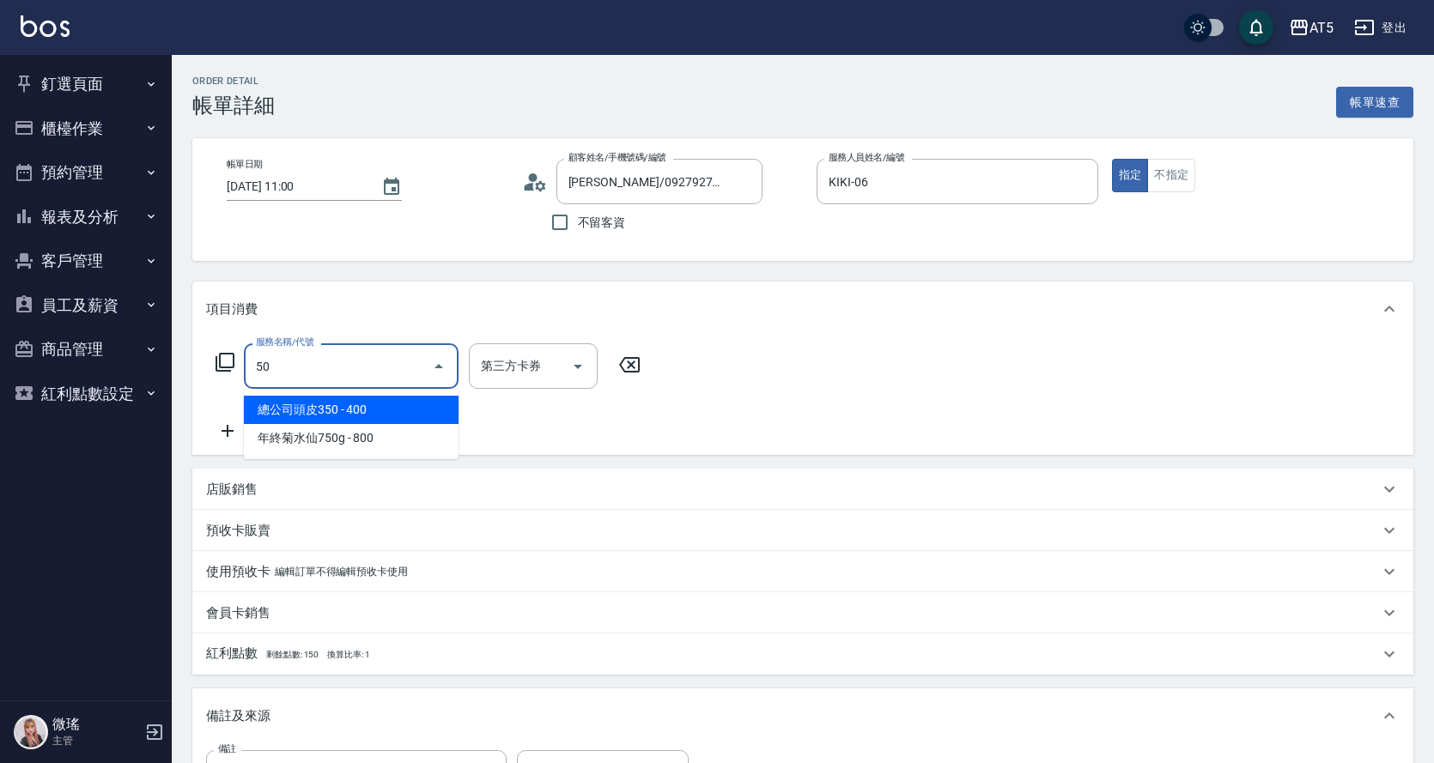
type input "501"
type input "100"
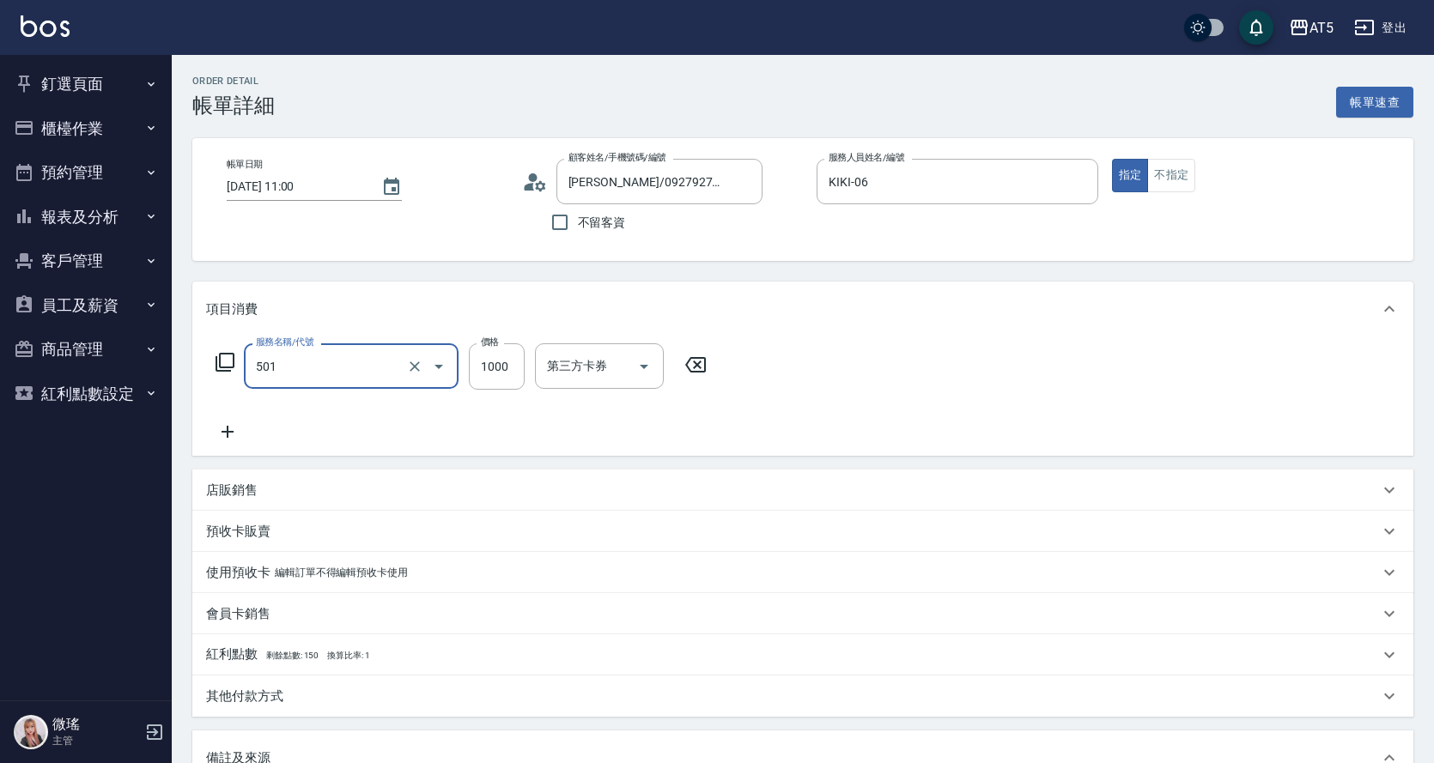
type input "染髮(501)"
click at [240, 422] on icon at bounding box center [227, 432] width 43 height 21
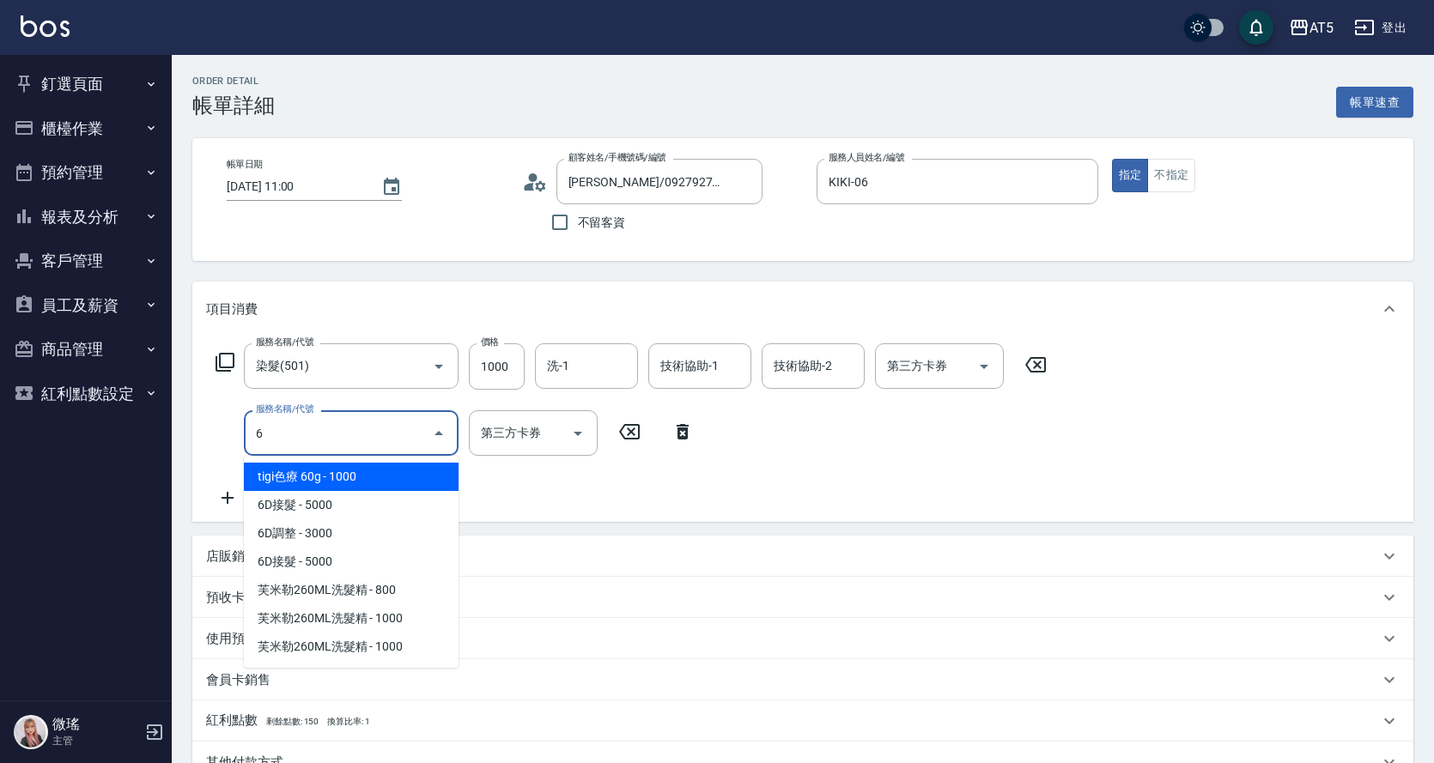
drag, startPoint x: 279, startPoint y: 437, endPoint x: 206, endPoint y: 465, distance: 78.0
click at [246, 442] on div "6 服務名稱/代號" at bounding box center [351, 433] width 215 height 46
type input "6"
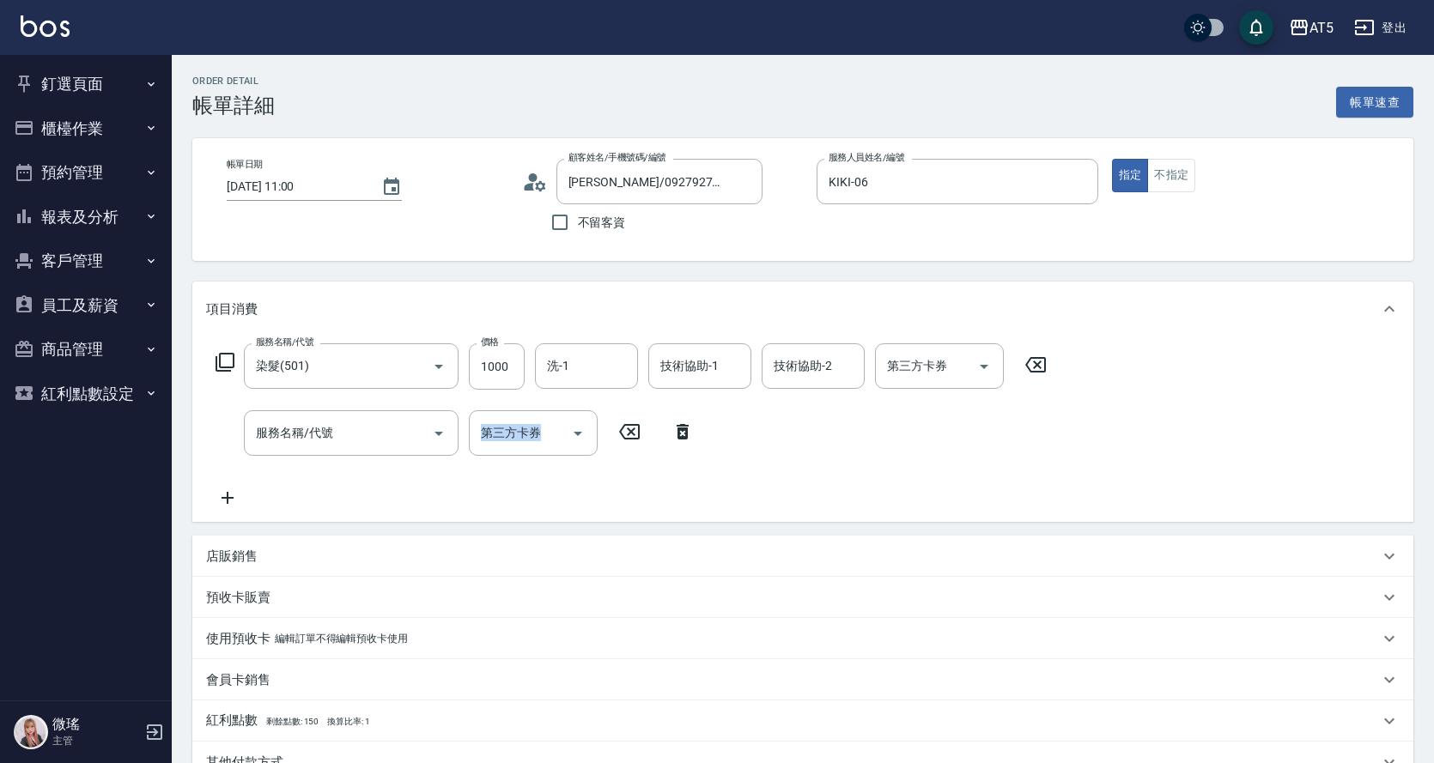
drag, startPoint x: 206, startPoint y: 465, endPoint x: 183, endPoint y: 474, distance: 25.0
click at [183, 474] on div "Order detail 帳單詳細 帳單速查 帳單日期 2025/09/16 11:00 顧客姓名/手機號碼/編號 劉晏伶/0927927921/null 顧…" at bounding box center [803, 586] width 1262 height 1063
click at [301, 432] on input "服務名稱/代號" at bounding box center [338, 433] width 173 height 30
type input "401"
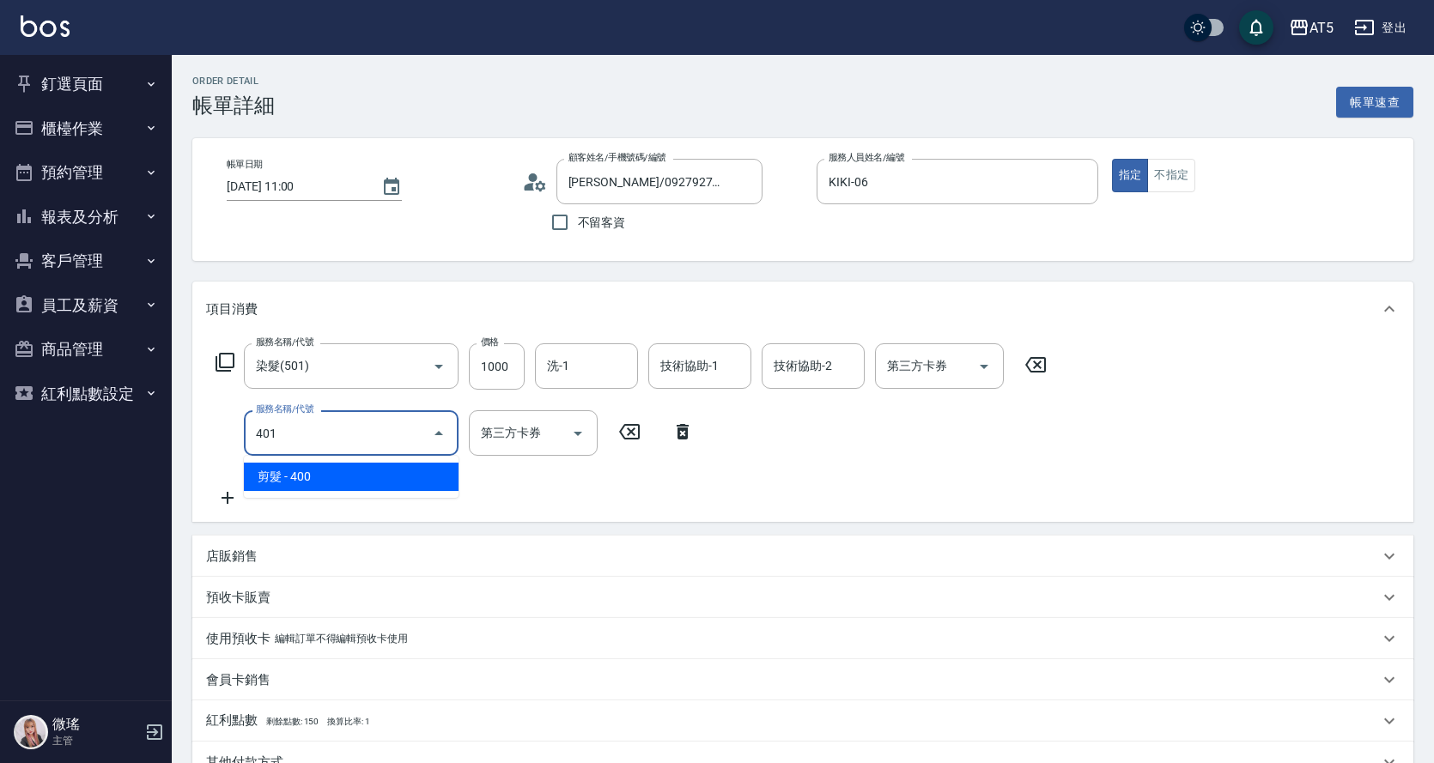
type input "140"
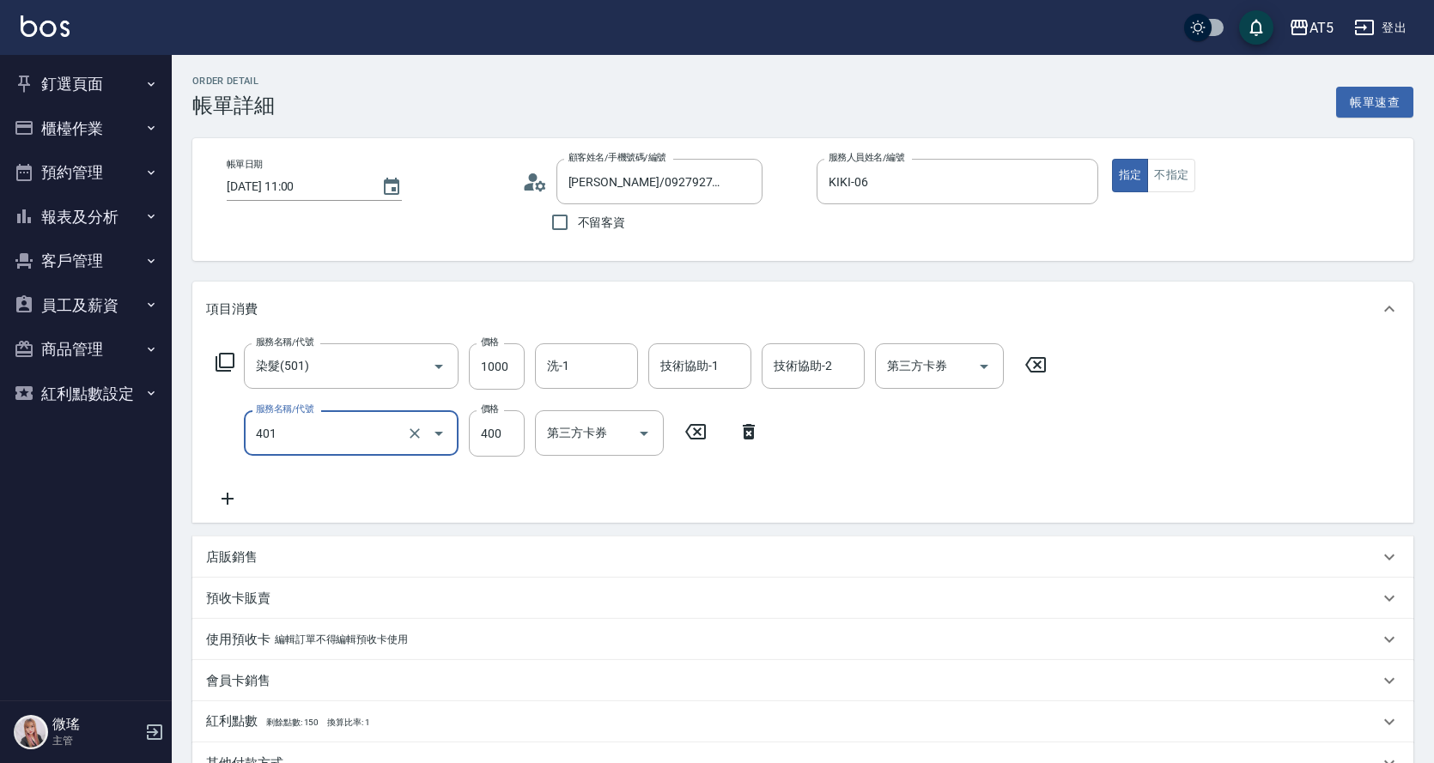
type input "剪髮(401)"
type input "100"
type input "50"
type input "150"
type input "500"
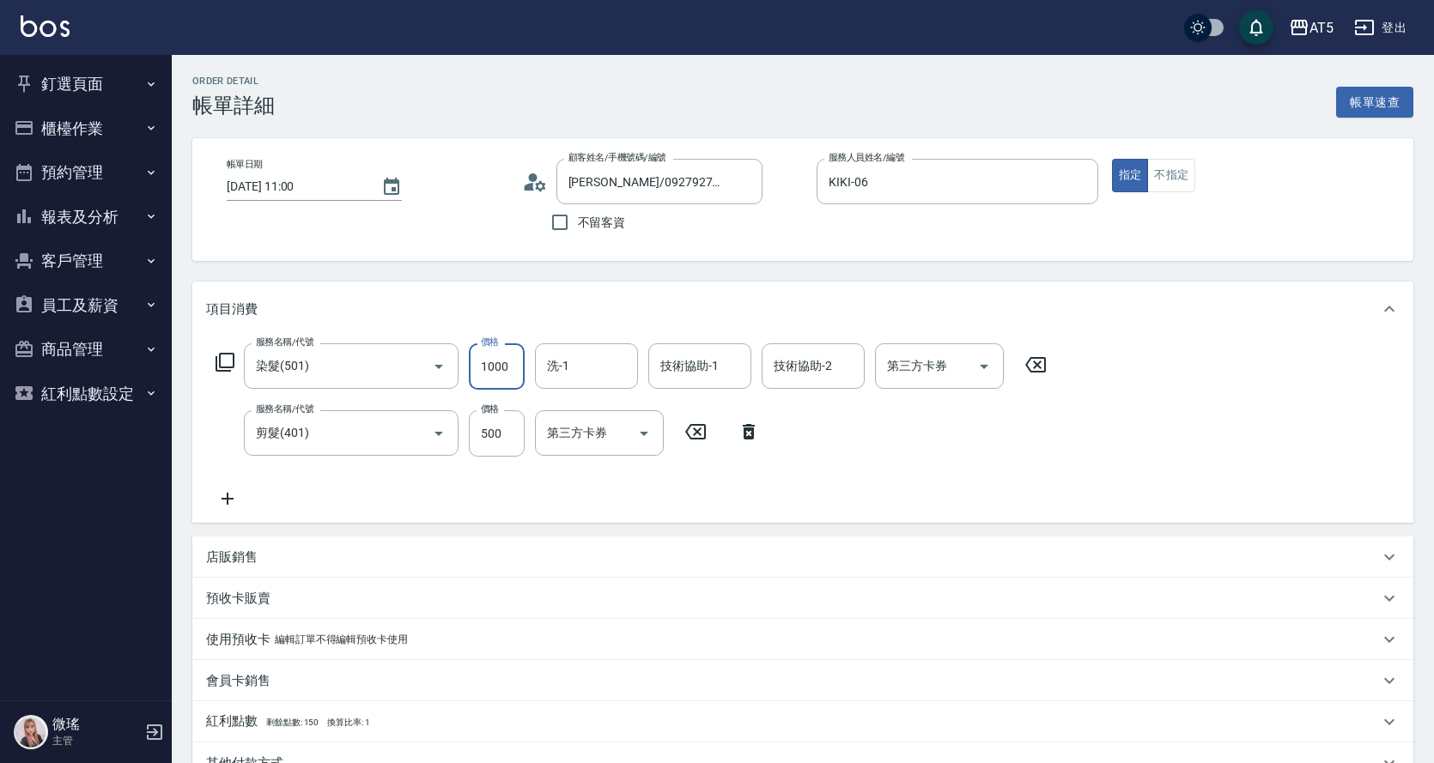
click at [502, 368] on input "1000" at bounding box center [497, 366] width 56 height 46
type input "50"
type input "15"
type input "60"
type input "150"
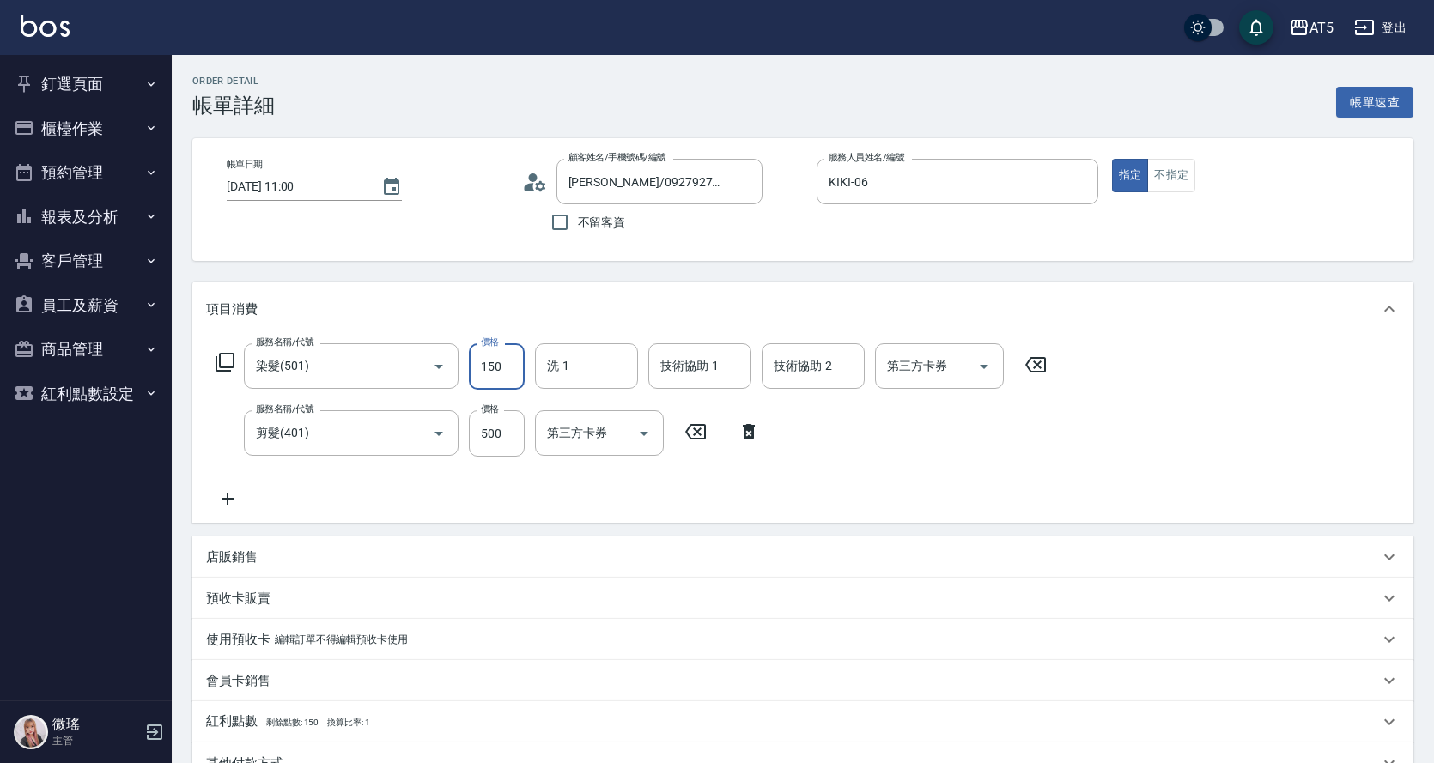
type input "200"
type input "1500"
click at [385, 368] on input "染髮(501)" at bounding box center [327, 366] width 151 height 30
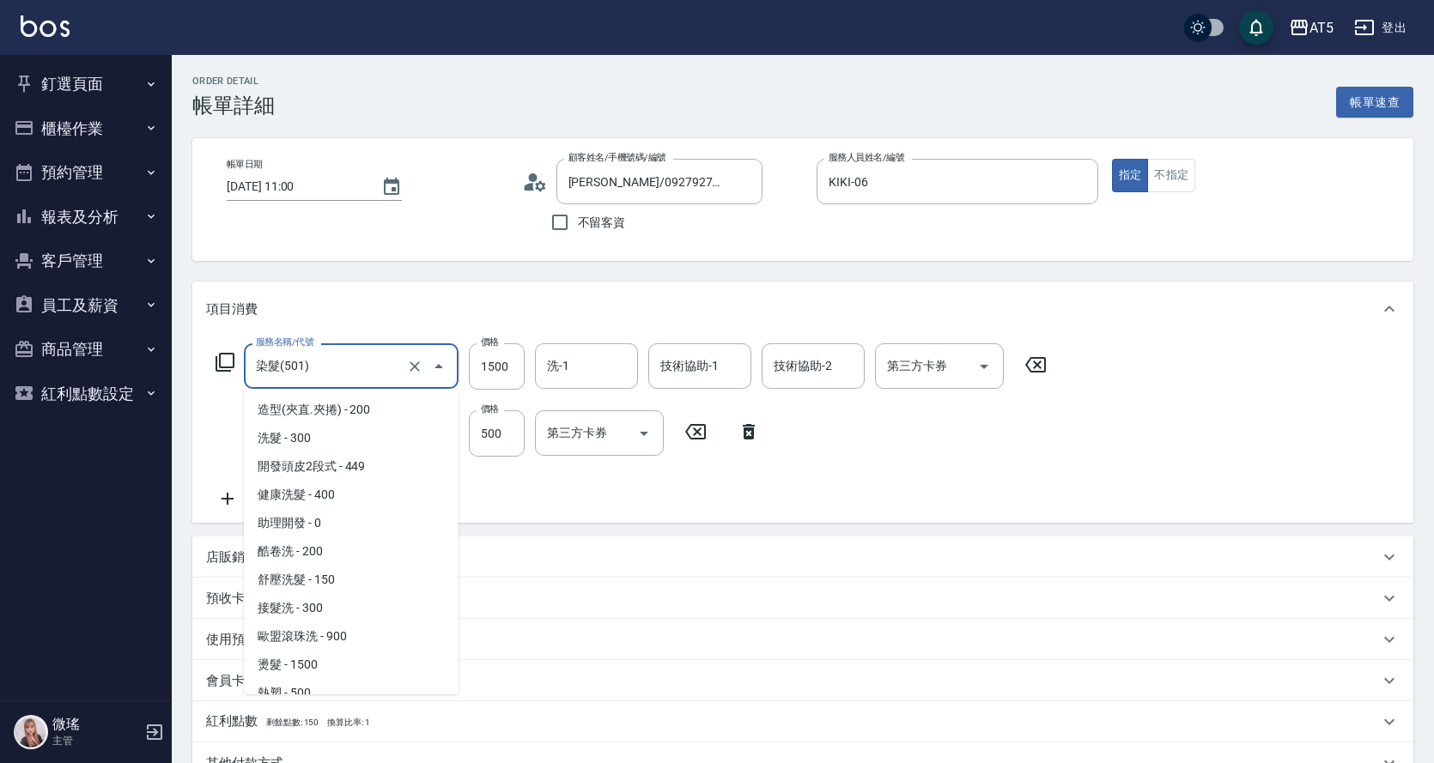
scroll to position [183, 0]
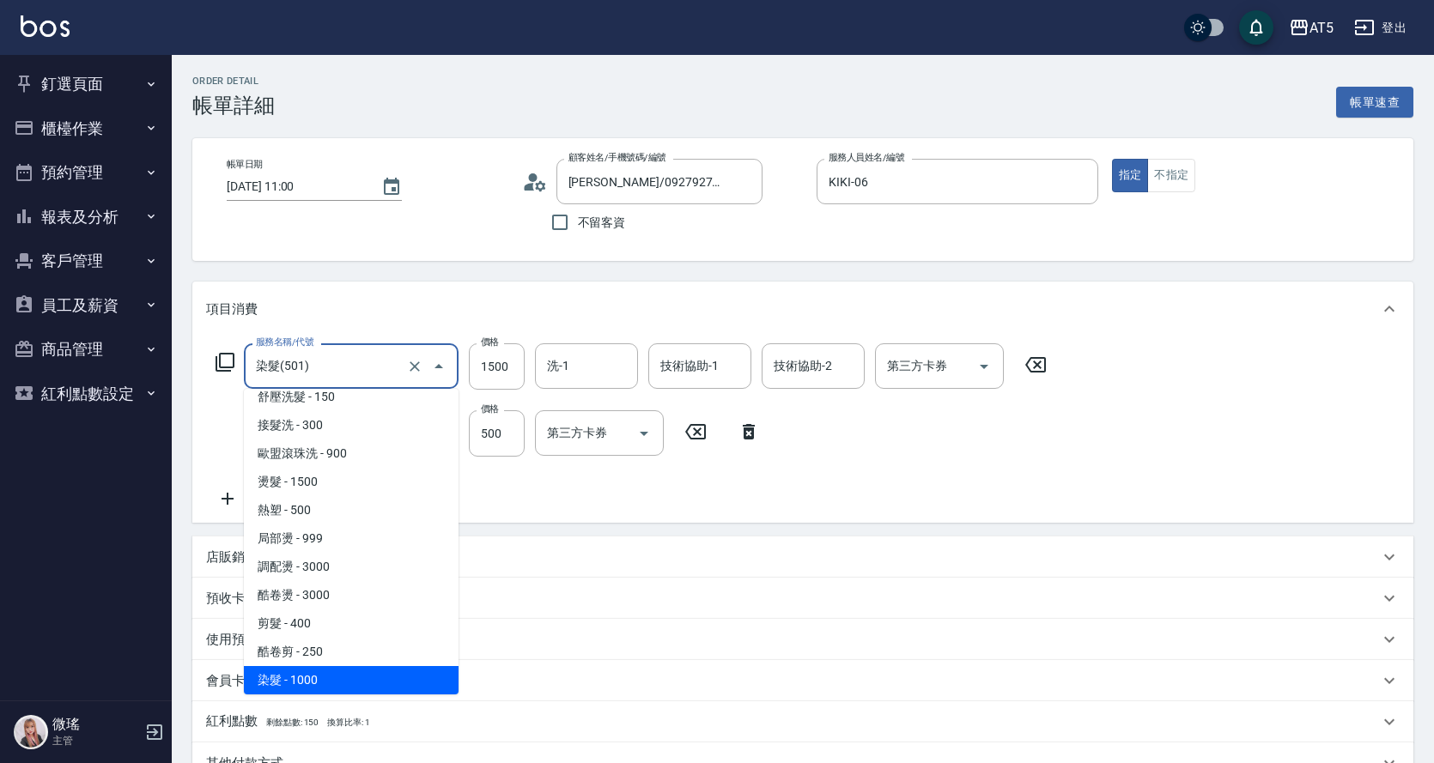
click at [64, 487] on nav "釘選頁面 打帳單 店家日報表 設計師日報表 設計師業績月報表 櫃檯作業 打帳單 帳單列表 現金收支登錄 高階收支登錄 材料自購登錄 每日結帳 排班表 現場電腦…" at bounding box center [86, 378] width 172 height 646
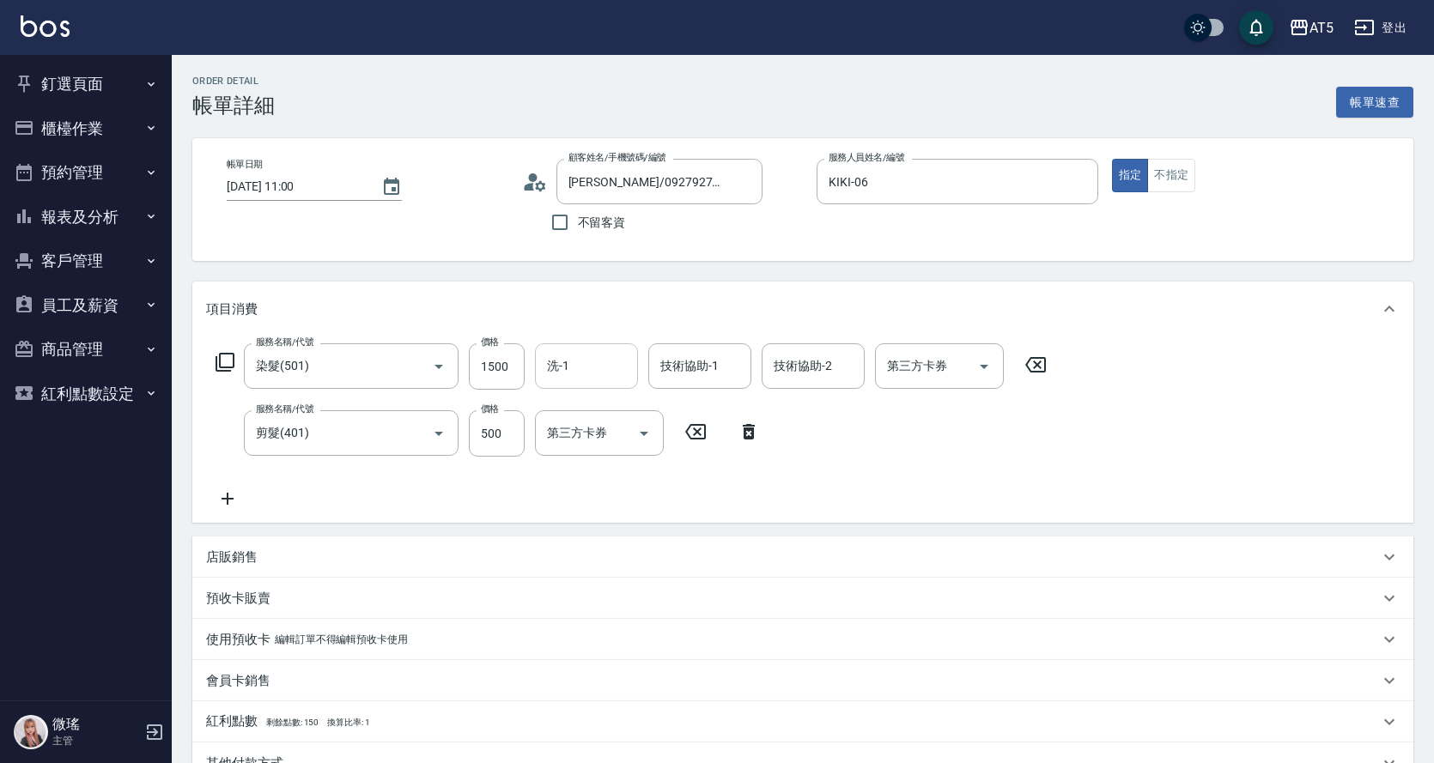
click at [603, 369] on input "洗-1" at bounding box center [587, 366] width 88 height 30
type input "Coco-07"
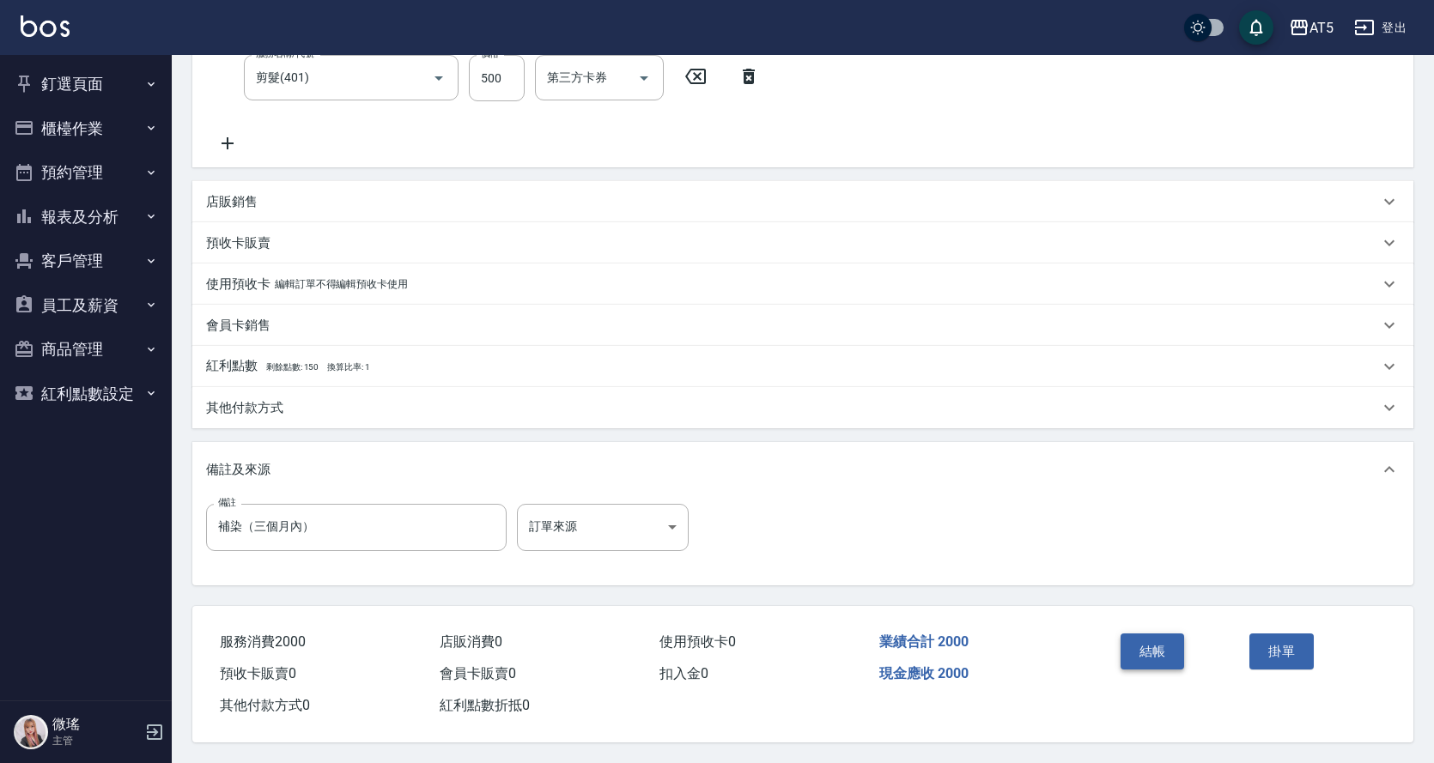
click at [1160, 642] on button "結帳" at bounding box center [1153, 652] width 64 height 36
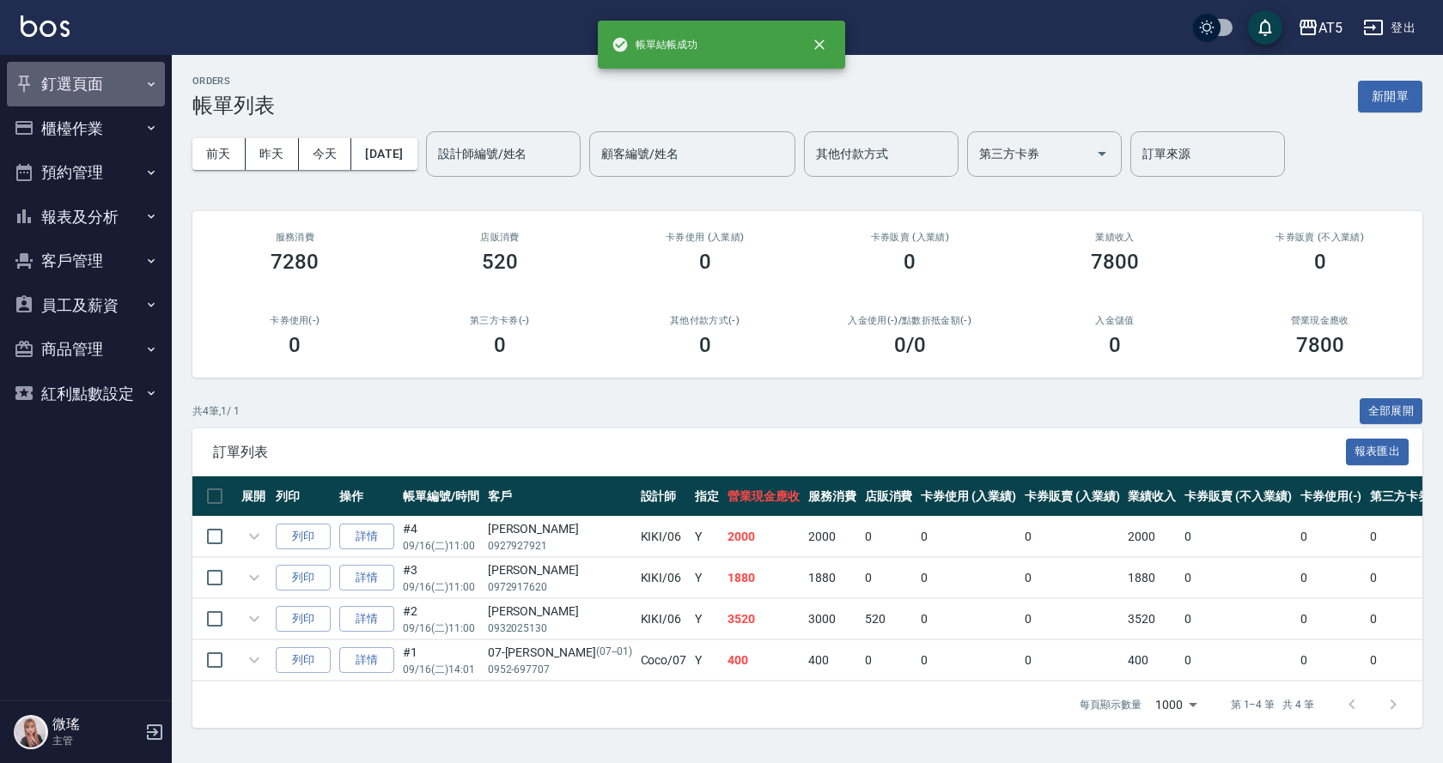
click at [56, 94] on button "釘選頁面" at bounding box center [86, 84] width 158 height 45
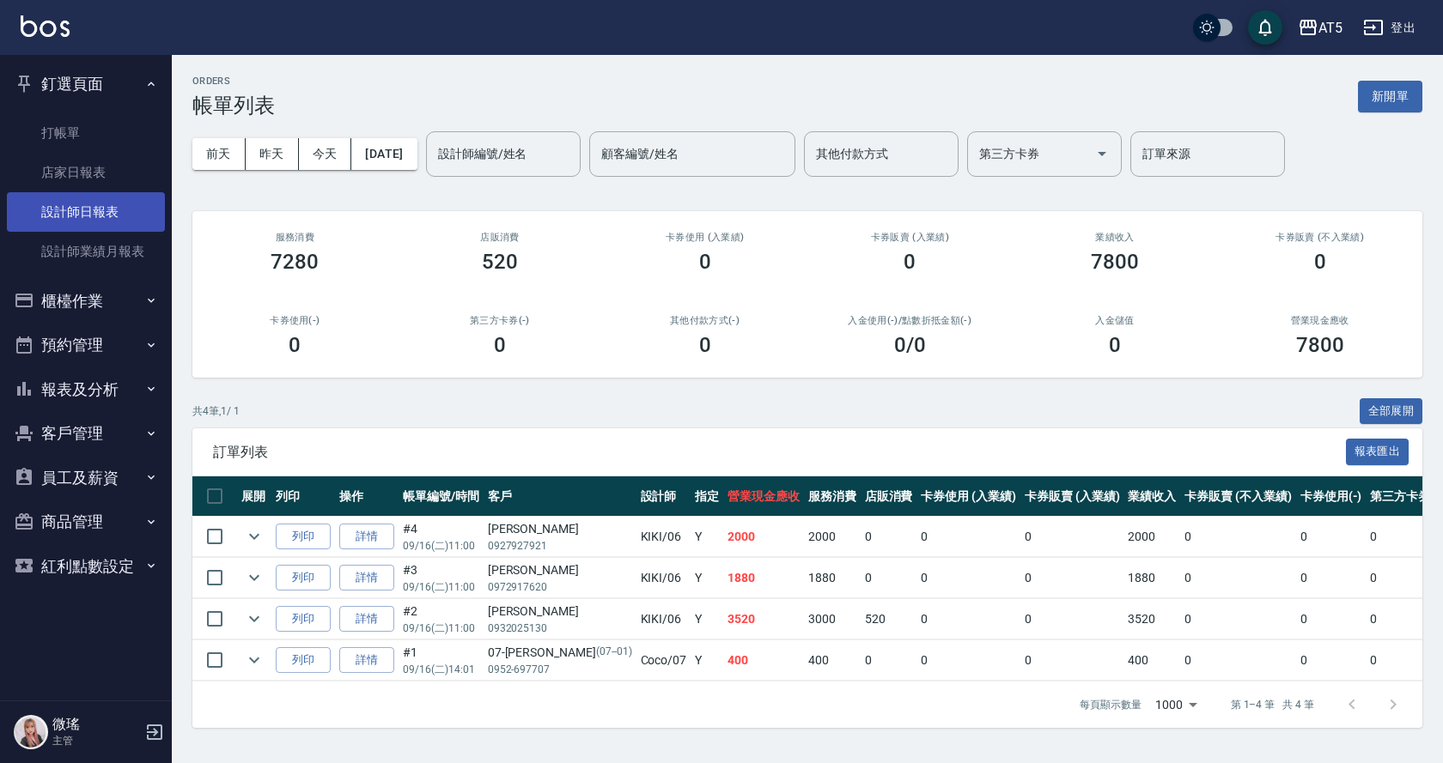
click at [59, 209] on link "設計師日報表" at bounding box center [86, 211] width 158 height 39
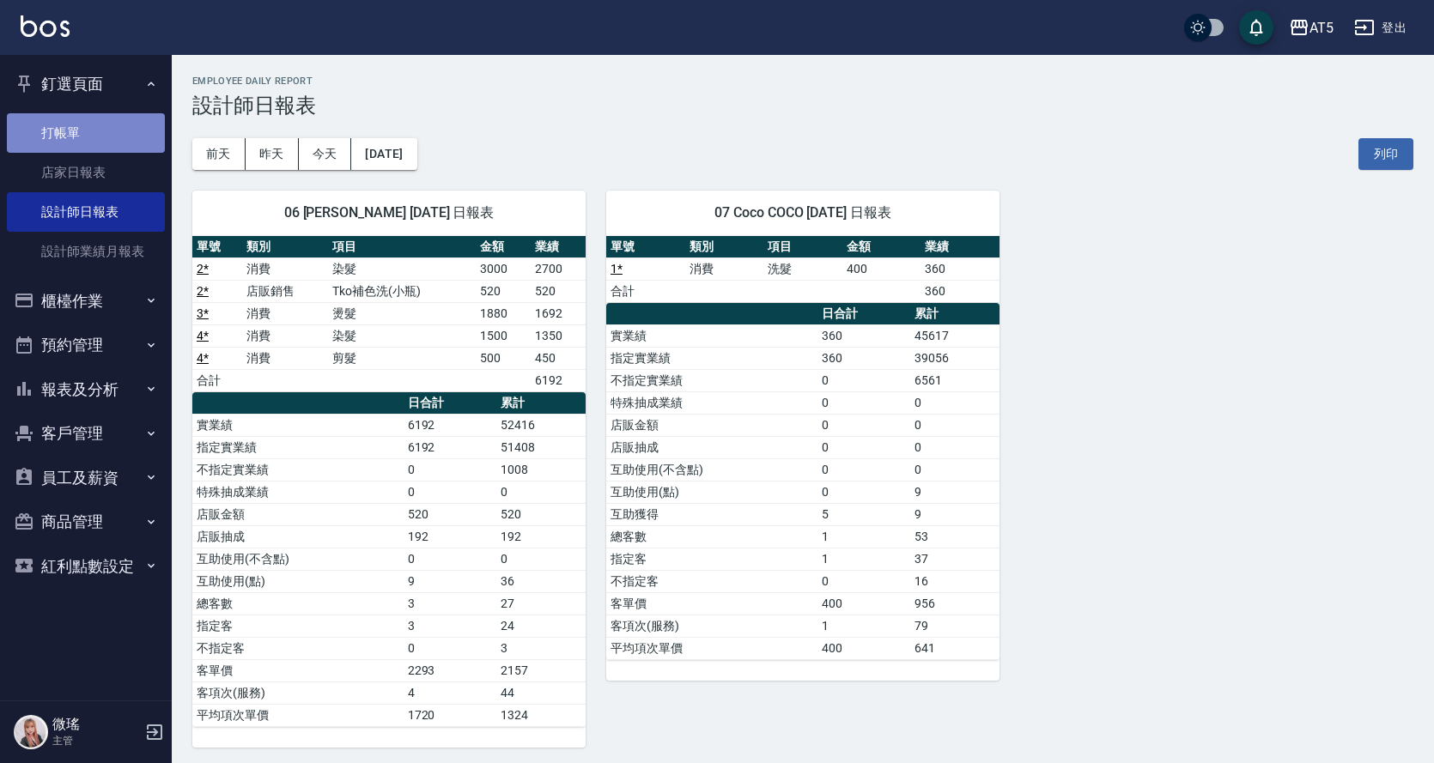
click at [89, 118] on link "打帳單" at bounding box center [86, 132] width 158 height 39
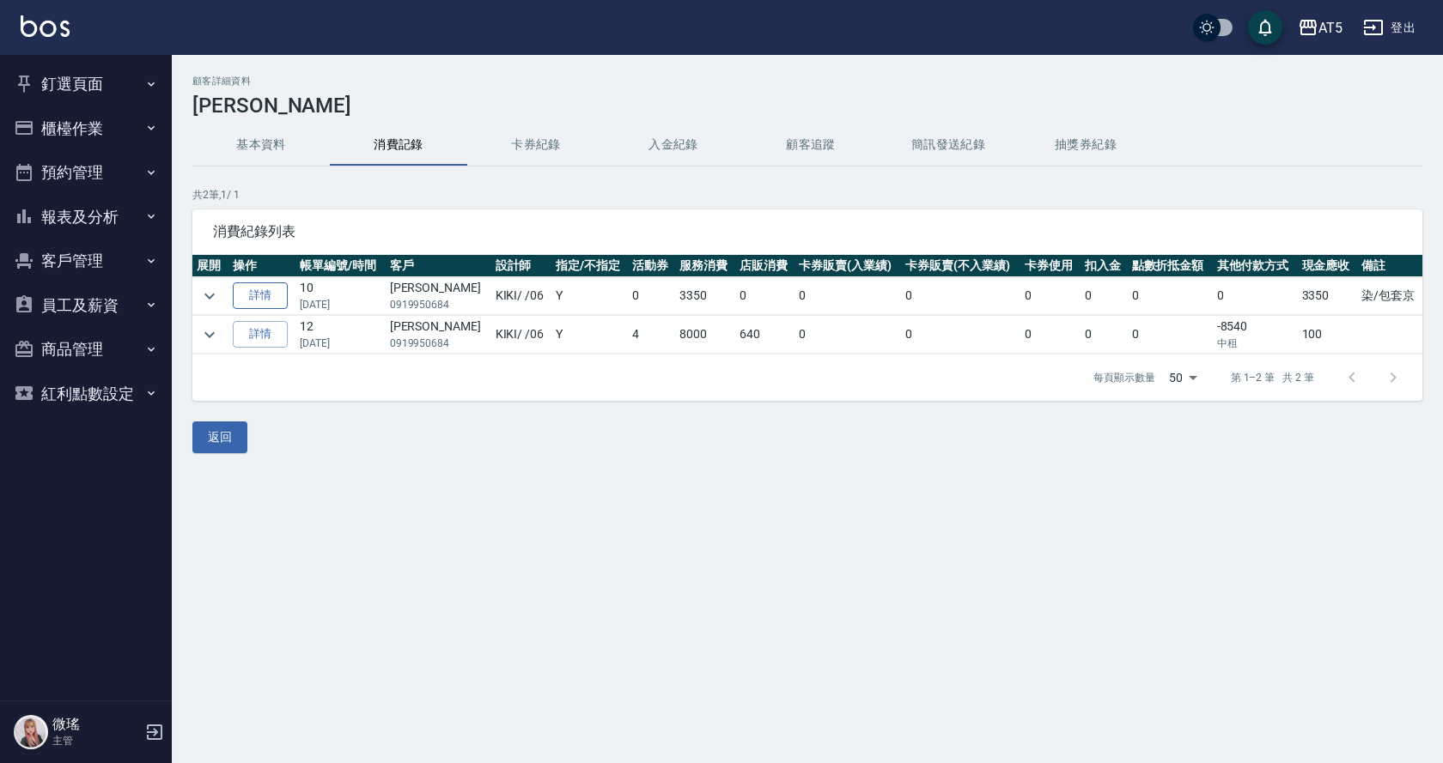
click at [287, 294] on link "詳情" at bounding box center [260, 296] width 55 height 27
click at [287, 294] on div "顧客詳細資料 [PERSON_NAME] 基本資料 消費記錄 卡券紀錄 入金紀錄 顧客追蹤 簡訊發送紀錄 抽獎券紀錄 共 2 筆, 1 / 1 消費紀錄列表 …" at bounding box center [721, 381] width 1443 height 763
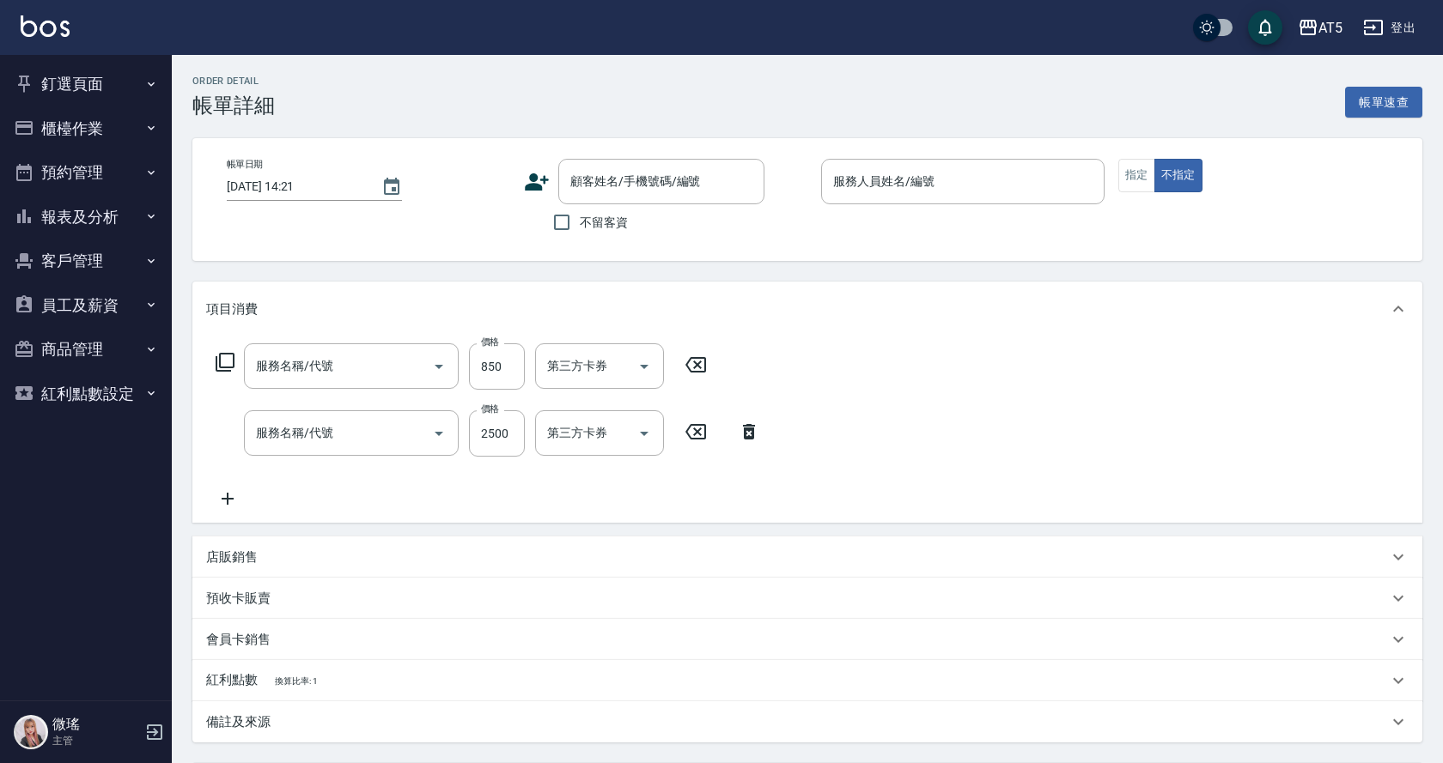
type input "[DATE] 17:30"
type input "KIKI-06"
type input "330"
type input "染/包套京"
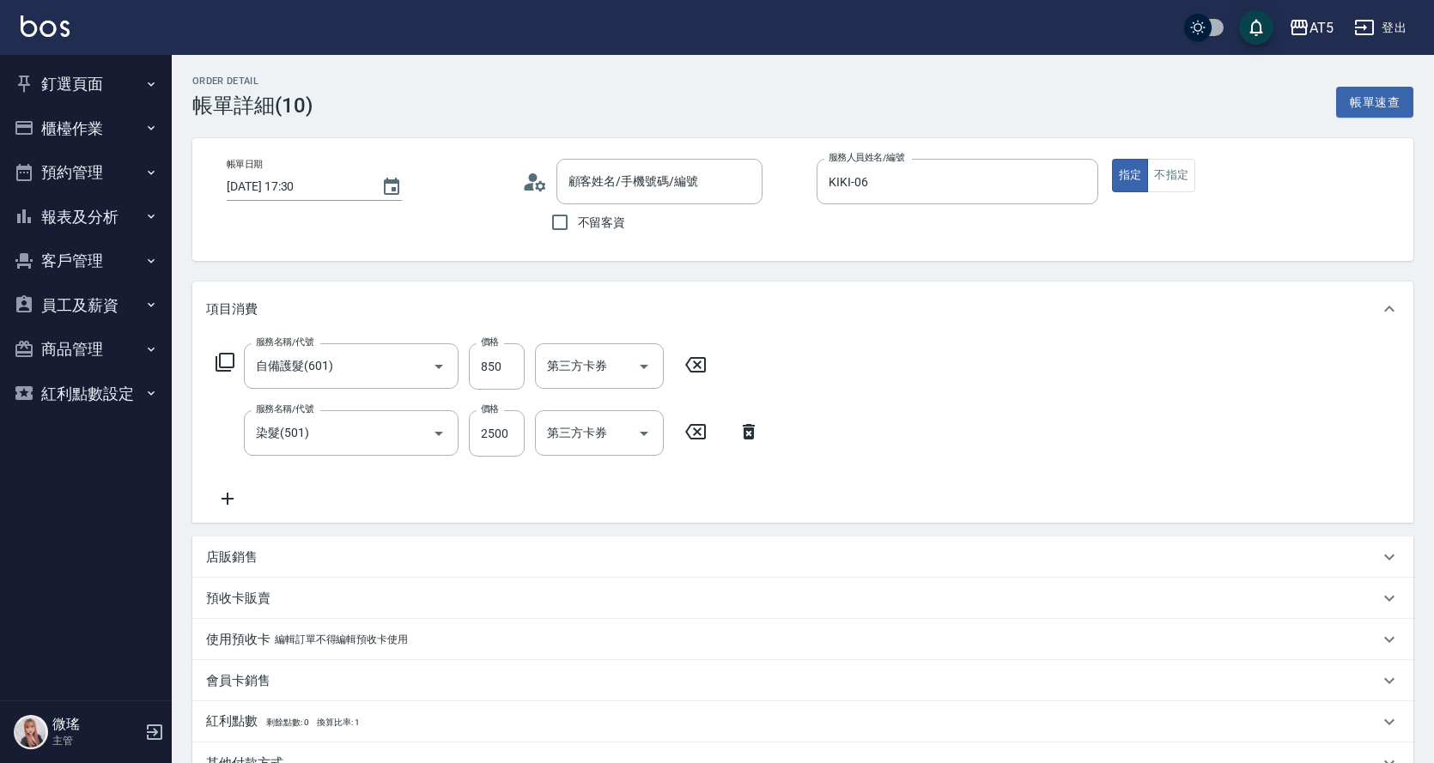
type input "自備護髮(601)"
type input "染髮(501)"
type input "[PERSON_NAME]/0919950684/null"
